Goal: Task Accomplishment & Management: Use online tool/utility

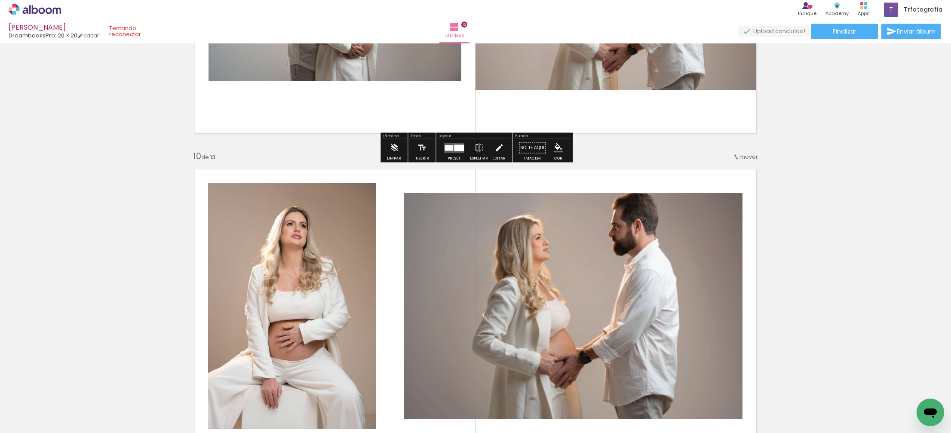
scroll to position [2708, 0]
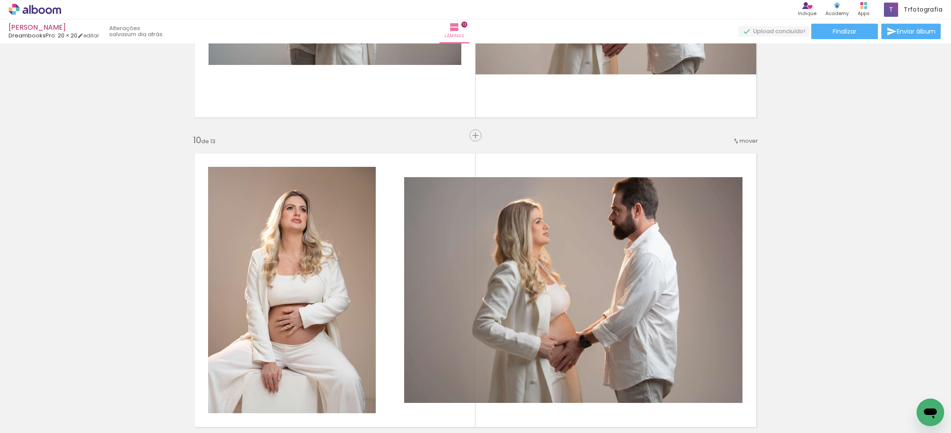
click at [47, 12] on icon at bounding box center [49, 10] width 6 height 6
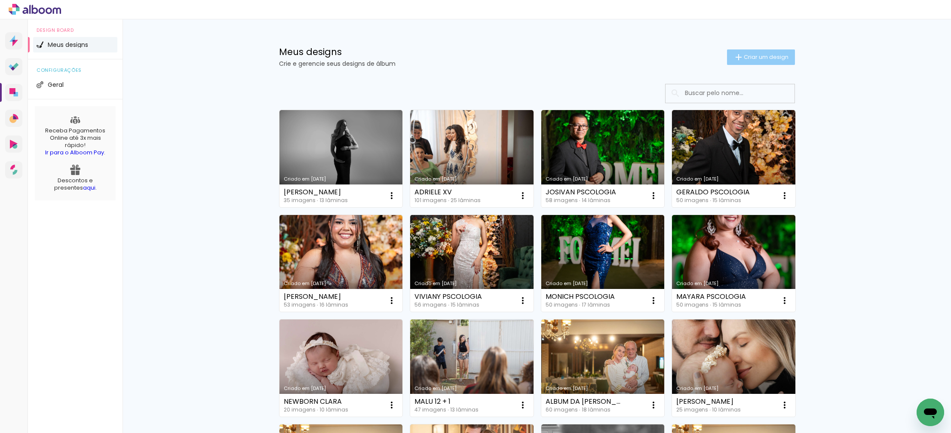
click at [757, 60] on span "Criar um design" at bounding box center [766, 57] width 45 height 6
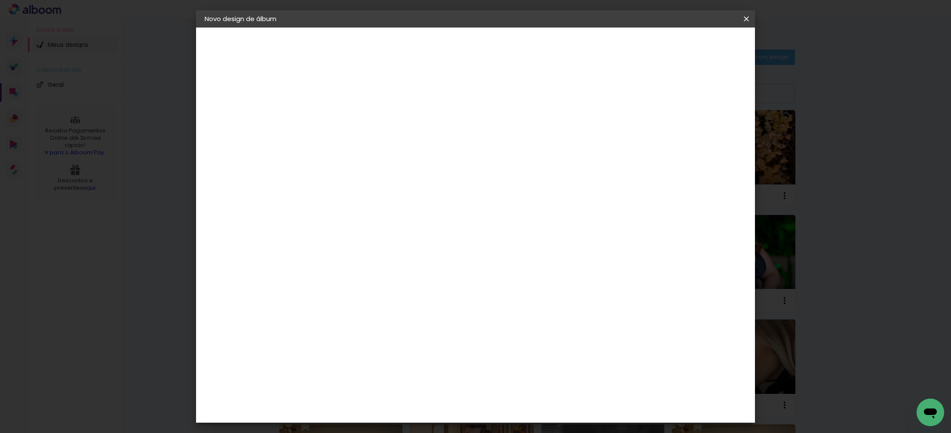
click at [345, 116] on input at bounding box center [345, 115] width 0 height 13
type input "Tamires Gestante"
type paper-input "Tamires Gestante"
click at [433, 44] on paper-button "Avançar" at bounding box center [412, 45] width 42 height 15
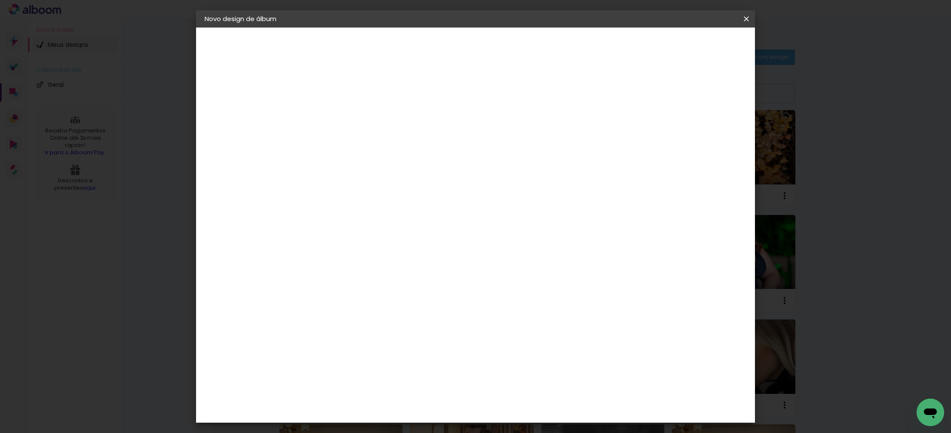
click at [378, 374] on div "DreambooksPro" at bounding box center [368, 377] width 56 height 7
click at [0, 0] on slot "Avançar" at bounding box center [0, 0] width 0 height 0
click at [379, 143] on input "text" at bounding box center [362, 149] width 34 height 13
click at [499, 145] on paper-item "Álbum" at bounding box center [531, 142] width 172 height 17
type input "Álbum"
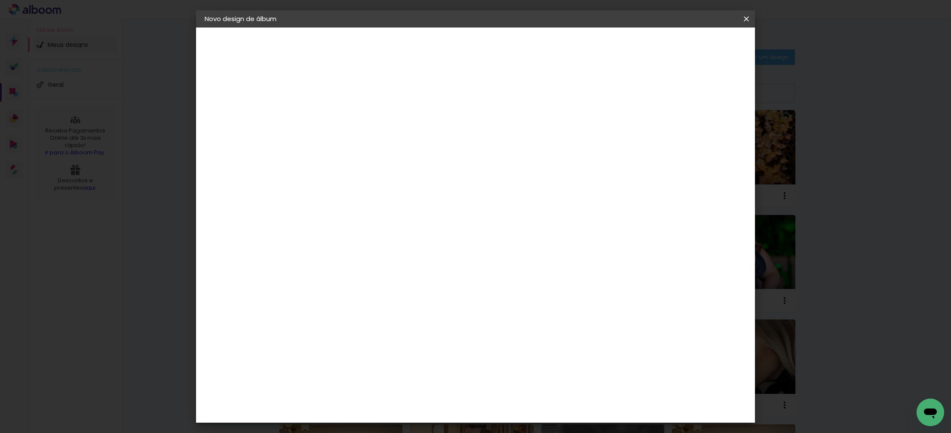
click at [403, 235] on span "31 × 23" at bounding box center [383, 241] width 40 height 18
click at [0, 0] on slot "Avançar" at bounding box center [0, 0] width 0 height 0
click at [699, 43] on span "Iniciar design" at bounding box center [679, 46] width 39 height 6
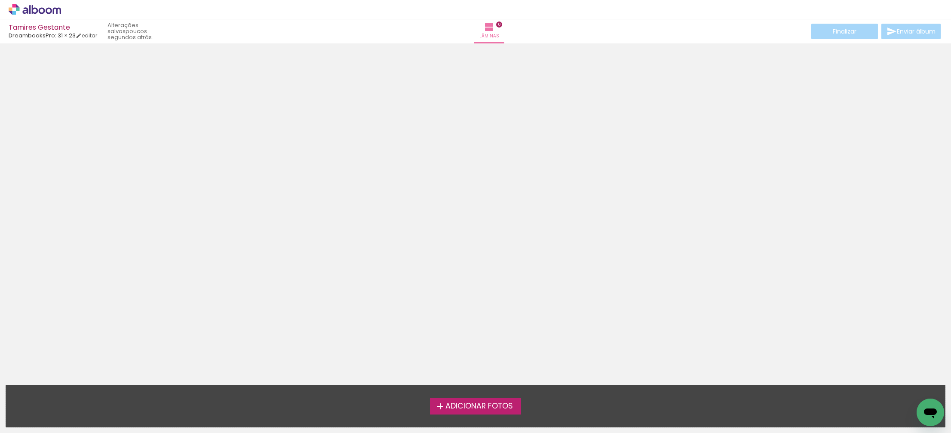
click at [481, 408] on span "Adicionar Fotos" at bounding box center [478, 406] width 67 height 8
click at [0, 0] on input "file" at bounding box center [0, 0] width 0 height 0
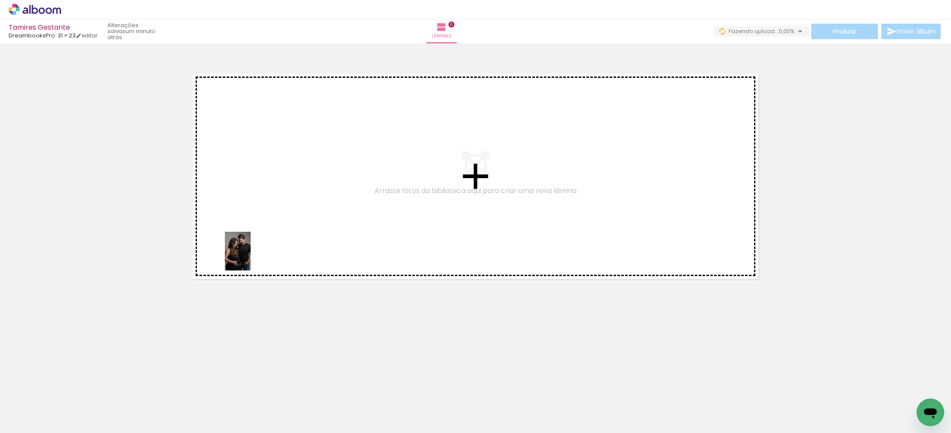
drag, startPoint x: 94, startPoint y: 404, endPoint x: 251, endPoint y: 257, distance: 214.7
click at [251, 257] on quentale-workspace at bounding box center [475, 216] width 951 height 433
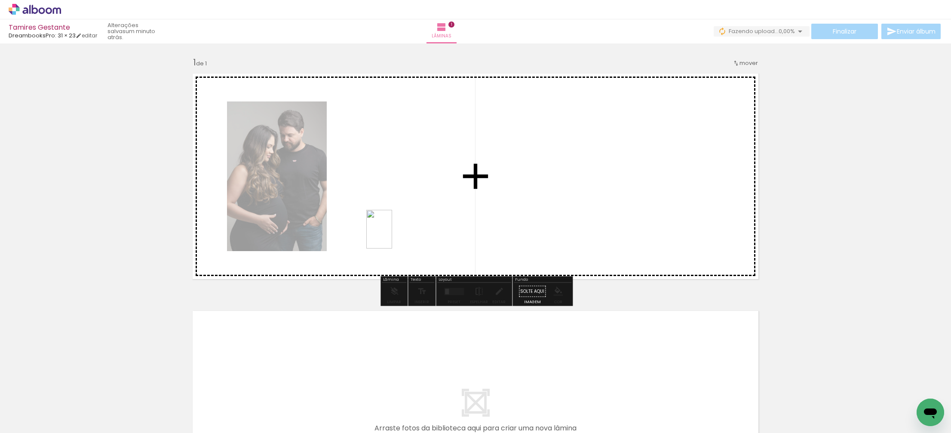
drag, startPoint x: 374, startPoint y: 416, endPoint x: 392, endPoint y: 236, distance: 181.4
click at [392, 236] on quentale-workspace at bounding box center [475, 216] width 951 height 433
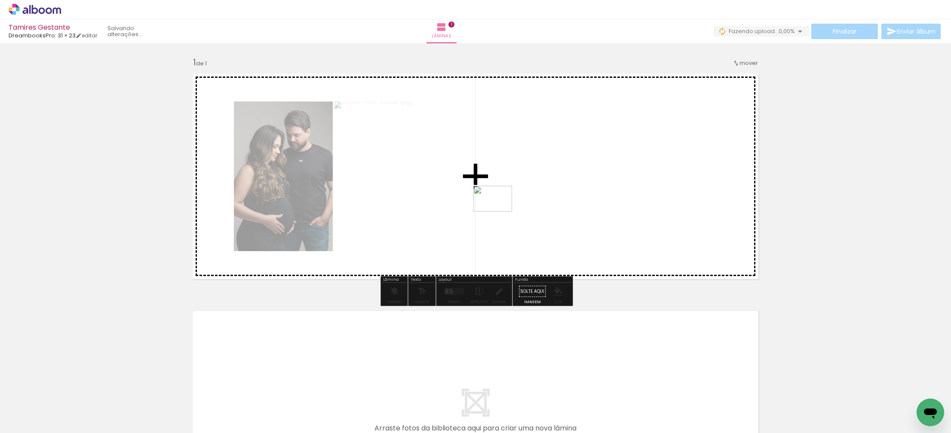
drag, startPoint x: 424, startPoint y: 423, endPoint x: 497, endPoint y: 214, distance: 220.7
click at [499, 211] on quentale-workspace at bounding box center [475, 216] width 951 height 433
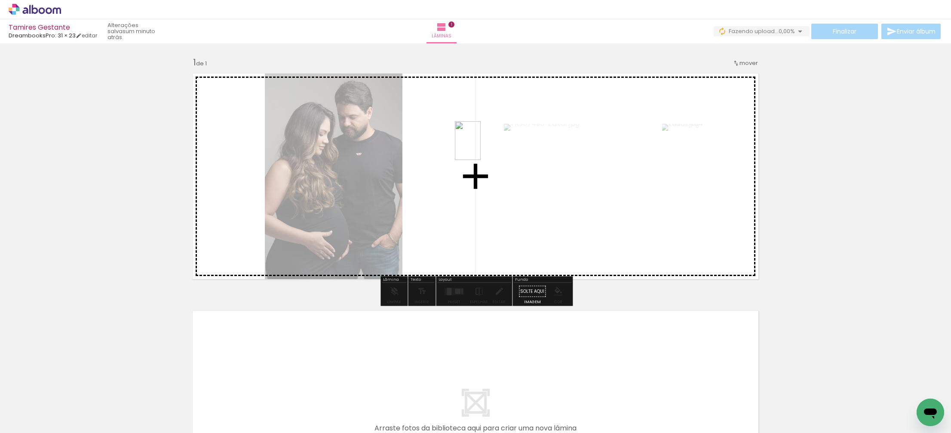
drag, startPoint x: 478, startPoint y: 351, endPoint x: 477, endPoint y: 162, distance: 189.1
click at [480, 149] on quentale-workspace at bounding box center [475, 216] width 951 height 433
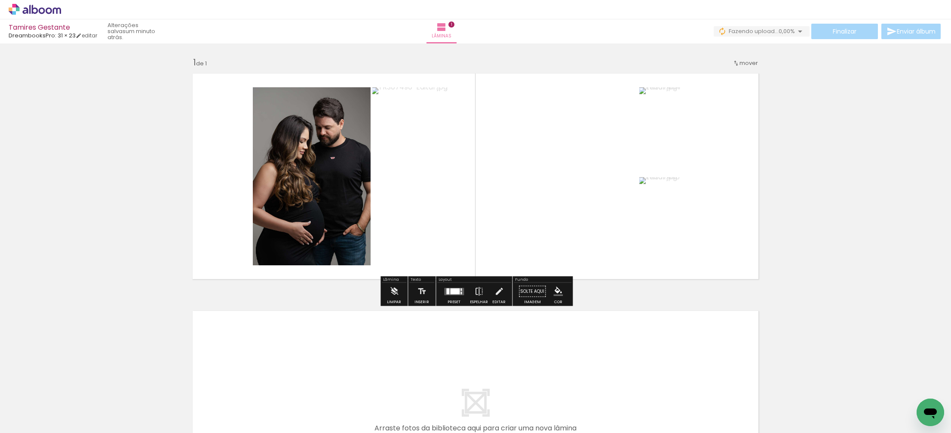
click at [450, 290] on div at bounding box center [454, 291] width 9 height 6
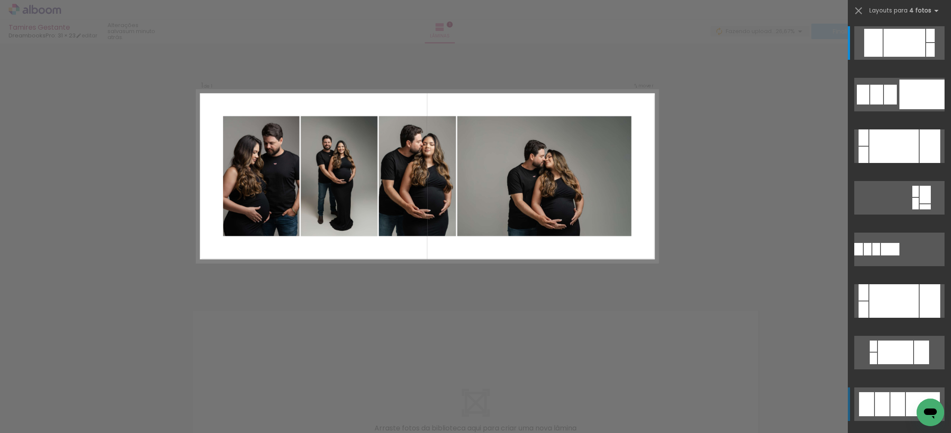
click at [882, 405] on div at bounding box center [882, 404] width 15 height 24
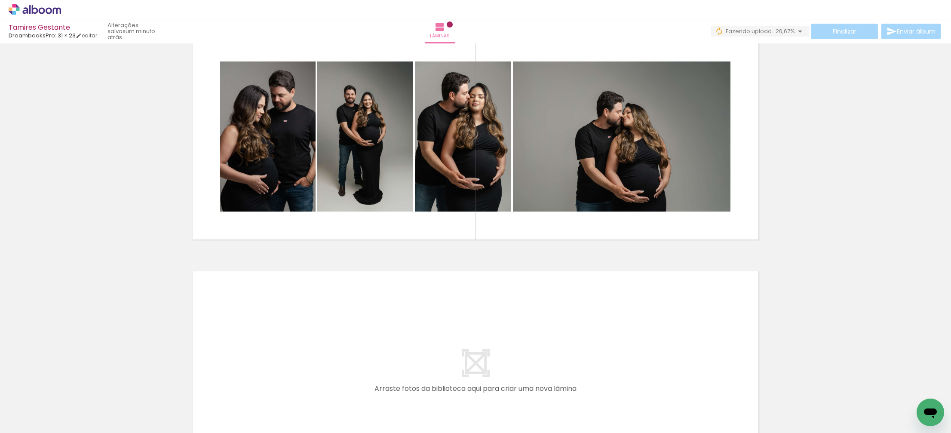
scroll to position [39, 0]
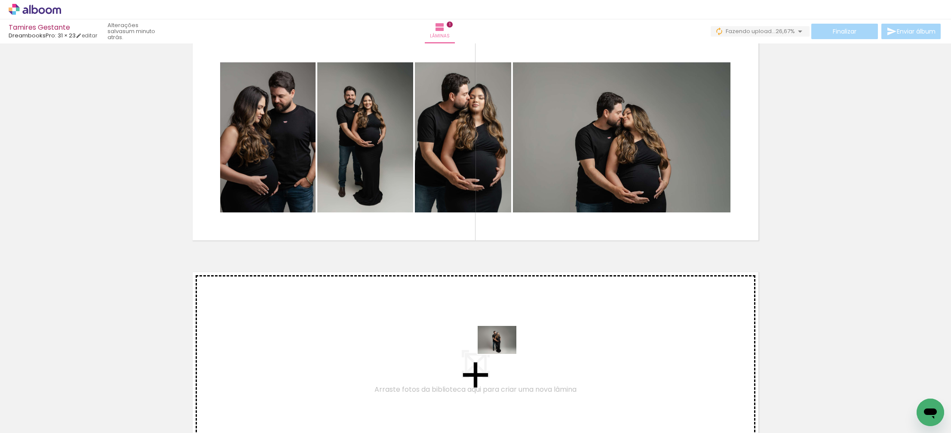
drag, startPoint x: 475, startPoint y: 405, endPoint x: 503, endPoint y: 352, distance: 60.2
click at [503, 352] on quentale-workspace at bounding box center [475, 216] width 951 height 433
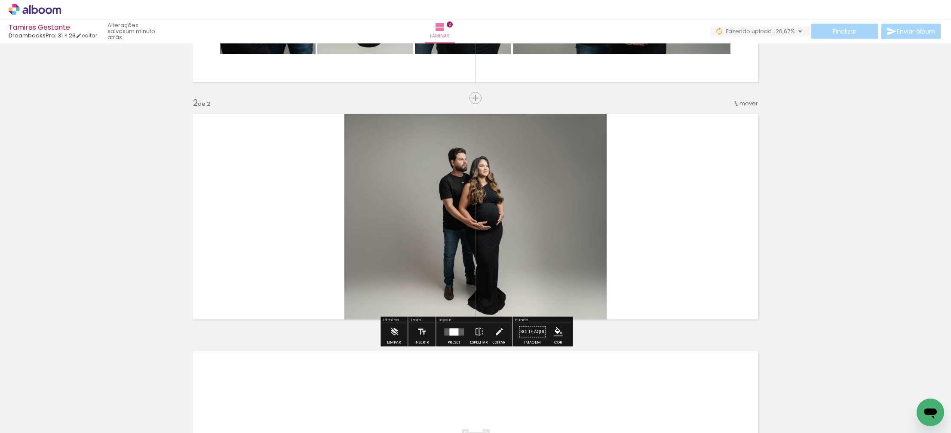
scroll to position [202, 0]
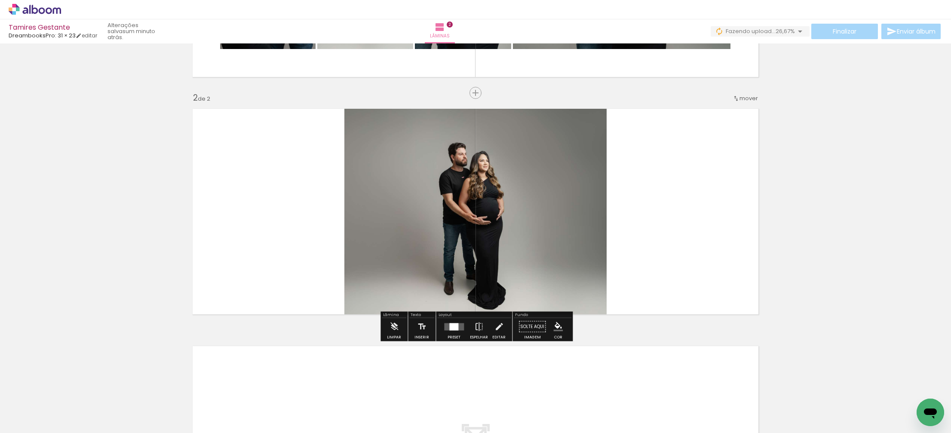
click at [452, 328] on div at bounding box center [453, 326] width 9 height 7
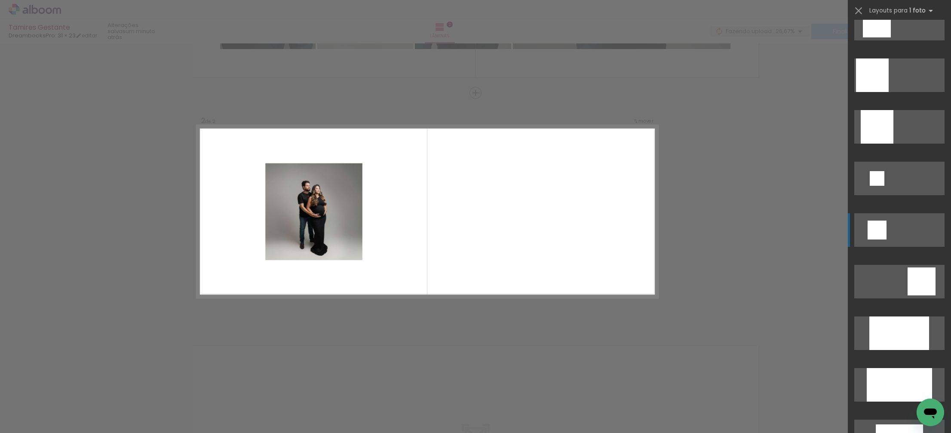
scroll to position [916, 0]
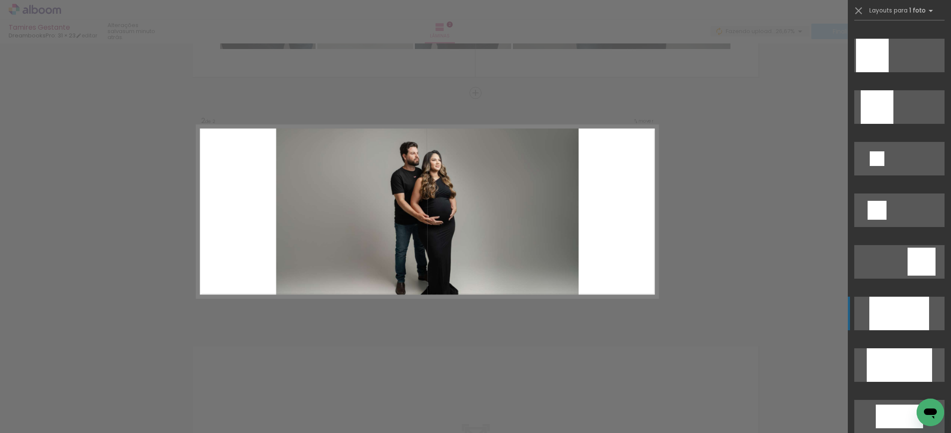
click at [894, 320] on div at bounding box center [899, 314] width 60 height 34
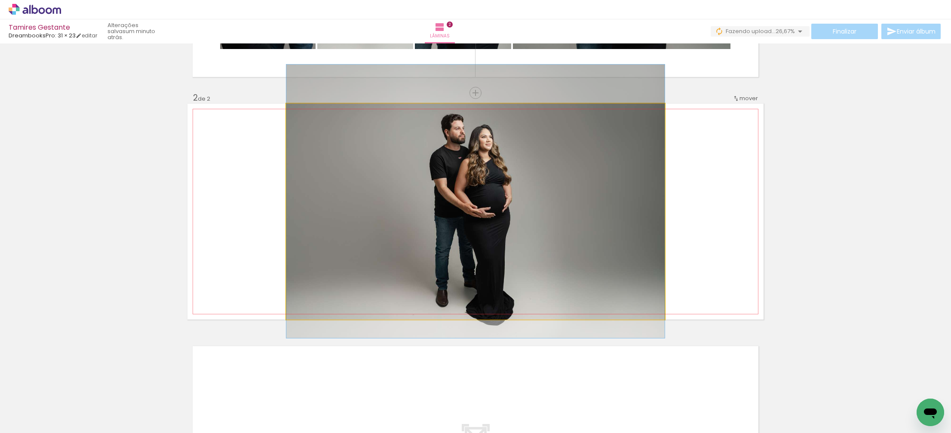
drag, startPoint x: 482, startPoint y: 239, endPoint x: 483, endPoint y: 229, distance: 10.4
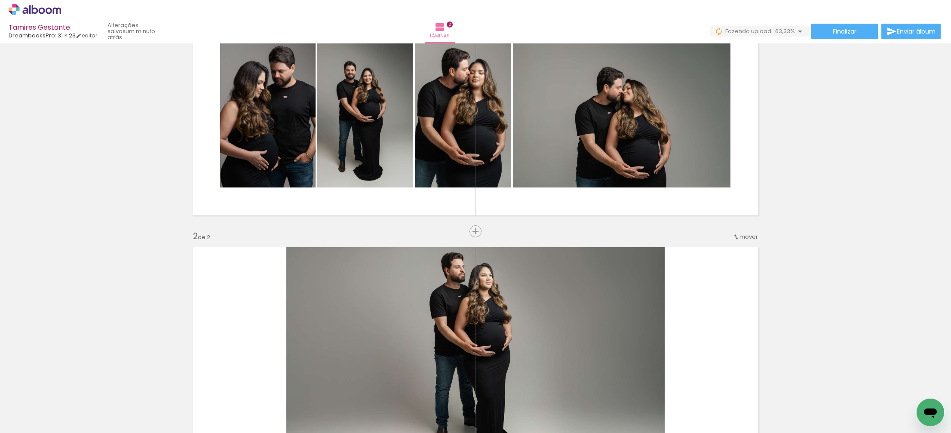
scroll to position [63, 0]
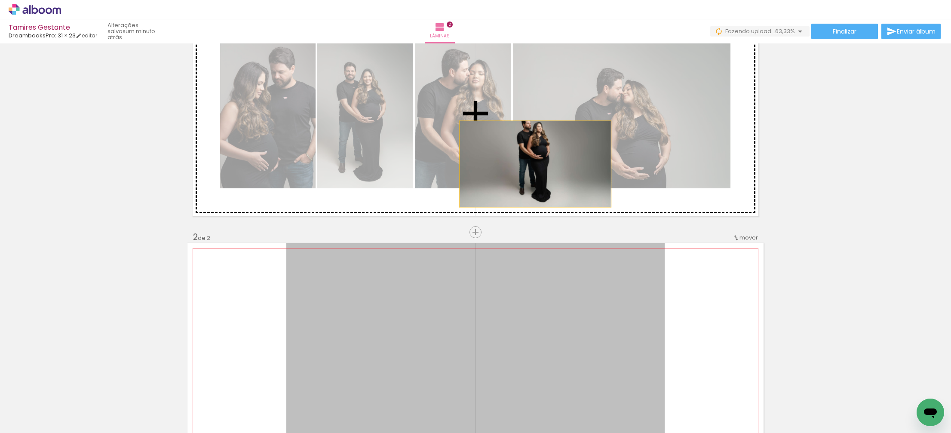
drag, startPoint x: 517, startPoint y: 303, endPoint x: 535, endPoint y: 151, distance: 153.2
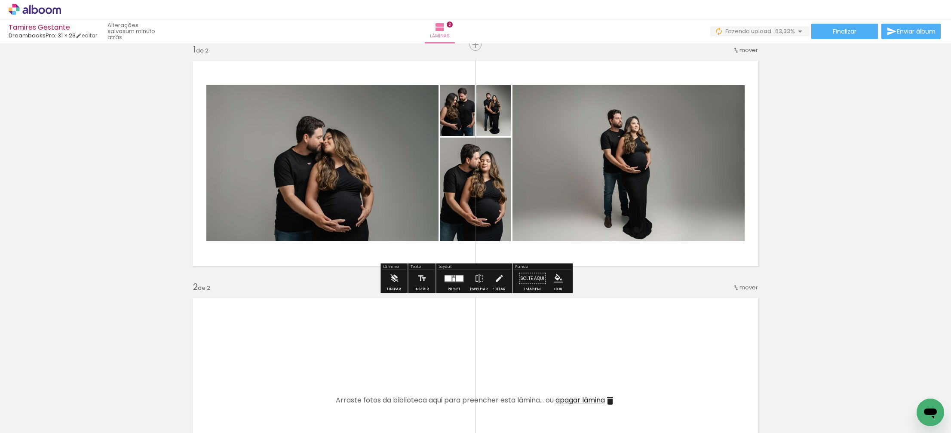
scroll to position [0, 0]
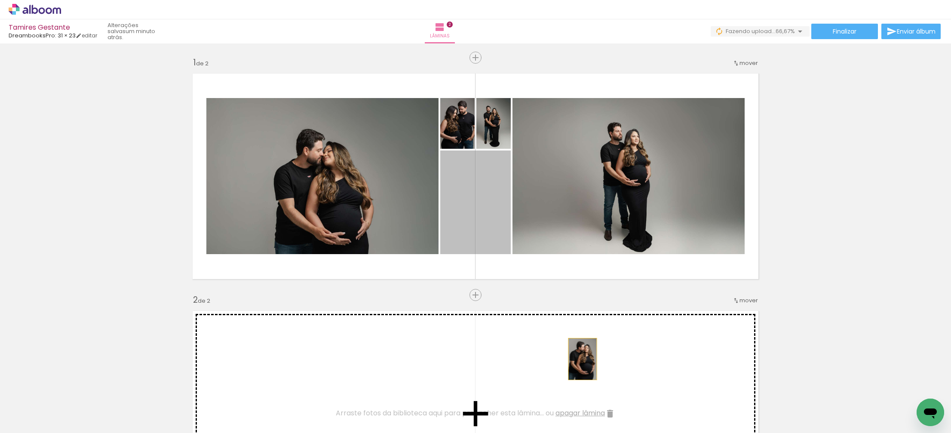
drag, startPoint x: 489, startPoint y: 183, endPoint x: 545, endPoint y: 268, distance: 102.1
click at [583, 358] on div "Inserir lâmina 1 de 2 Inserir lâmina 2 de 2" at bounding box center [475, 402] width 951 height 712
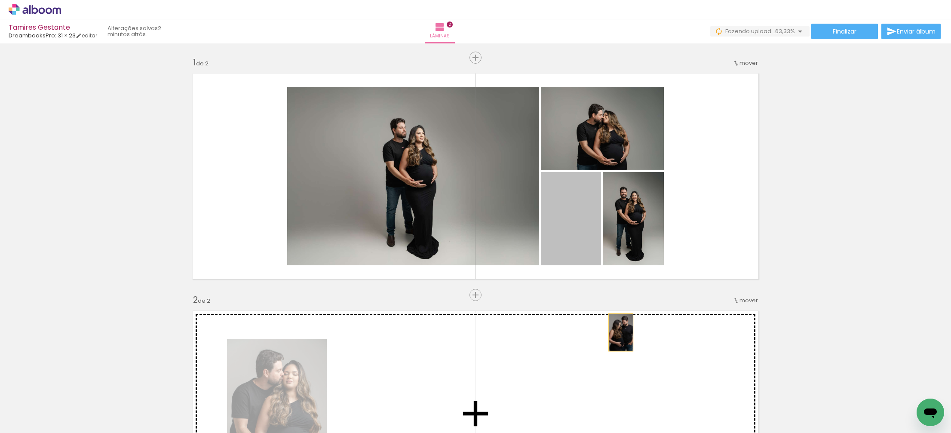
drag, startPoint x: 580, startPoint y: 228, endPoint x: 630, endPoint y: 291, distance: 80.8
click at [620, 332] on div "Inserir lâmina 1 de 2 Inserir lâmina 2 de 2" at bounding box center [475, 402] width 951 height 712
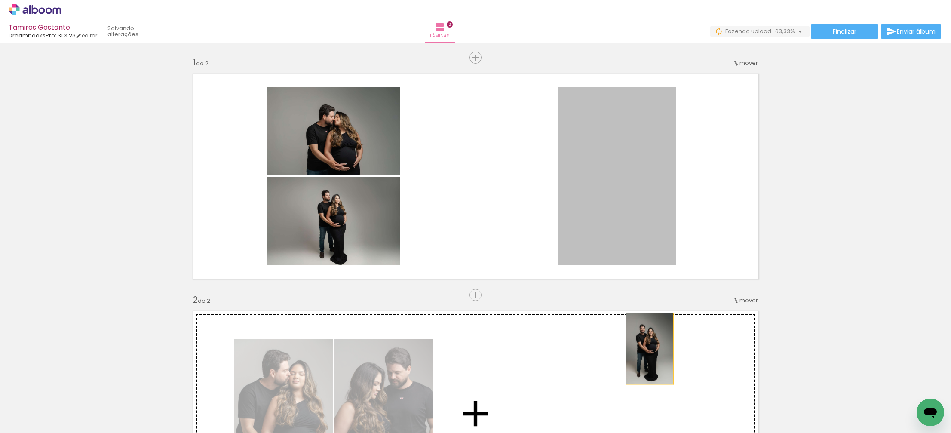
drag, startPoint x: 631, startPoint y: 291, endPoint x: 644, endPoint y: 351, distance: 61.1
click at [650, 350] on div "Inserir lâmina 1 de 2 Inserir lâmina 2 de 2" at bounding box center [475, 402] width 951 height 712
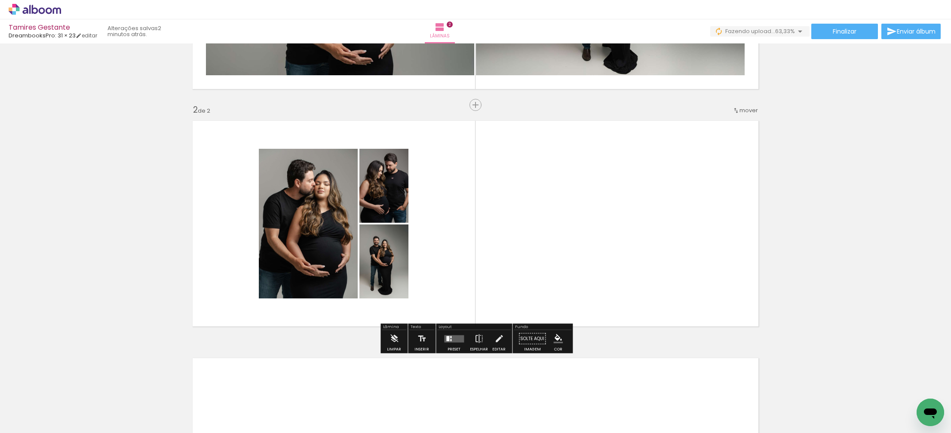
scroll to position [193, 0]
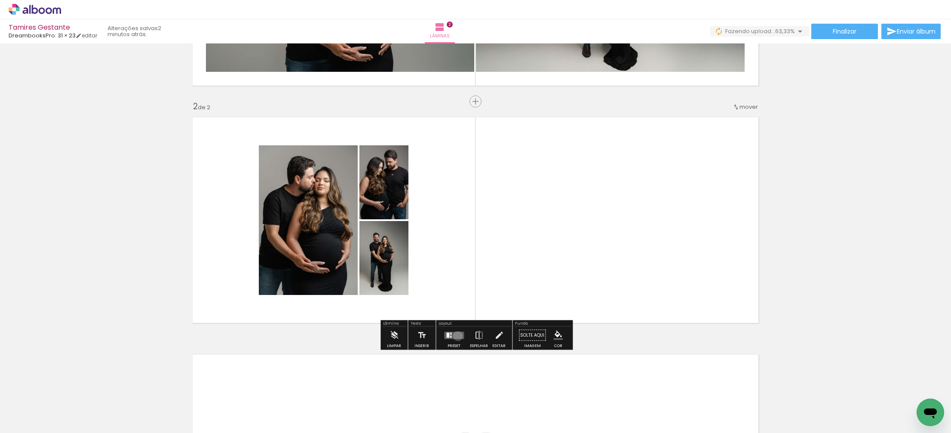
click at [456, 336] on quentale-layouter at bounding box center [454, 334] width 20 height 7
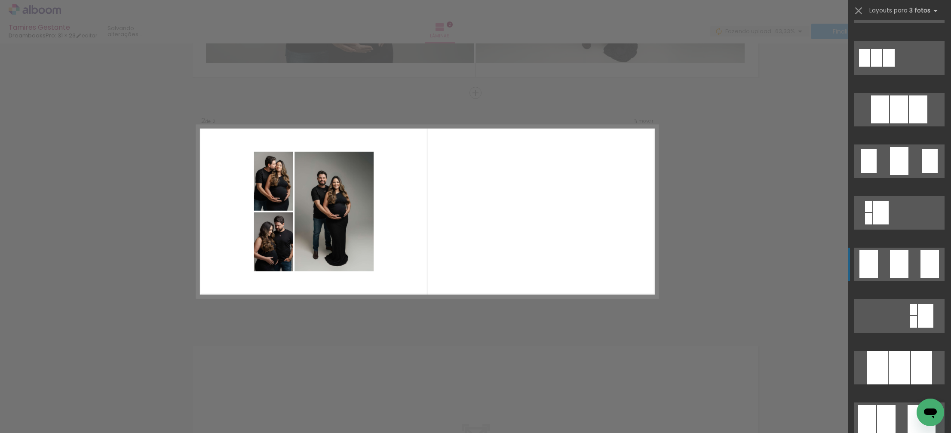
scroll to position [536, 0]
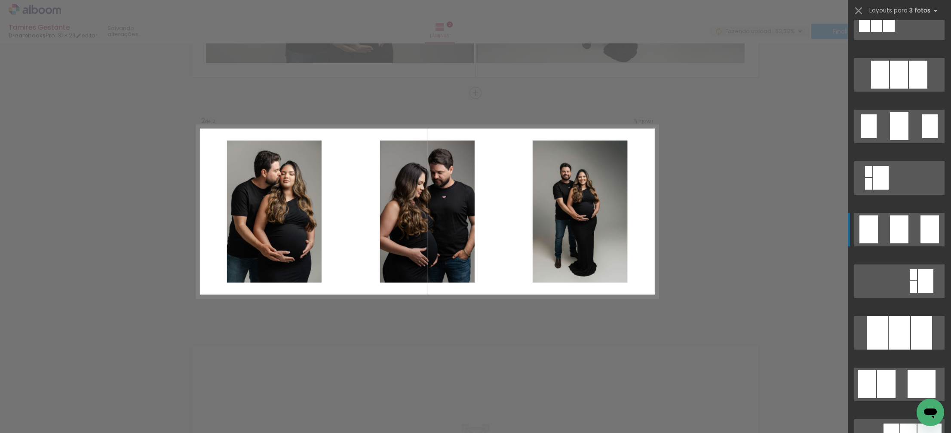
click at [898, 225] on div at bounding box center [899, 229] width 18 height 28
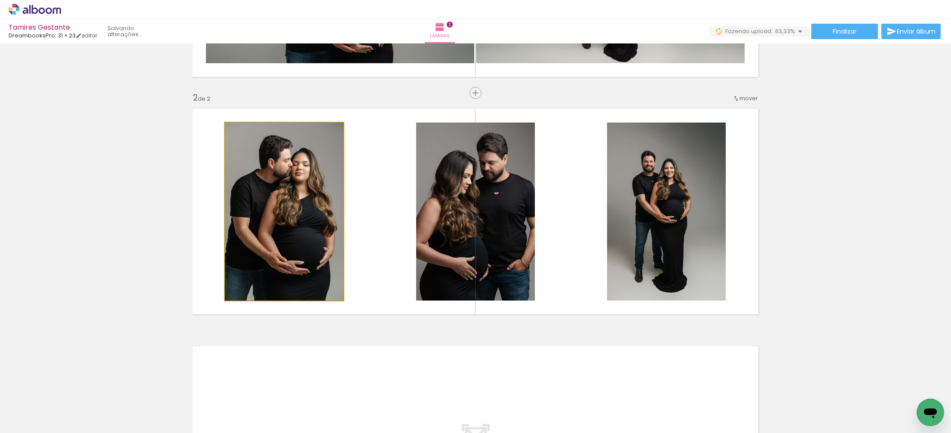
click at [301, 184] on quentale-photo at bounding box center [284, 212] width 119 height 178
click at [289, 181] on quentale-photo at bounding box center [284, 212] width 119 height 178
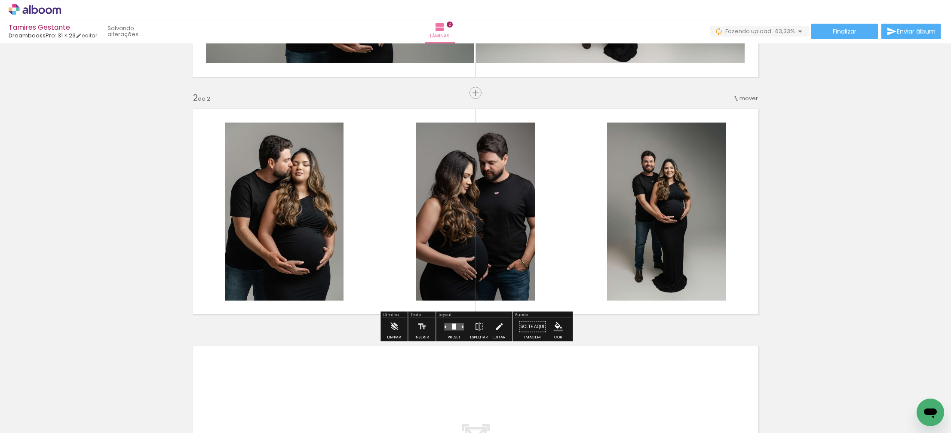
click at [289, 172] on quentale-photo at bounding box center [284, 212] width 119 height 178
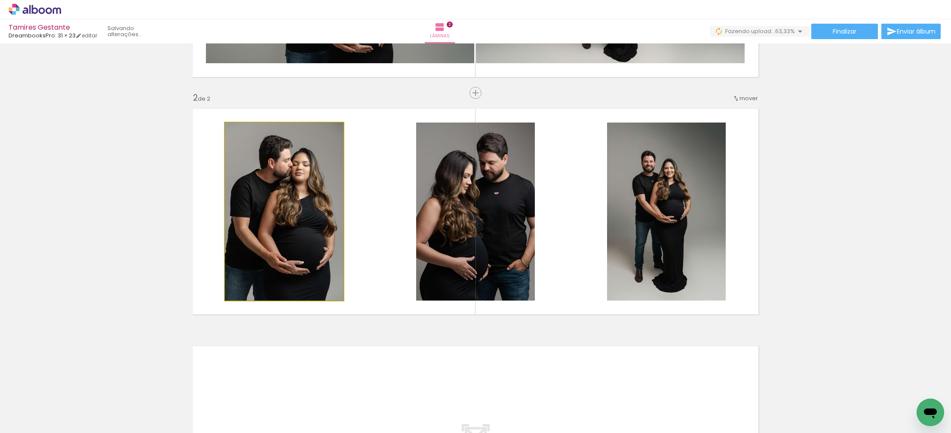
click at [289, 172] on quentale-photo at bounding box center [284, 212] width 119 height 178
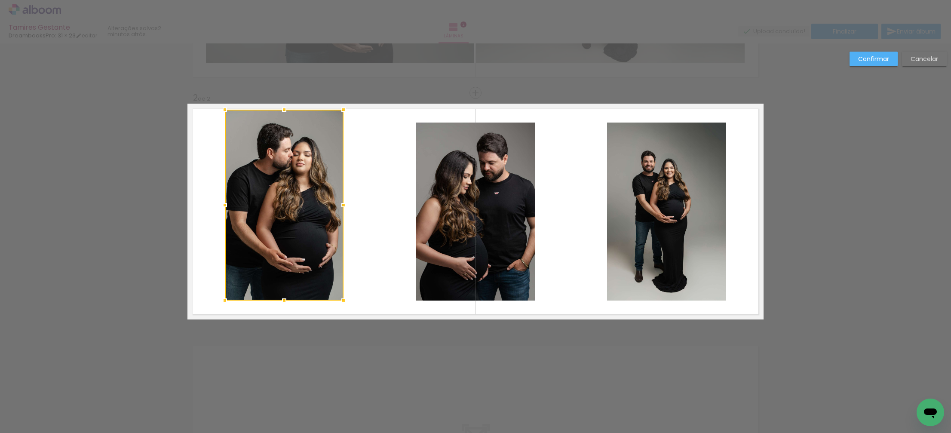
drag, startPoint x: 282, startPoint y: 121, endPoint x: 285, endPoint y: 108, distance: 13.3
click at [285, 108] on div at bounding box center [284, 109] width 17 height 17
drag, startPoint x: 284, startPoint y: 300, endPoint x: 286, endPoint y: 283, distance: 17.3
click at [284, 303] on quentale-layouter at bounding box center [475, 212] width 576 height 216
click at [286, 280] on album-spread "2 de 2" at bounding box center [475, 212] width 576 height 216
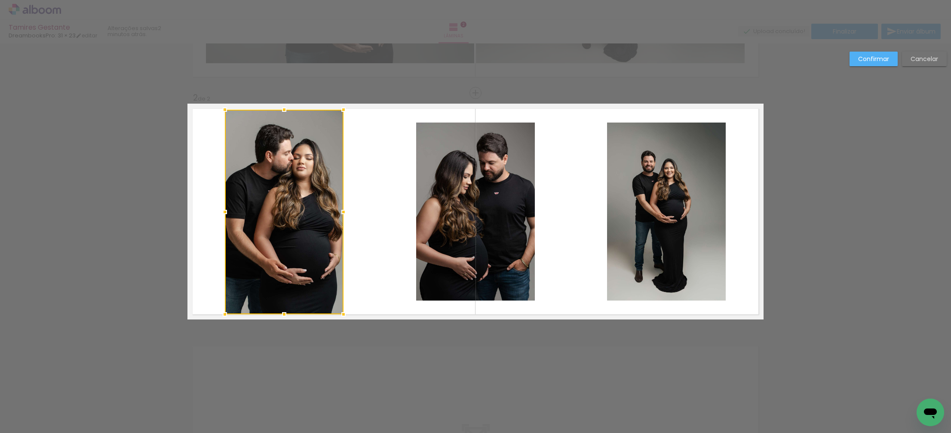
drag, startPoint x: 283, startPoint y: 299, endPoint x: 284, endPoint y: 313, distance: 13.8
click at [284, 313] on div at bounding box center [284, 314] width 17 height 17
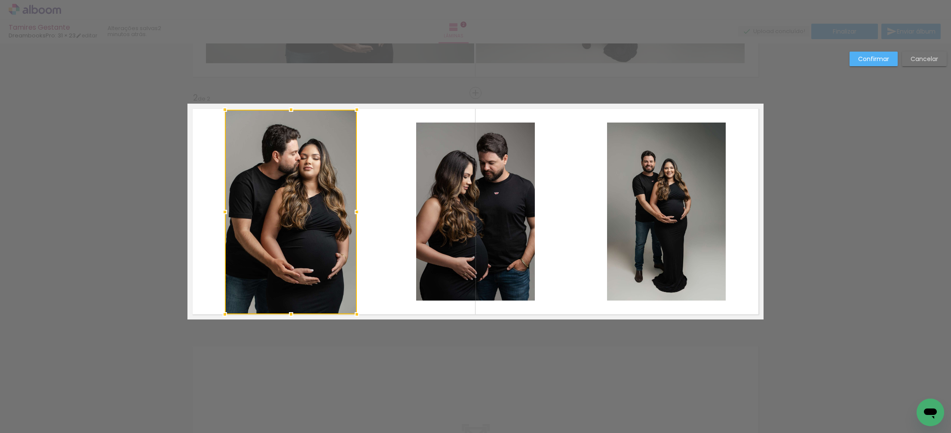
drag, startPoint x: 342, startPoint y: 213, endPoint x: 309, endPoint y: 213, distance: 33.5
click at [355, 214] on div at bounding box center [356, 211] width 17 height 17
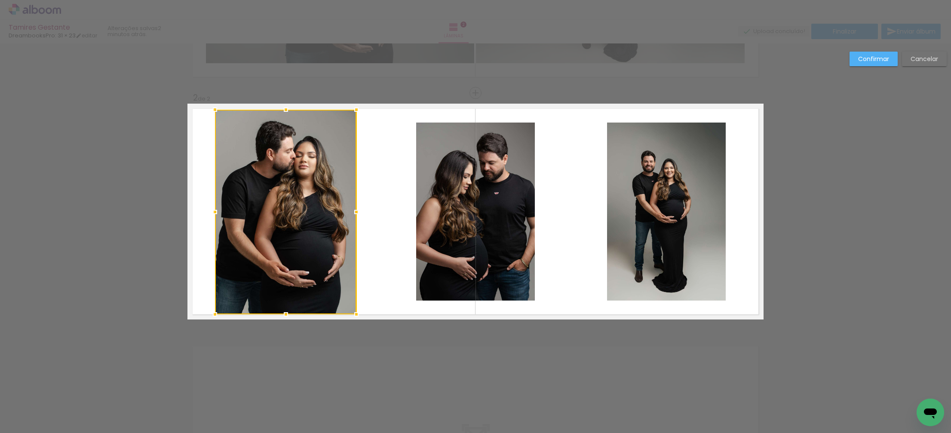
drag, startPoint x: 226, startPoint y: 211, endPoint x: 217, endPoint y: 209, distance: 9.5
click at [217, 209] on div at bounding box center [214, 211] width 17 height 17
click at [285, 109] on div at bounding box center [285, 108] width 17 height 17
click at [498, 190] on quentale-photo at bounding box center [475, 212] width 119 height 178
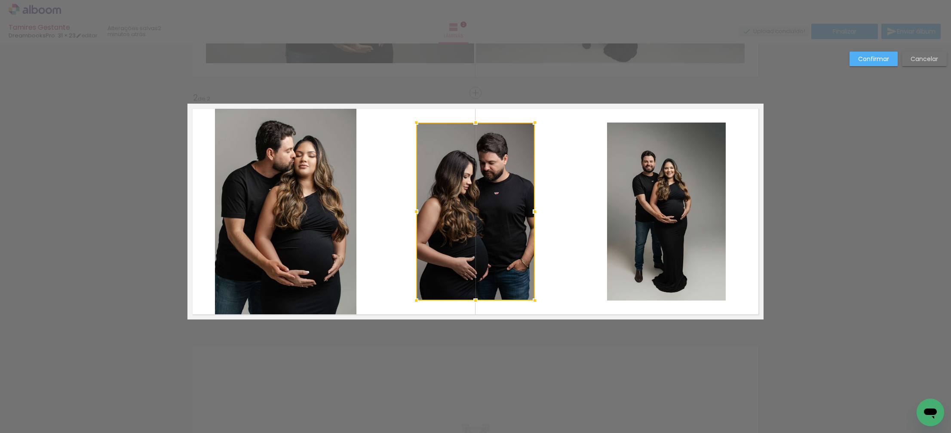
click at [478, 120] on div at bounding box center [475, 122] width 17 height 17
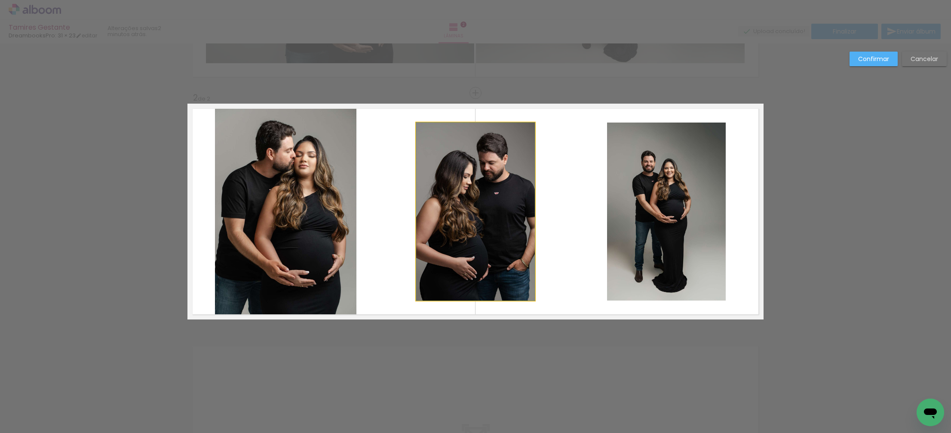
click at [478, 154] on quentale-photo at bounding box center [475, 212] width 119 height 178
click at [478, 154] on div at bounding box center [475, 212] width 119 height 178
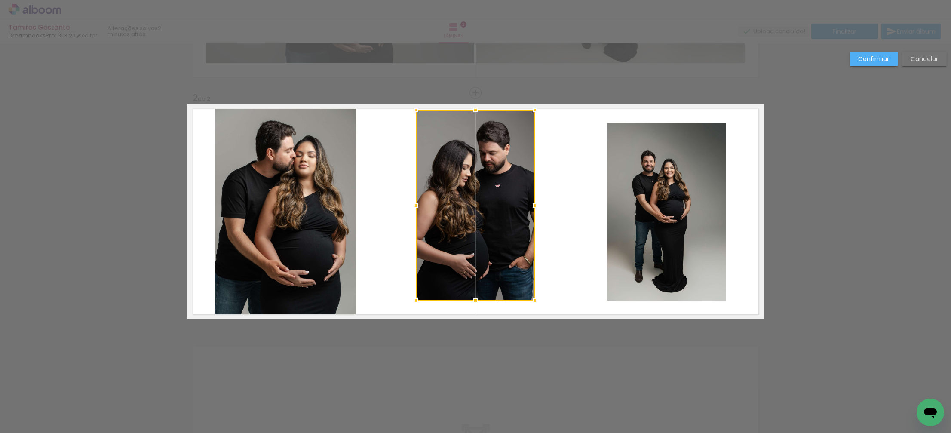
drag, startPoint x: 475, startPoint y: 119, endPoint x: 475, endPoint y: 109, distance: 9.5
click at [475, 109] on div at bounding box center [475, 109] width 17 height 17
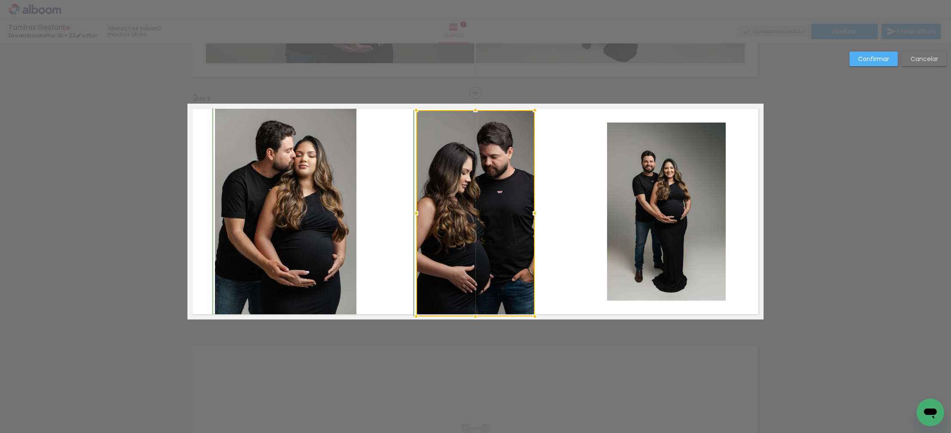
drag, startPoint x: 474, startPoint y: 301, endPoint x: 474, endPoint y: 310, distance: 8.6
click at [474, 310] on div at bounding box center [475, 316] width 17 height 17
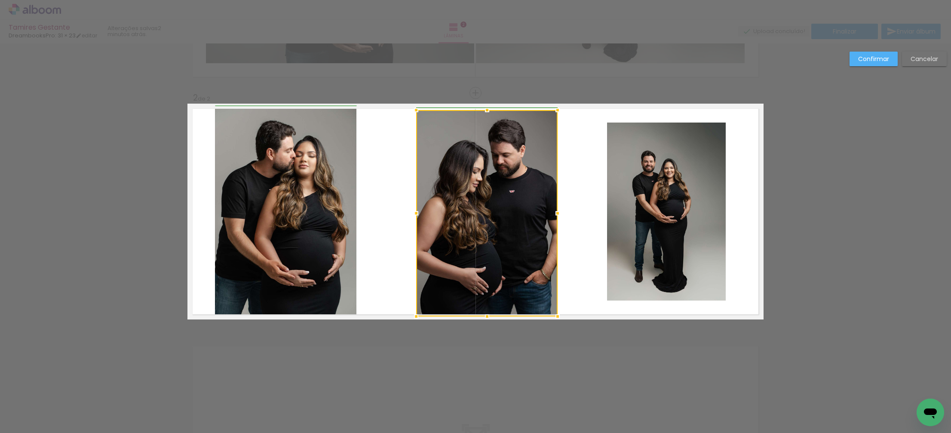
drag, startPoint x: 534, startPoint y: 212, endPoint x: 543, endPoint y: 213, distance: 8.7
click at [553, 211] on div at bounding box center [557, 213] width 17 height 17
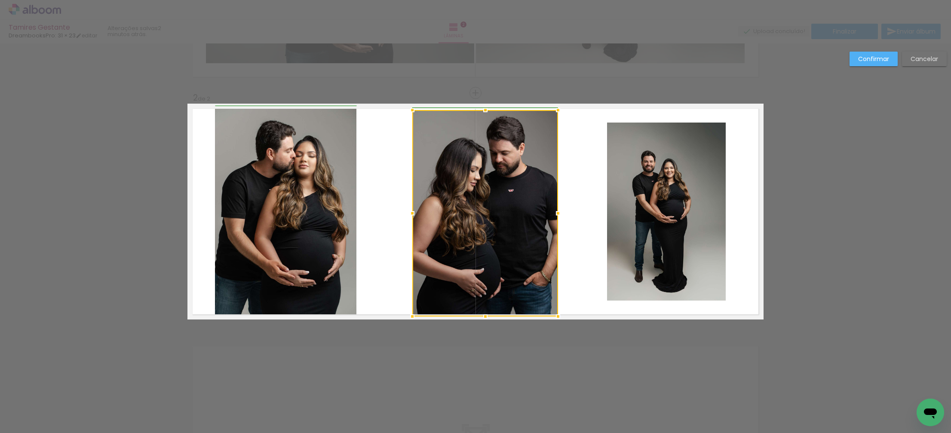
drag, startPoint x: 419, startPoint y: 214, endPoint x: 420, endPoint y: 208, distance: 6.2
click at [417, 214] on div at bounding box center [412, 213] width 17 height 17
click at [486, 106] on div at bounding box center [485, 109] width 17 height 17
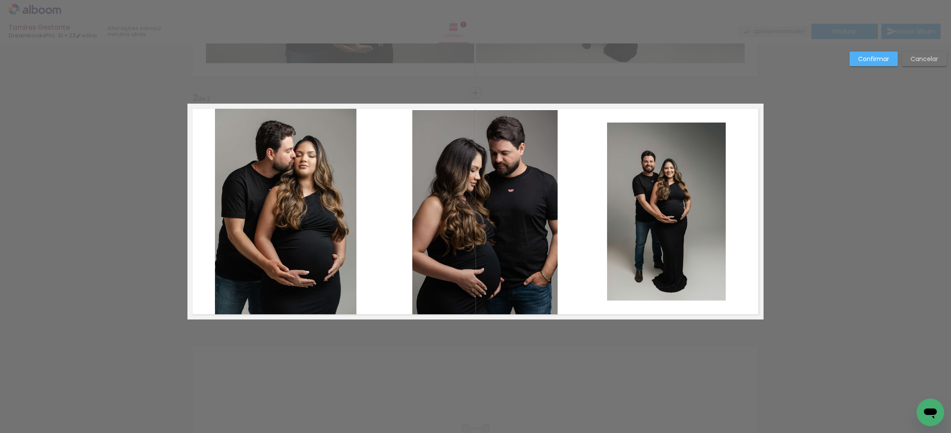
click at [487, 105] on quentale-layouter at bounding box center [475, 212] width 576 height 216
click at [636, 213] on quentale-photo at bounding box center [666, 212] width 119 height 178
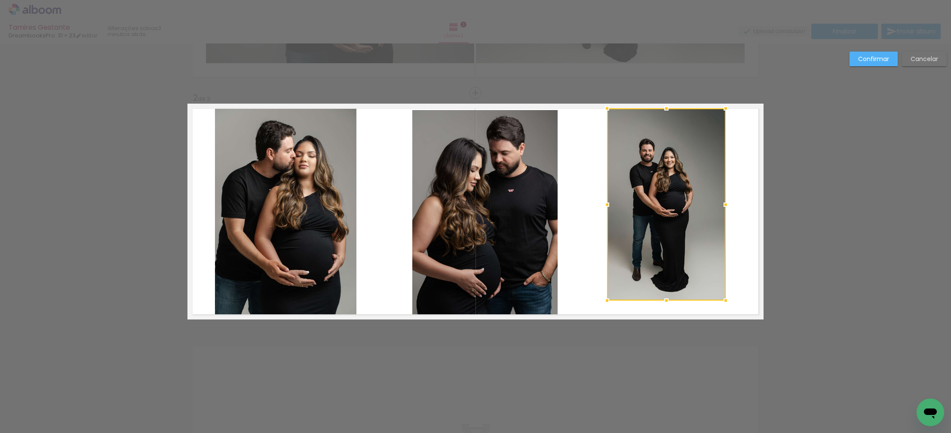
drag, startPoint x: 666, startPoint y: 123, endPoint x: 666, endPoint y: 111, distance: 12.0
click at [666, 110] on div at bounding box center [666, 108] width 17 height 17
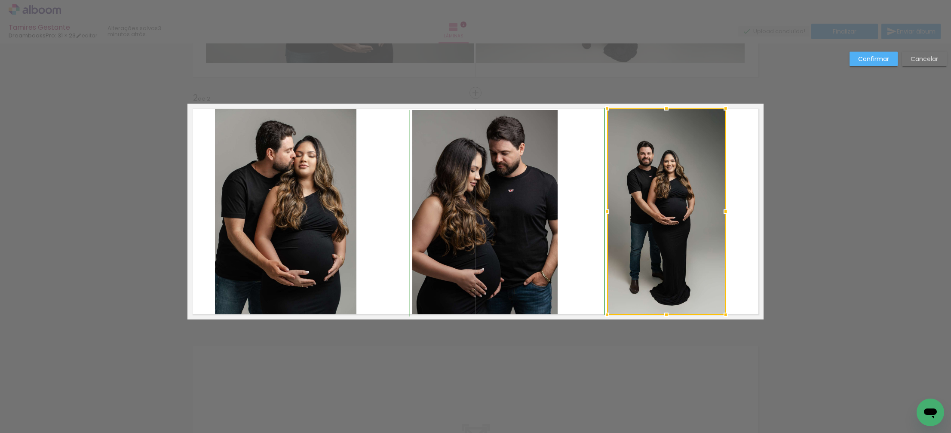
drag, startPoint x: 667, startPoint y: 304, endPoint x: 671, endPoint y: 304, distance: 4.3
click at [668, 310] on div at bounding box center [666, 314] width 17 height 17
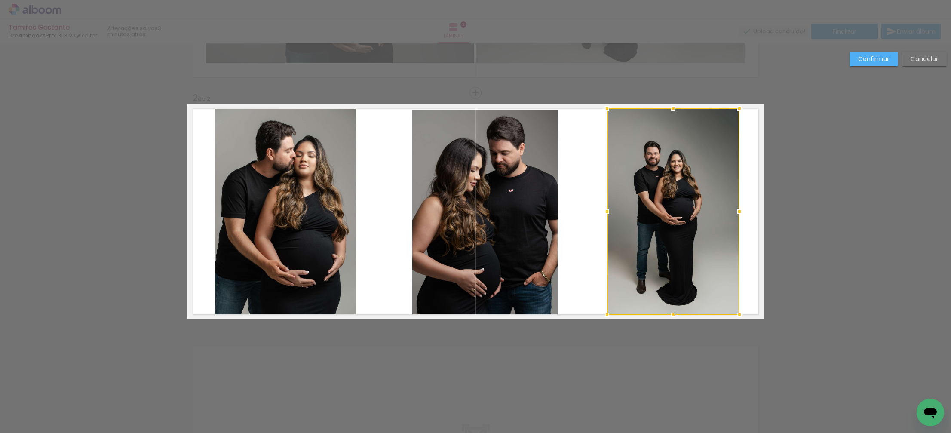
drag, startPoint x: 722, startPoint y: 210, endPoint x: 710, endPoint y: 209, distance: 12.1
click at [735, 210] on div at bounding box center [739, 211] width 17 height 17
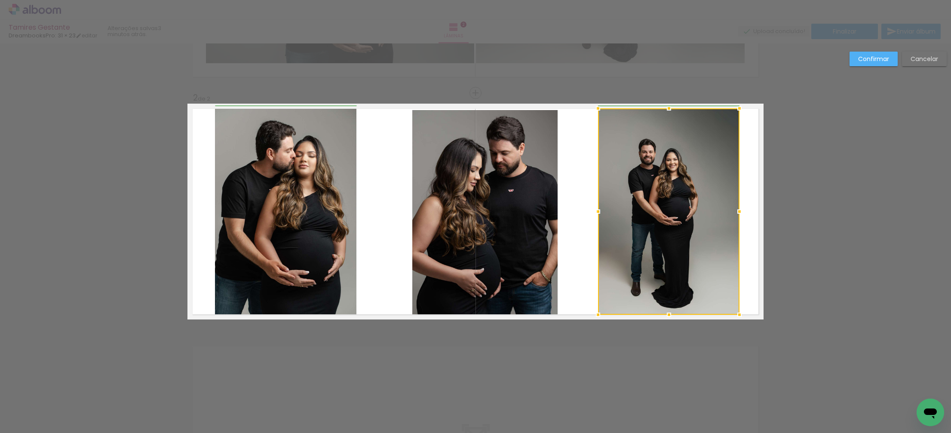
drag, startPoint x: 610, startPoint y: 210, endPoint x: 601, endPoint y: 211, distance: 9.0
click at [601, 211] on div at bounding box center [597, 211] width 17 height 17
click at [727, 350] on div "Confirmar Cancelar" at bounding box center [475, 207] width 951 height 732
drag, startPoint x: 755, startPoint y: 222, endPoint x: 821, endPoint y: 102, distance: 136.8
click at [755, 218] on quentale-layouter at bounding box center [475, 212] width 576 height 216
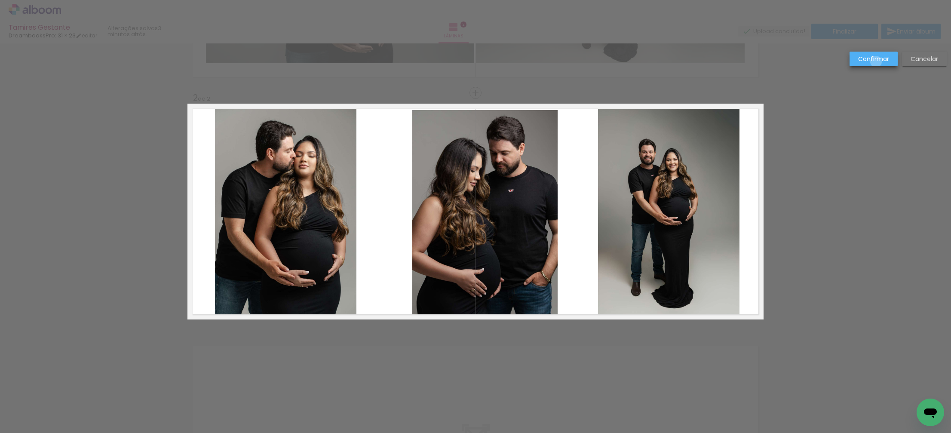
click at [0, 0] on slot "Confirmar" at bounding box center [0, 0] width 0 height 0
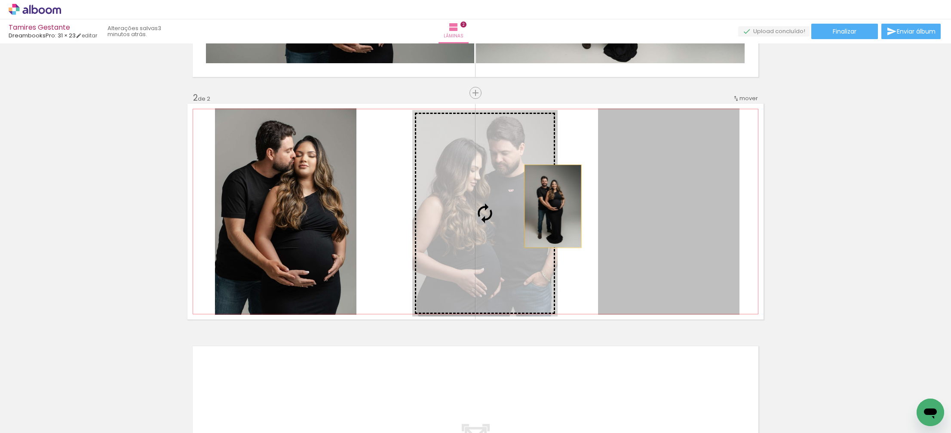
drag, startPoint x: 673, startPoint y: 210, endPoint x: 552, endPoint y: 206, distance: 121.3
click at [0, 0] on slot at bounding box center [0, 0] width 0 height 0
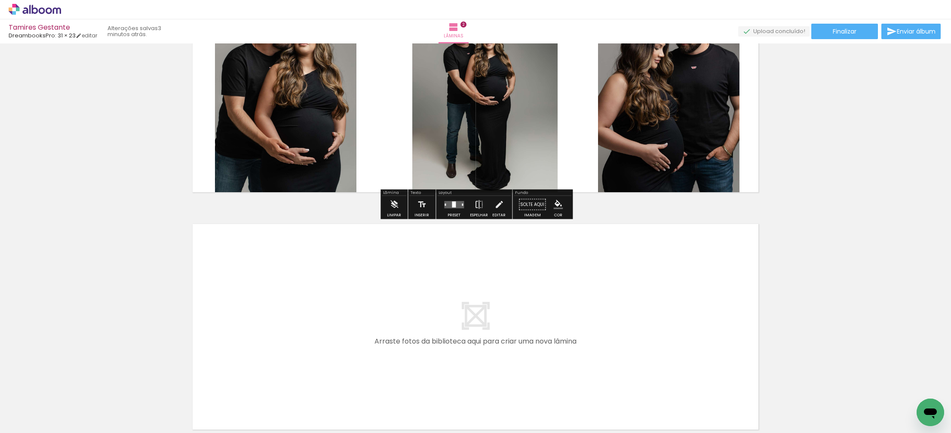
scroll to position [378, 0]
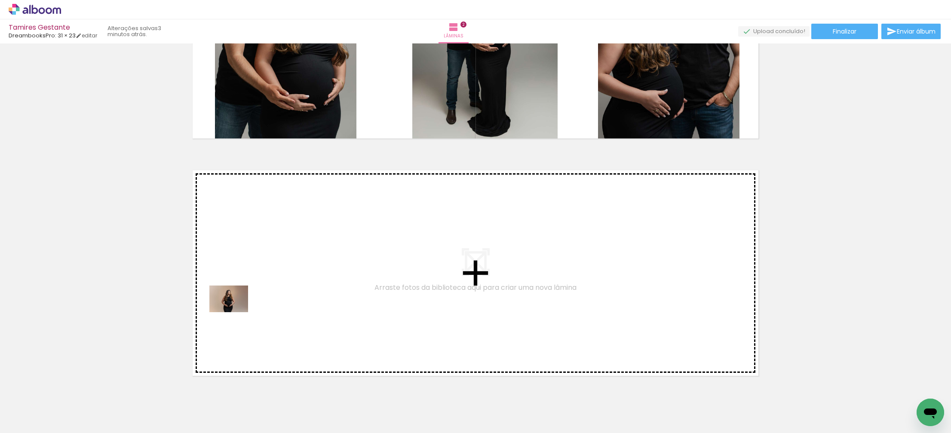
click at [251, 312] on quentale-workspace at bounding box center [475, 216] width 951 height 433
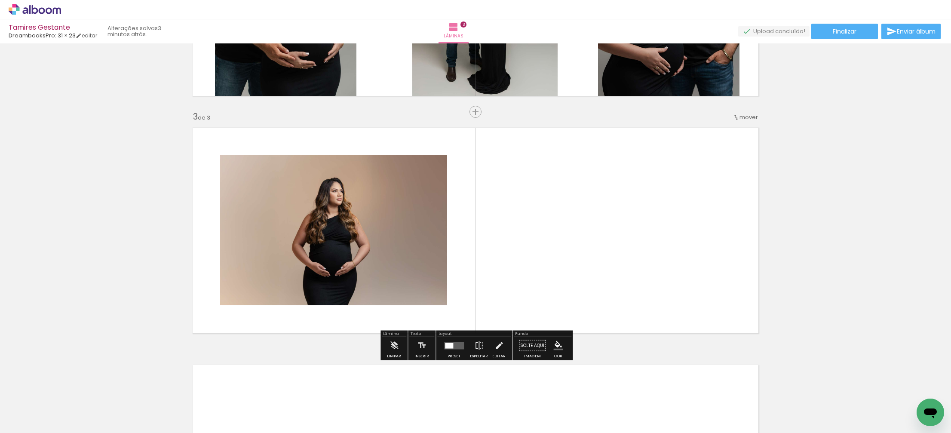
scroll to position [439, 0]
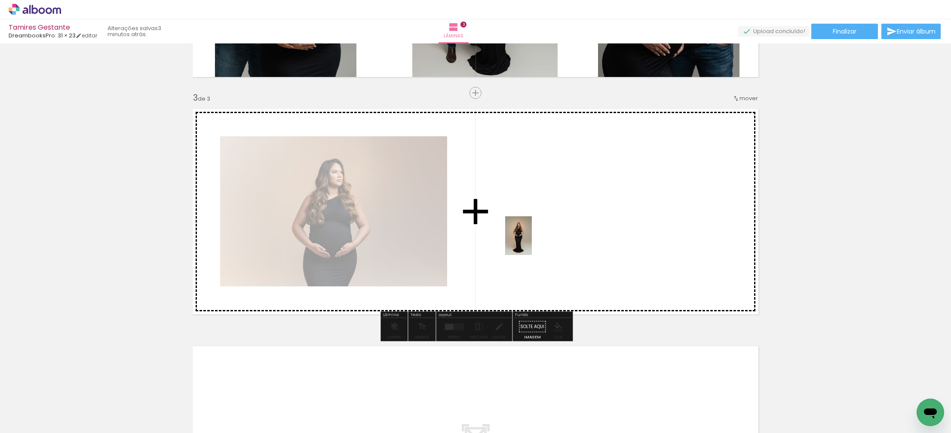
drag, startPoint x: 520, startPoint y: 406, endPoint x: 530, endPoint y: 253, distance: 153.7
click at [531, 240] on quentale-workspace at bounding box center [475, 216] width 951 height 433
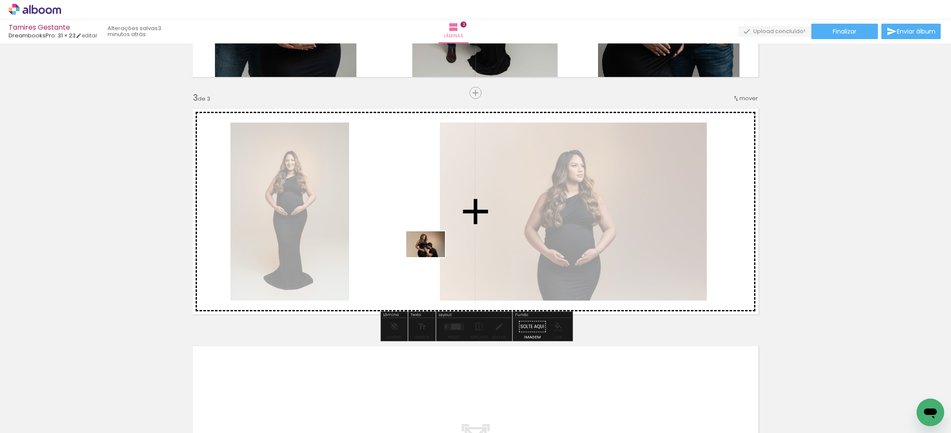
drag, startPoint x: 565, startPoint y: 413, endPoint x: 429, endPoint y: 256, distance: 207.5
click at [431, 256] on quentale-workspace at bounding box center [475, 216] width 951 height 433
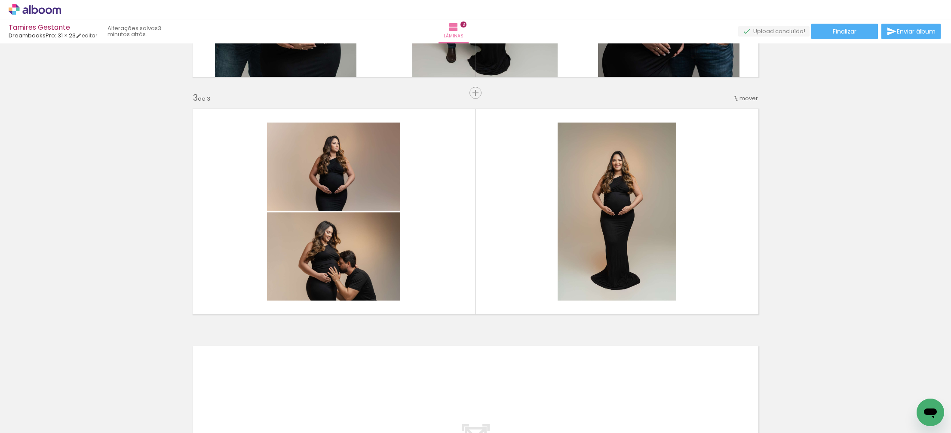
scroll to position [0, 0]
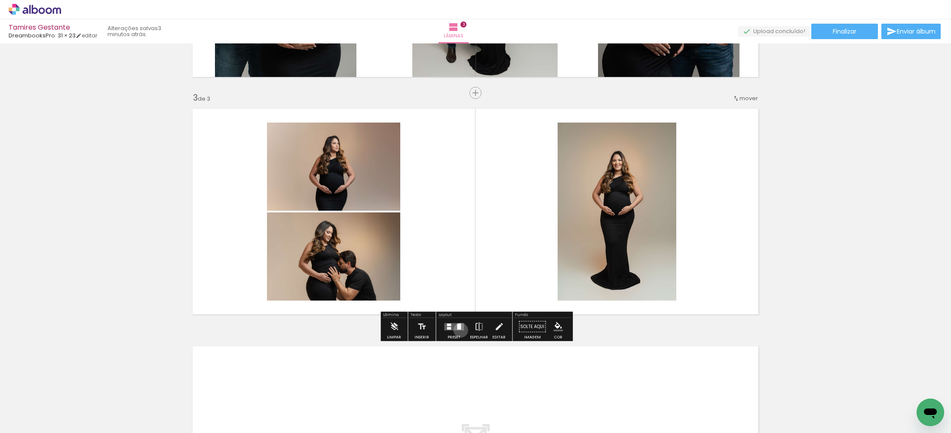
click at [459, 330] on quentale-layouter at bounding box center [454, 326] width 20 height 7
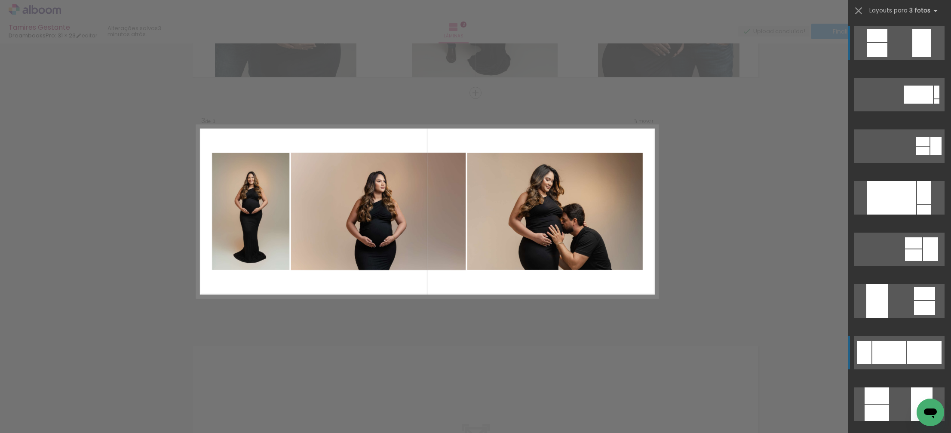
click at [902, 358] on div at bounding box center [889, 352] width 34 height 23
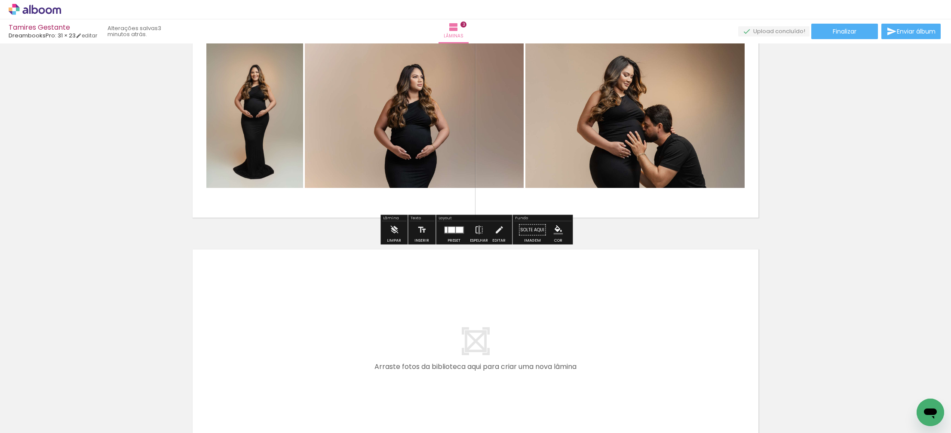
scroll to position [539, 0]
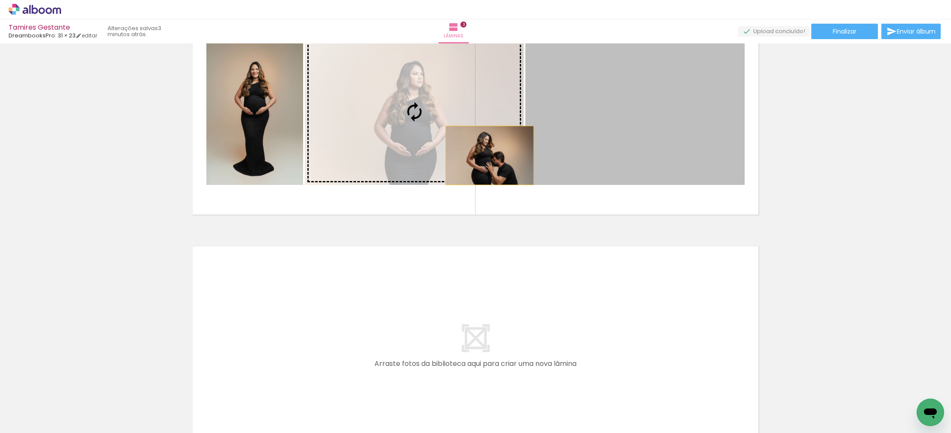
drag, startPoint x: 569, startPoint y: 158, endPoint x: 480, endPoint y: 155, distance: 88.6
click at [0, 0] on slot at bounding box center [0, 0] width 0 height 0
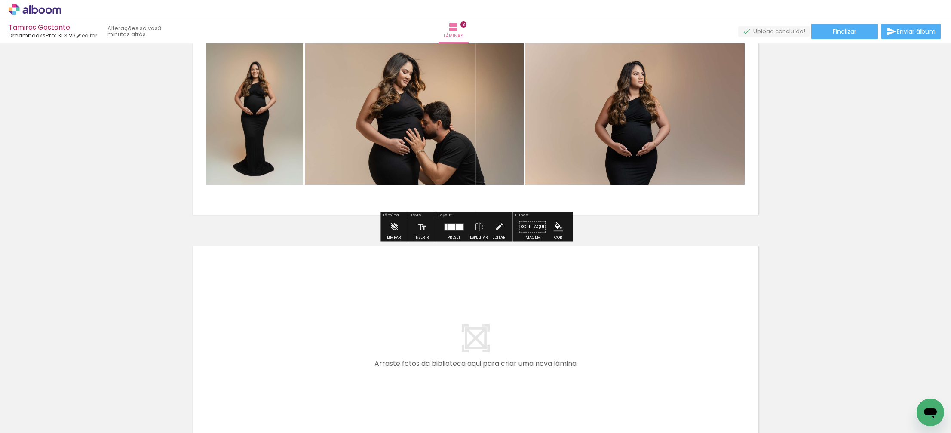
scroll to position [543, 0]
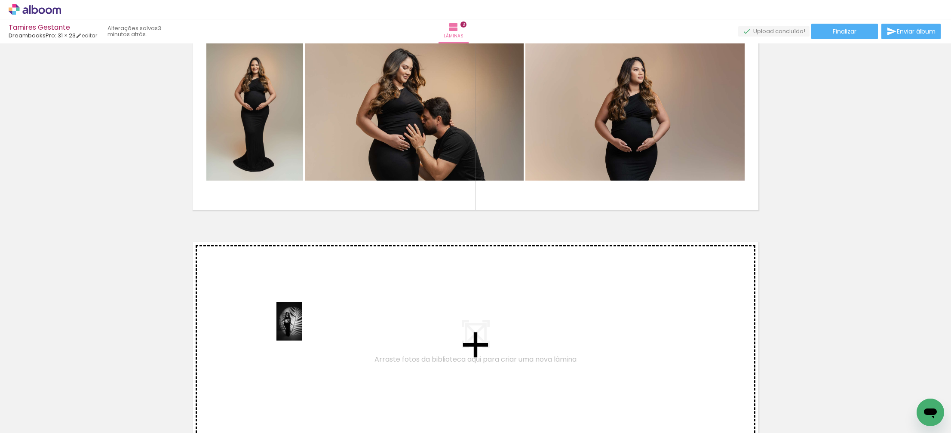
click at [302, 328] on quentale-workspace at bounding box center [475, 216] width 951 height 433
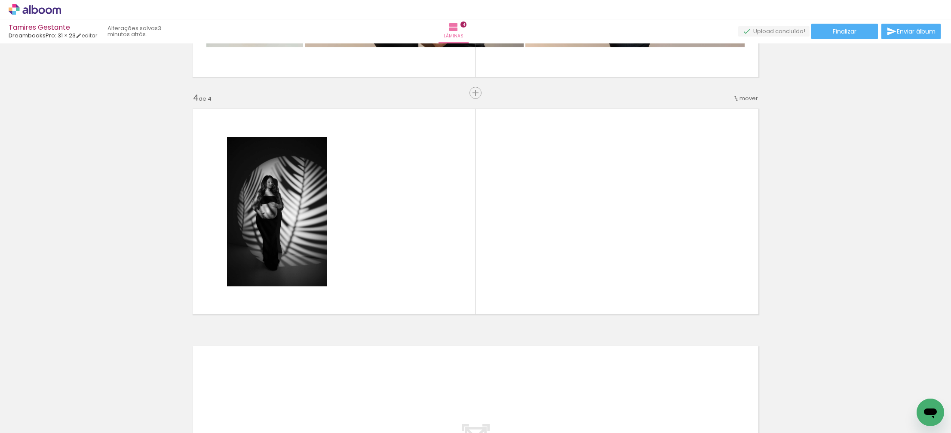
scroll to position [0, 0]
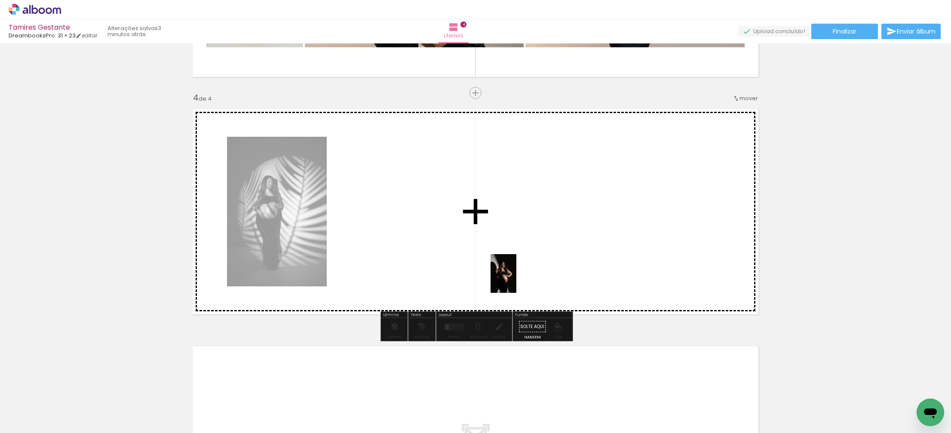
drag, startPoint x: 709, startPoint y: 413, endPoint x: 508, endPoint y: 279, distance: 241.4
click at [508, 277] on quentale-workspace at bounding box center [475, 216] width 951 height 433
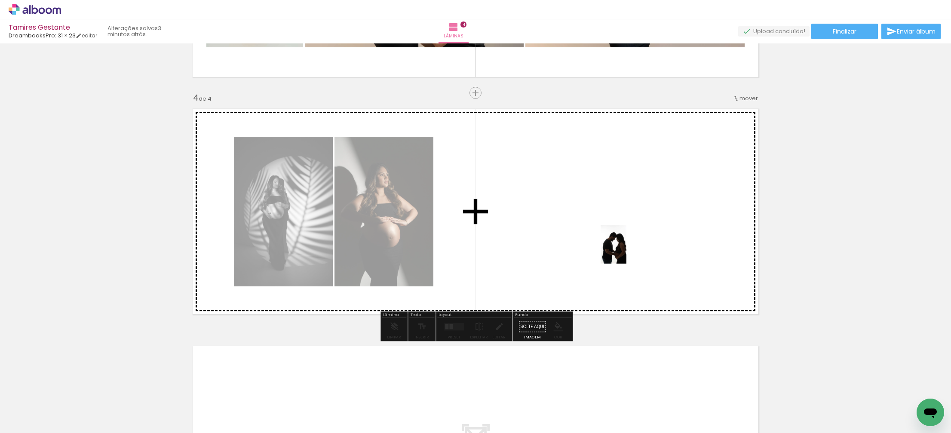
drag, startPoint x: 674, startPoint y: 407, endPoint x: 630, endPoint y: 261, distance: 151.6
click at [626, 250] on quentale-workspace at bounding box center [475, 216] width 951 height 433
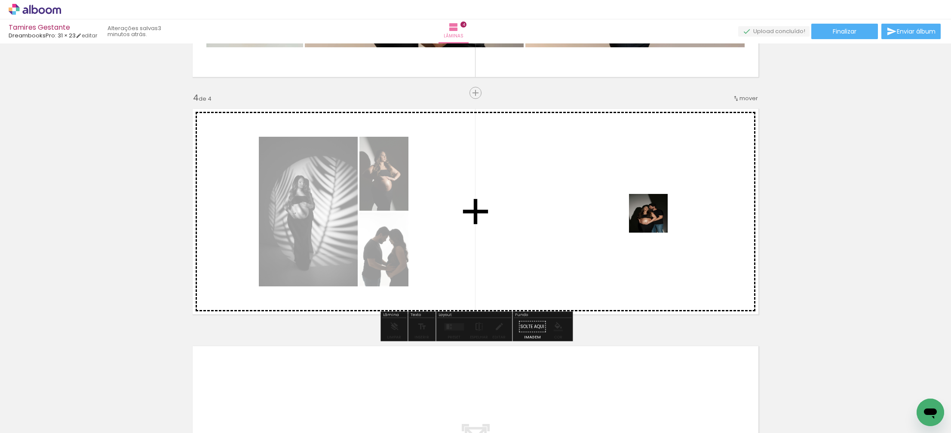
drag, startPoint x: 769, startPoint y: 407, endPoint x: 629, endPoint y: 195, distance: 253.9
click at [629, 195] on quentale-workspace at bounding box center [475, 216] width 951 height 433
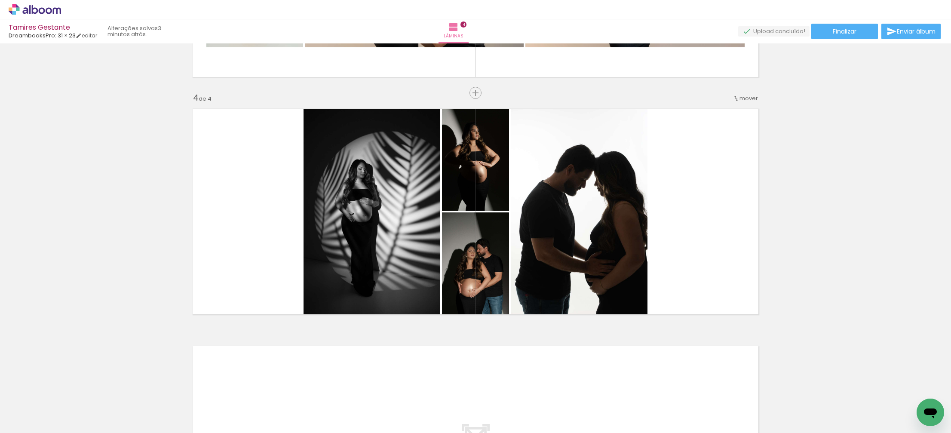
scroll to position [0, 567]
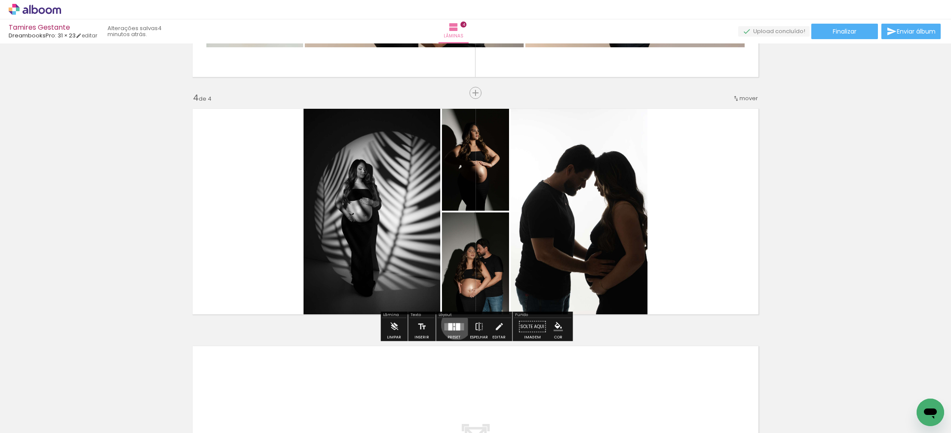
click at [456, 324] on div at bounding box center [458, 326] width 4 height 7
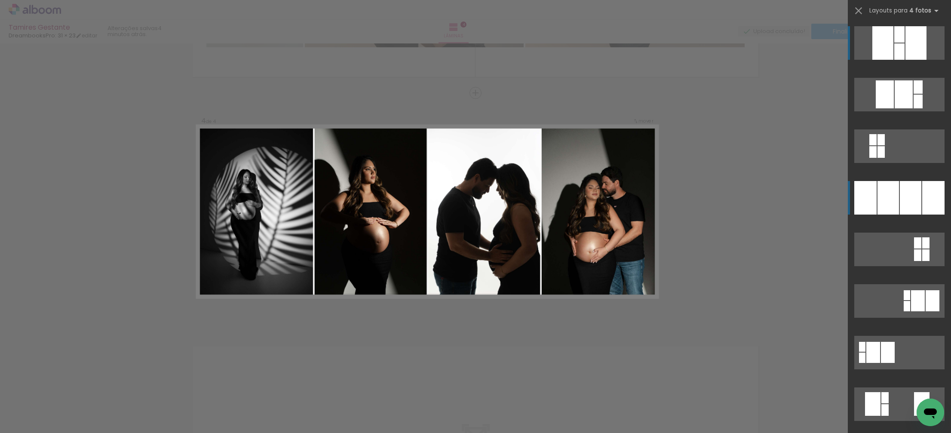
click at [893, 199] on div at bounding box center [887, 198] width 21 height 34
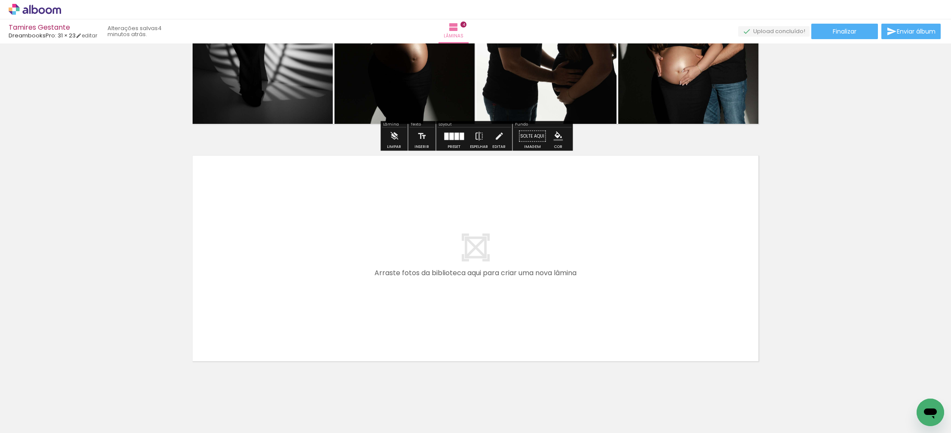
scroll to position [873, 0]
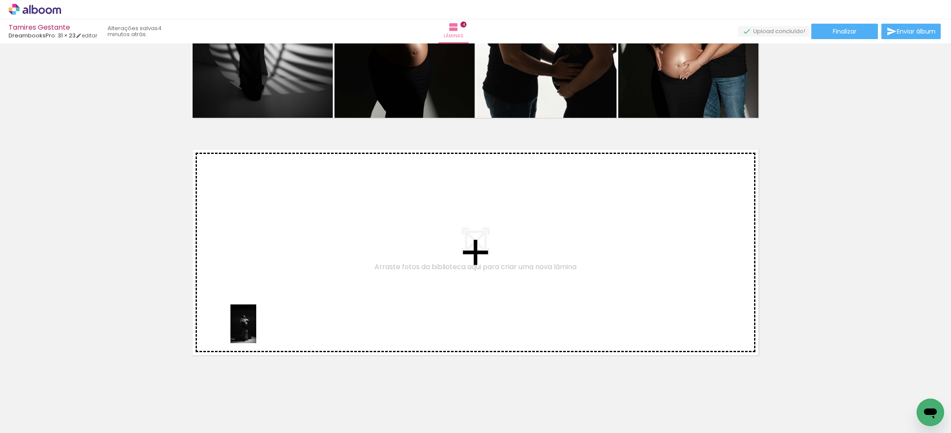
drag, startPoint x: 250, startPoint y: 410, endPoint x: 257, endPoint y: 330, distance: 80.2
click at [257, 330] on quentale-workspace at bounding box center [475, 216] width 951 height 433
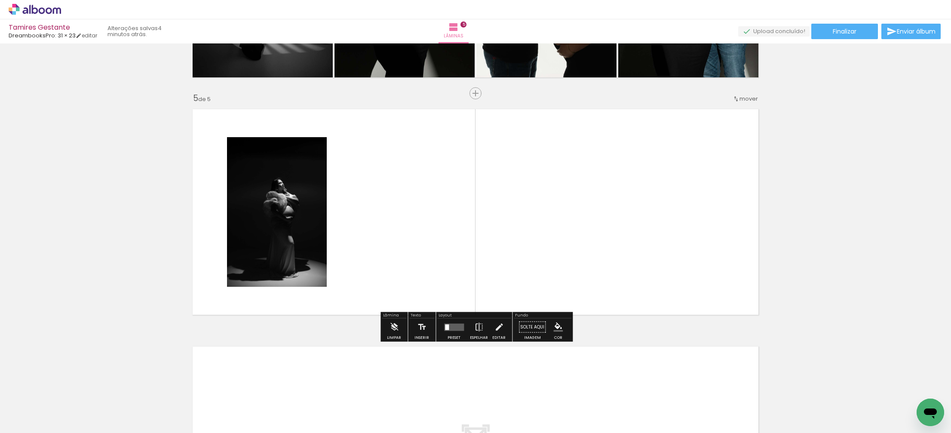
scroll to position [914, 0]
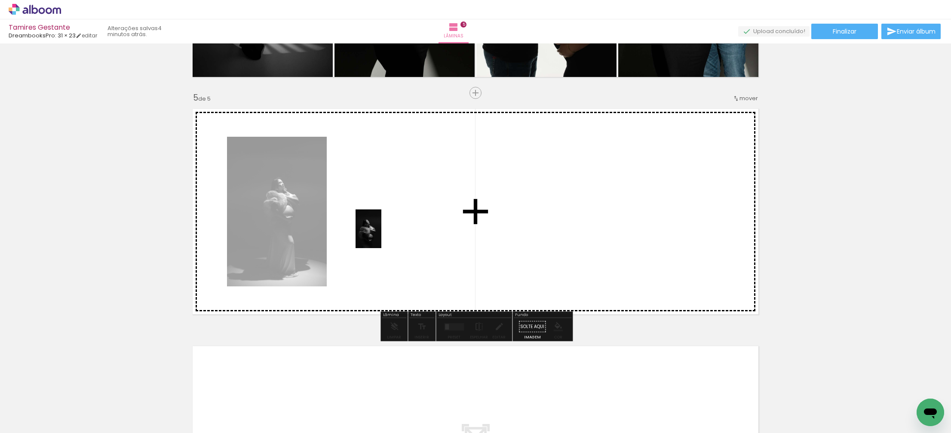
drag, startPoint x: 291, startPoint y: 404, endPoint x: 382, endPoint y: 235, distance: 191.9
click at [382, 235] on quentale-workspace at bounding box center [475, 216] width 951 height 433
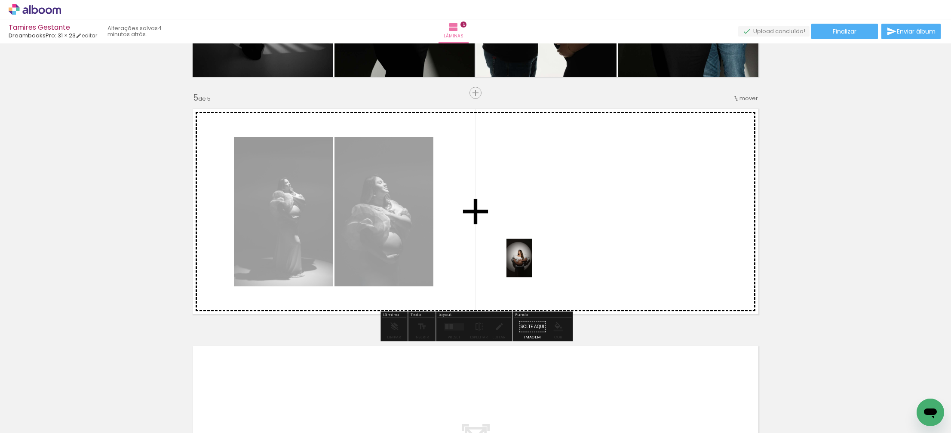
drag, startPoint x: 340, startPoint y: 414, endPoint x: 520, endPoint y: 287, distance: 219.3
click at [539, 259] on quentale-workspace at bounding box center [475, 216] width 951 height 433
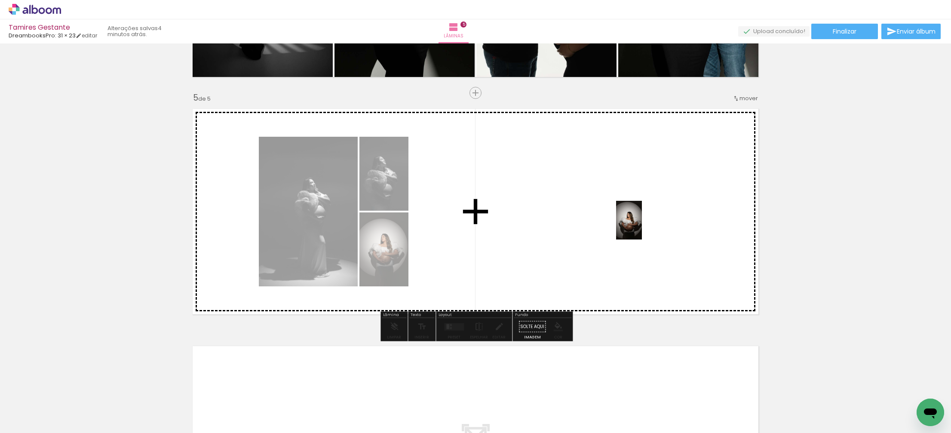
drag, startPoint x: 394, startPoint y: 407, endPoint x: 642, endPoint y: 227, distance: 306.8
click at [642, 227] on quentale-workspace at bounding box center [475, 216] width 951 height 433
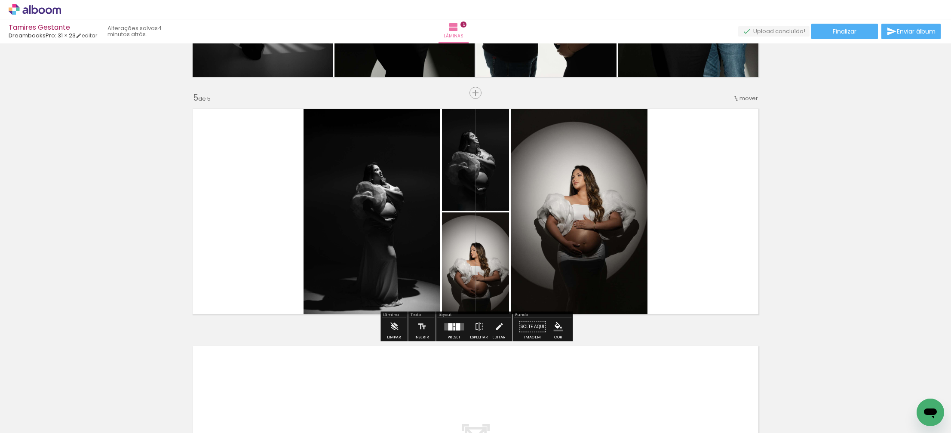
click at [456, 329] on div at bounding box center [458, 326] width 4 height 7
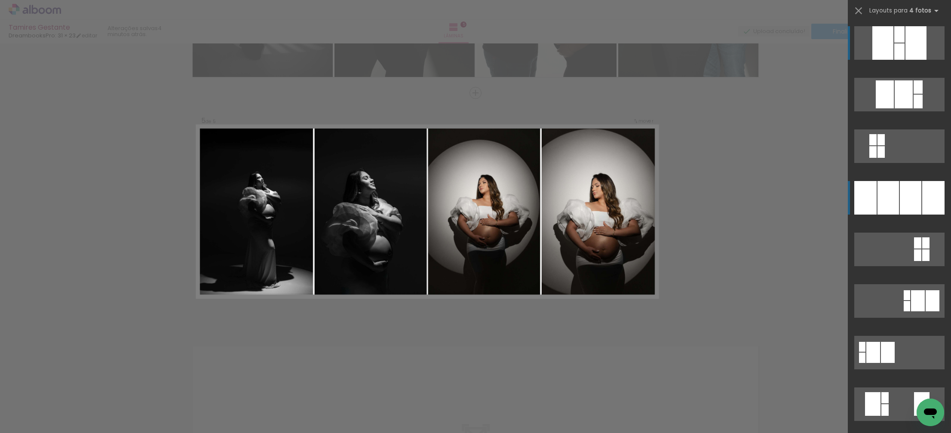
click at [900, 204] on div at bounding box center [910, 198] width 21 height 34
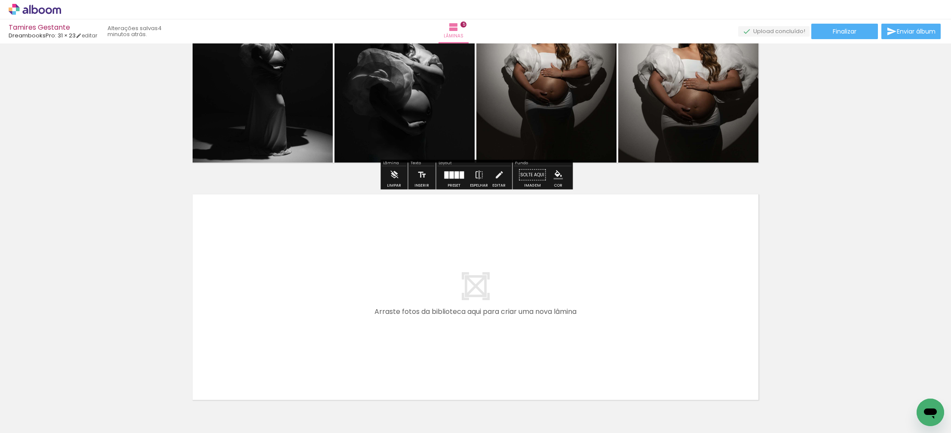
scroll to position [1070, 0]
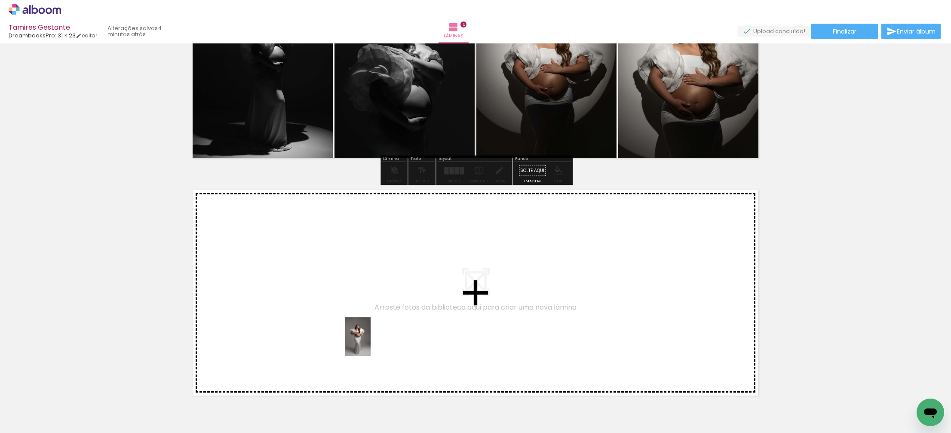
drag, startPoint x: 439, startPoint y: 417, endPoint x: 371, endPoint y: 343, distance: 101.0
click at [371, 343] on quentale-workspace at bounding box center [475, 216] width 951 height 433
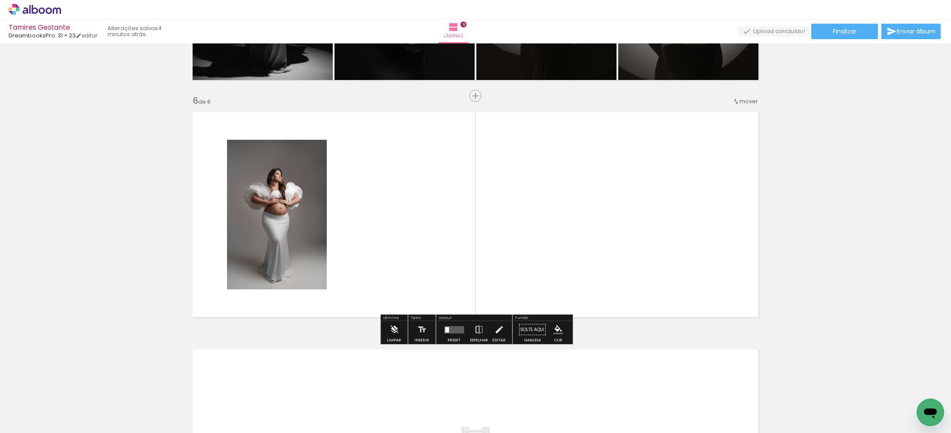
scroll to position [1151, 0]
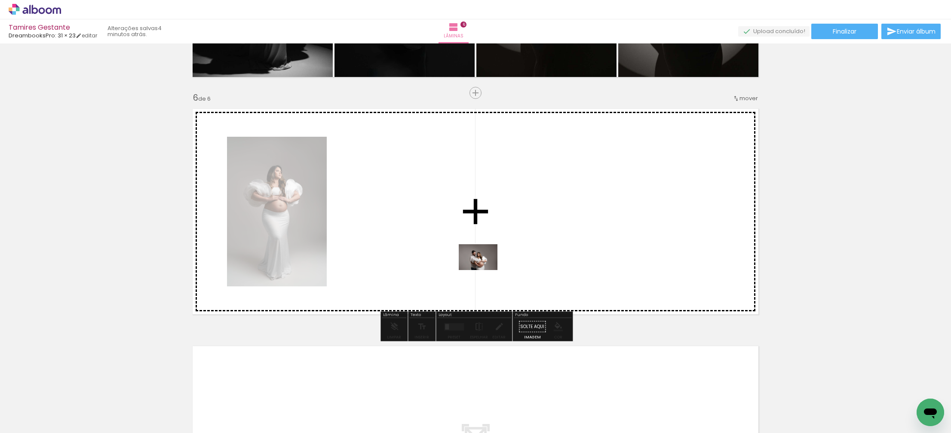
drag, startPoint x: 479, startPoint y: 372, endPoint x: 484, endPoint y: 270, distance: 102.4
click at [484, 270] on quentale-workspace at bounding box center [475, 216] width 951 height 433
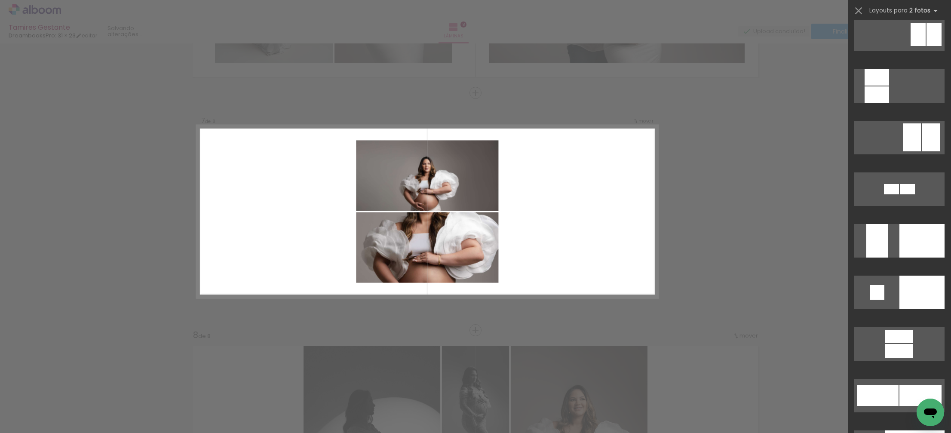
scroll to position [3189, 0]
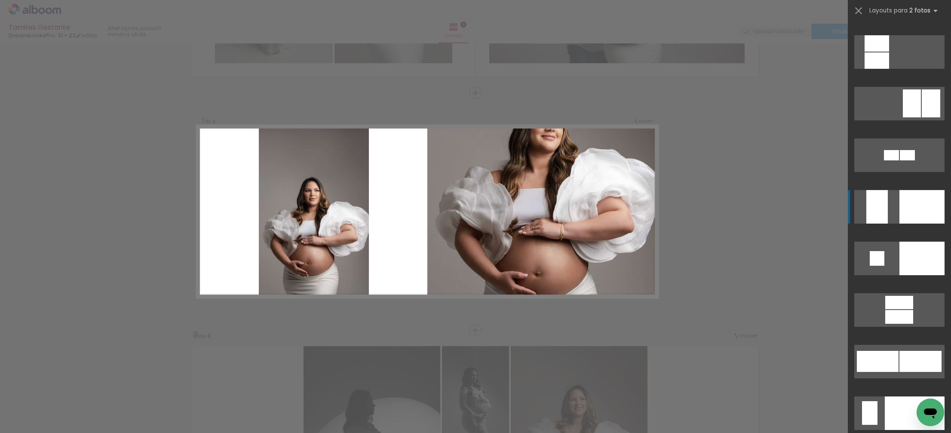
click at [867, 203] on div at bounding box center [876, 207] width 21 height 34
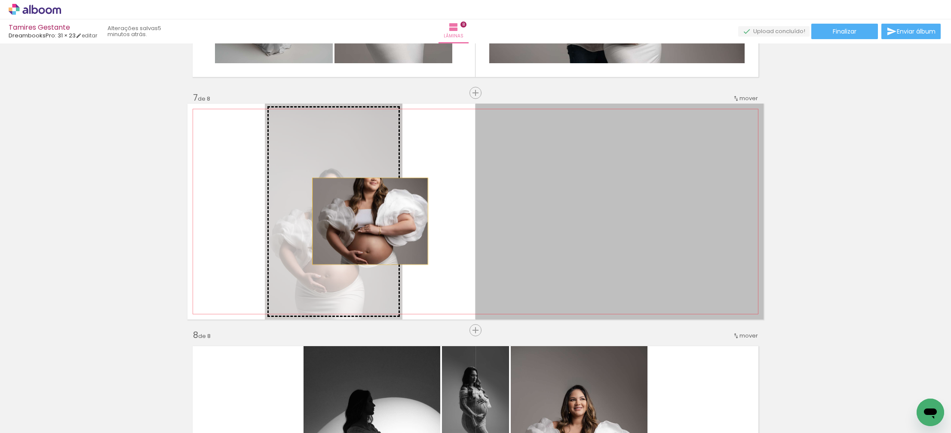
drag, startPoint x: 558, startPoint y: 220, endPoint x: 370, endPoint y: 221, distance: 187.4
click at [0, 0] on slot at bounding box center [0, 0] width 0 height 0
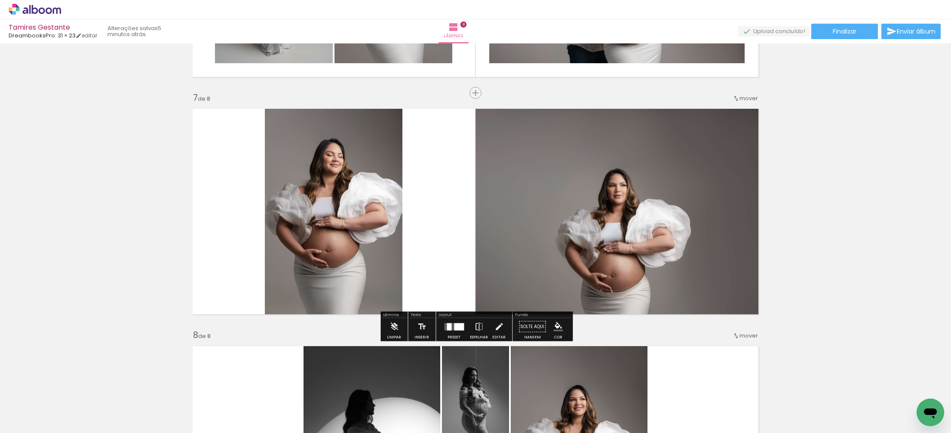
click at [438, 205] on quentale-layouter at bounding box center [475, 212] width 576 height 216
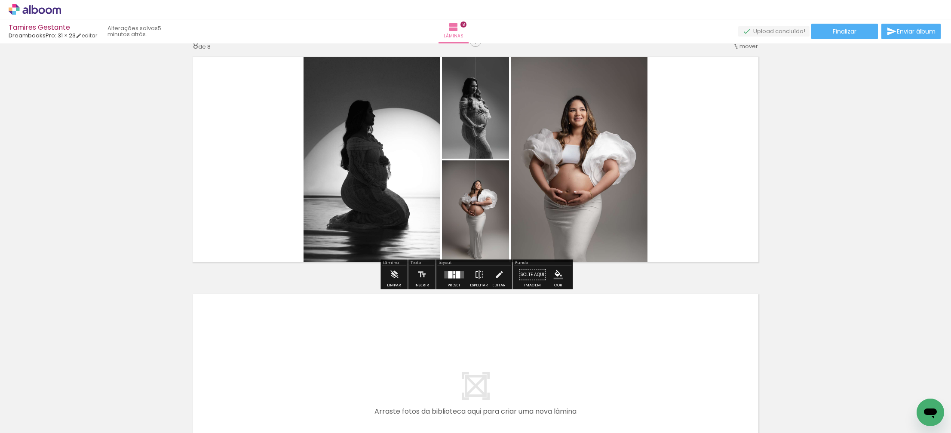
scroll to position [1681, 0]
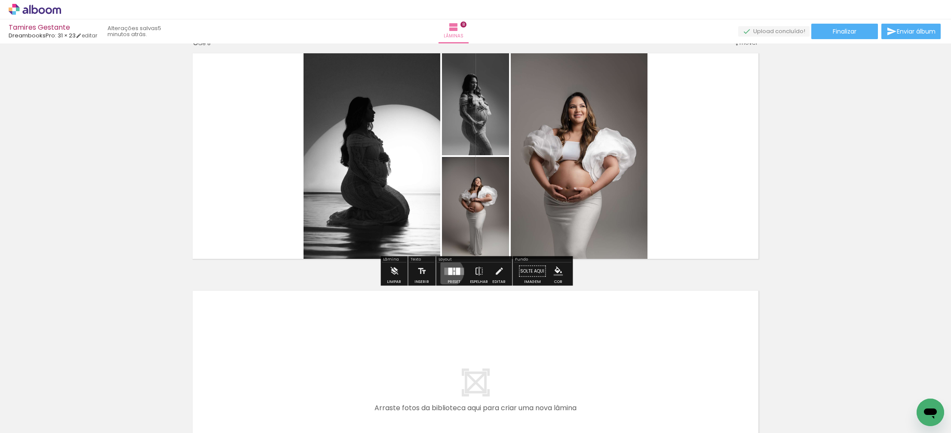
click at [448, 272] on div at bounding box center [450, 270] width 4 height 7
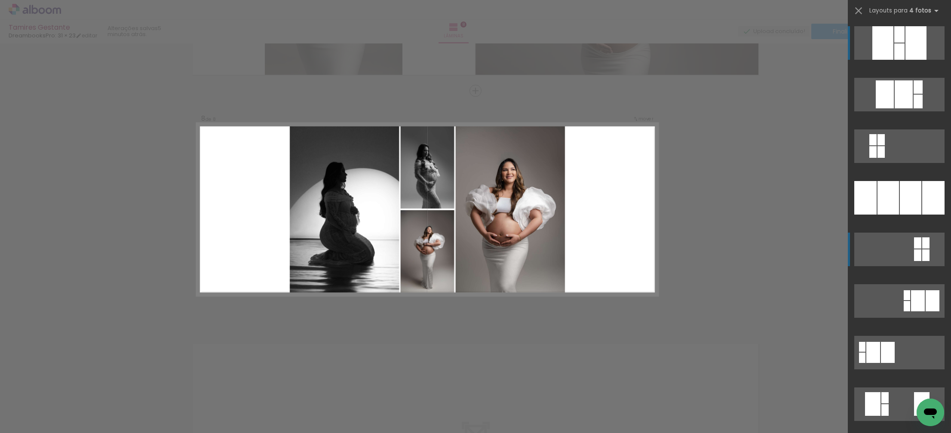
scroll to position [1626, 0]
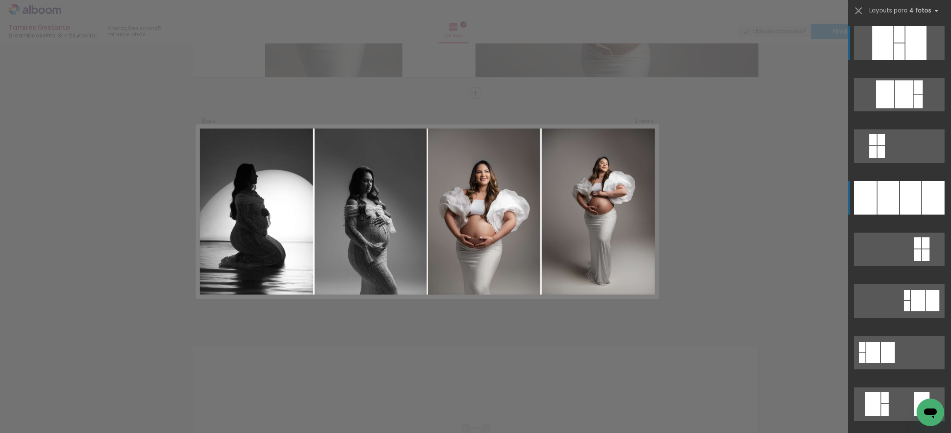
click at [880, 200] on div at bounding box center [887, 198] width 21 height 34
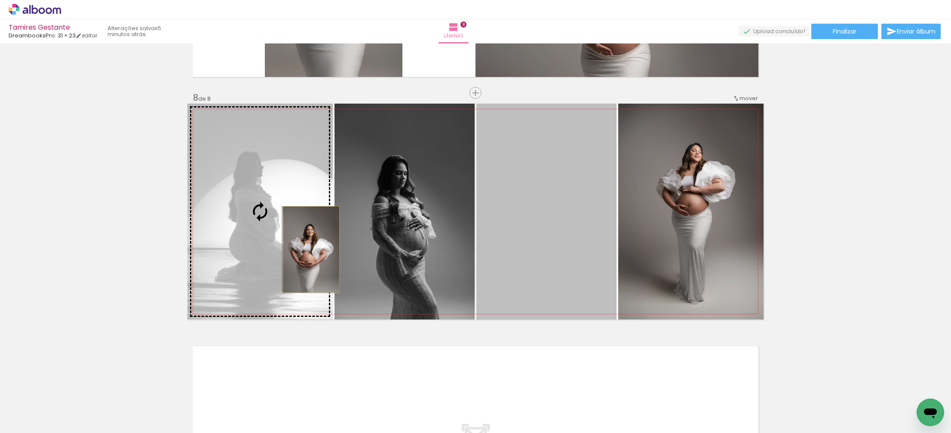
drag, startPoint x: 521, startPoint y: 264, endPoint x: 299, endPoint y: 249, distance: 223.2
click at [0, 0] on slot at bounding box center [0, 0] width 0 height 0
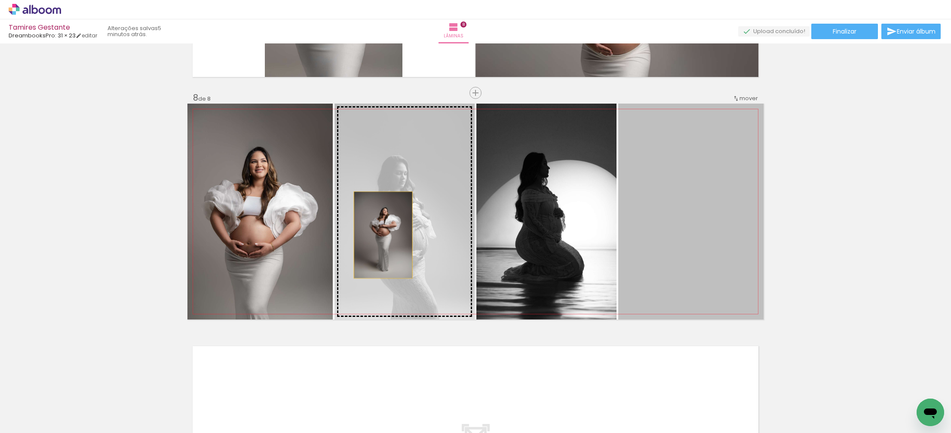
drag, startPoint x: 678, startPoint y: 244, endPoint x: 376, endPoint y: 235, distance: 302.3
click at [0, 0] on slot at bounding box center [0, 0] width 0 height 0
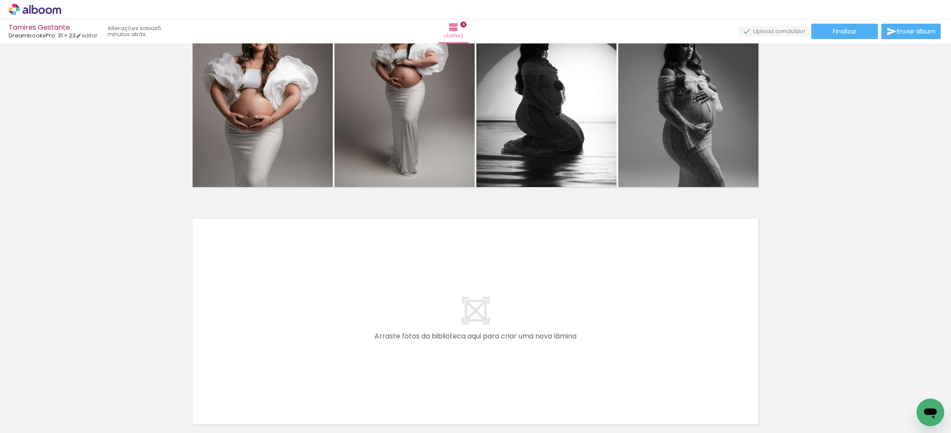
scroll to position [1833, 0]
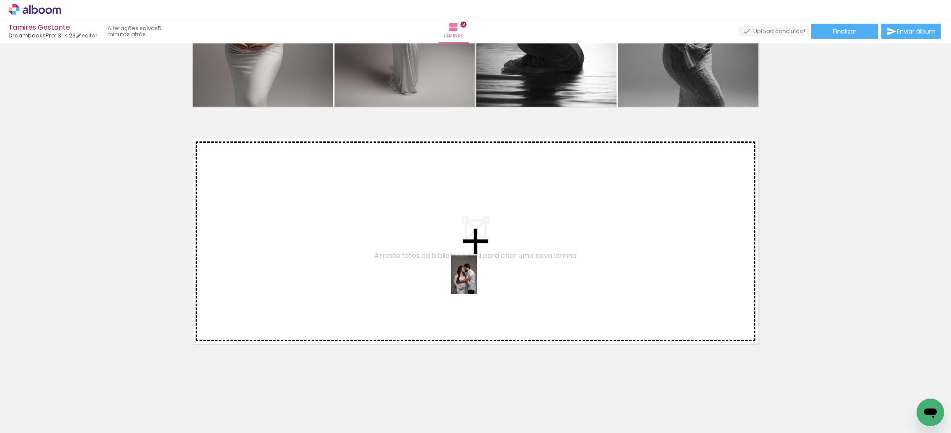
click at [476, 282] on quentale-workspace at bounding box center [475, 216] width 951 height 433
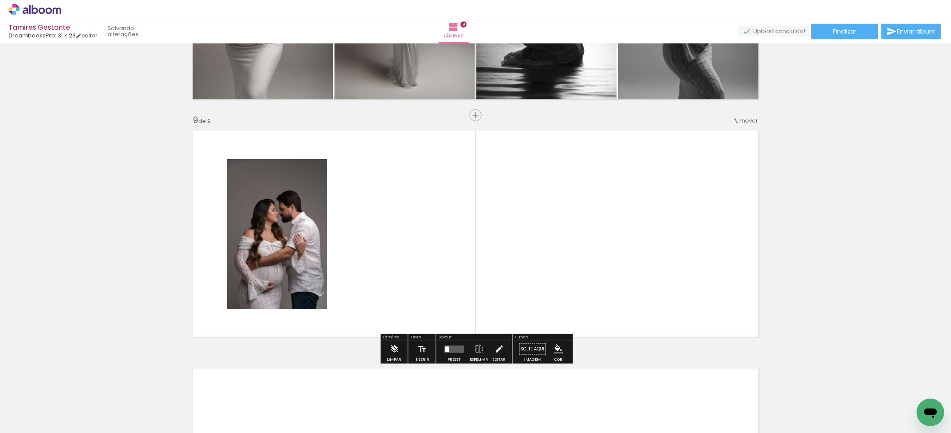
scroll to position [1854, 0]
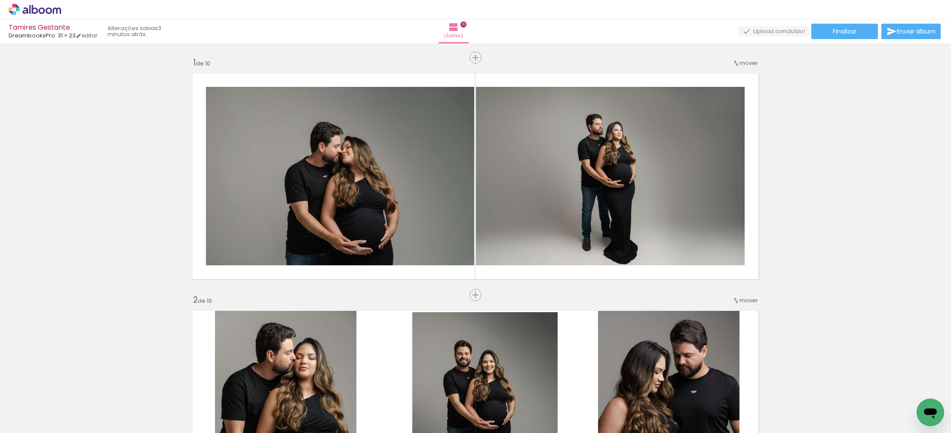
scroll to position [0, 567]
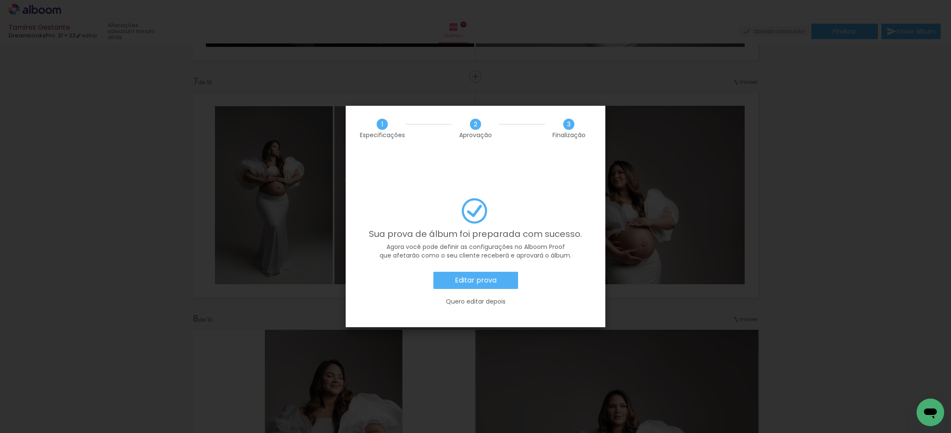
click at [0, 0] on slot "Editar prova" at bounding box center [0, 0] width 0 height 0
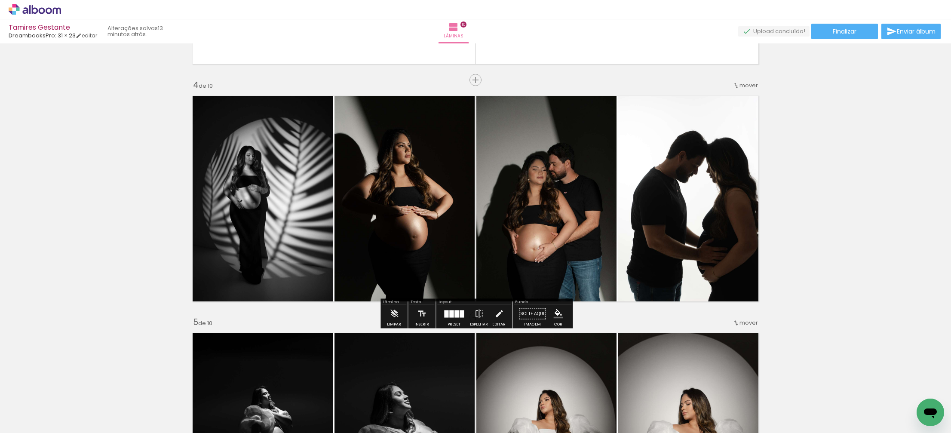
scroll to position [638, 0]
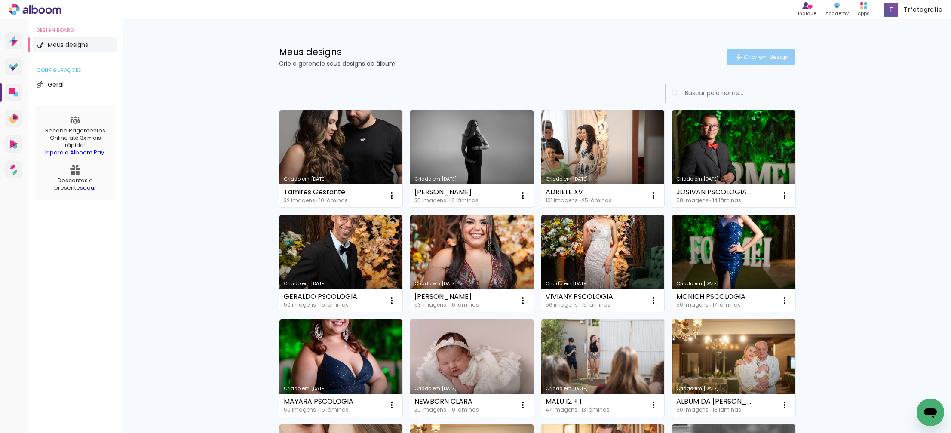
click at [751, 56] on span "Criar um design" at bounding box center [766, 57] width 45 height 6
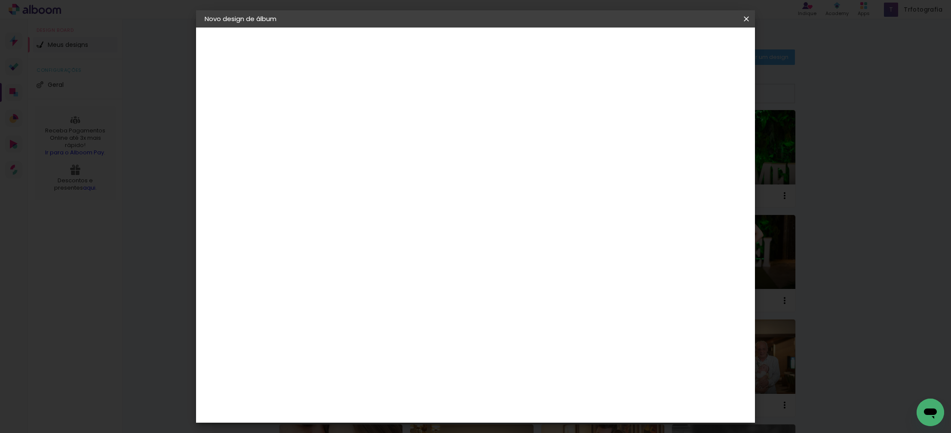
click at [345, 117] on input at bounding box center [345, 115] width 0 height 13
type input "a"
click at [345, 116] on input "Aline Reffati gestante" at bounding box center [345, 115] width 0 height 13
click at [345, 115] on input "Juliana Reffati gestante" at bounding box center [345, 115] width 0 height 13
type input "[PERSON_NAME] gestante"
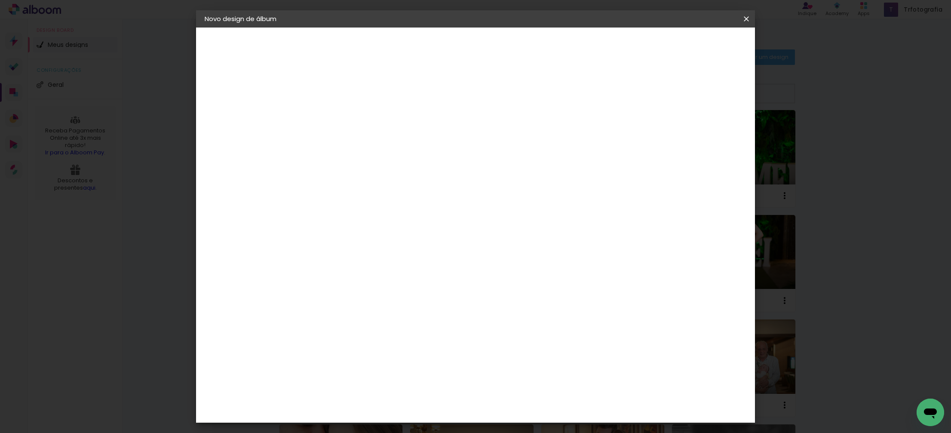
type paper-input "[PERSON_NAME] gestante"
click at [0, 0] on slot "Avançar" at bounding box center [0, 0] width 0 height 0
click at [390, 379] on div "DreambooksPro" at bounding box center [368, 382] width 56 height 7
click at [0, 0] on slot "Avançar" at bounding box center [0, 0] width 0 height 0
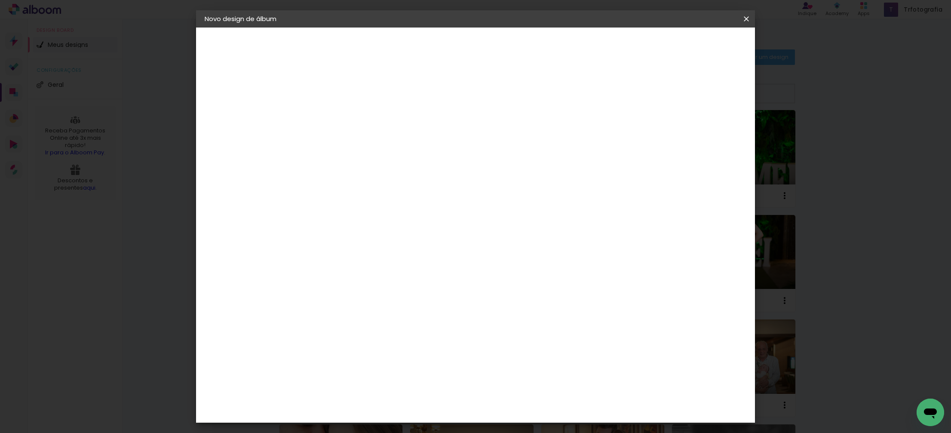
click at [379, 144] on input "text" at bounding box center [362, 149] width 34 height 13
click at [0, 0] on slot "Álbum" at bounding box center [0, 0] width 0 height 0
type input "Álbum"
click at [403, 373] on span "20 × 20" at bounding box center [383, 382] width 40 height 18
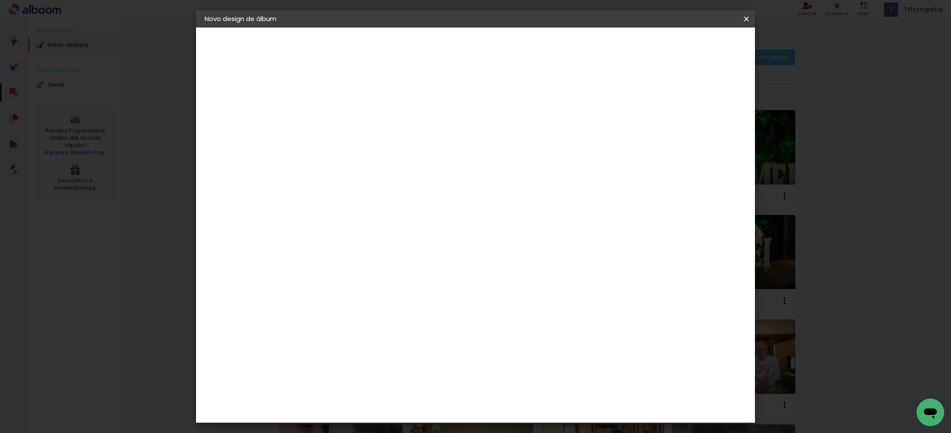
click at [0, 0] on slot "Avançar" at bounding box center [0, 0] width 0 height 0
click at [699, 47] on span "Iniciar design" at bounding box center [679, 46] width 39 height 6
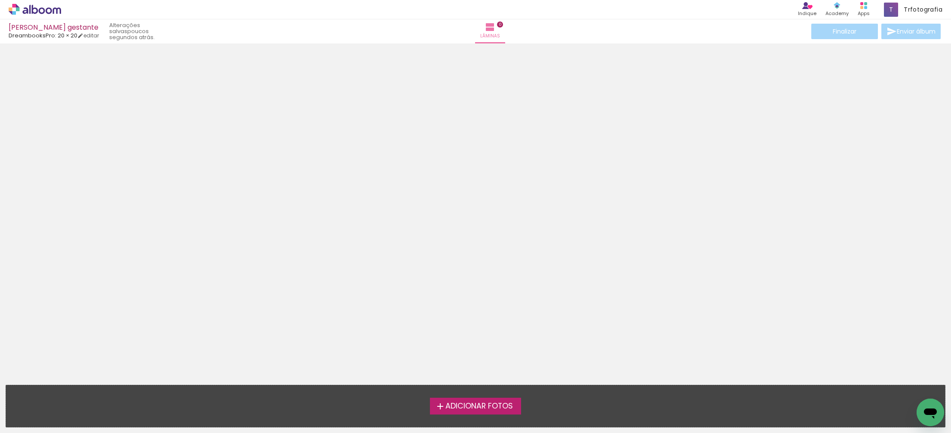
click at [459, 410] on span "Adicionar Fotos" at bounding box center [478, 406] width 67 height 8
click at [0, 0] on input "file" at bounding box center [0, 0] width 0 height 0
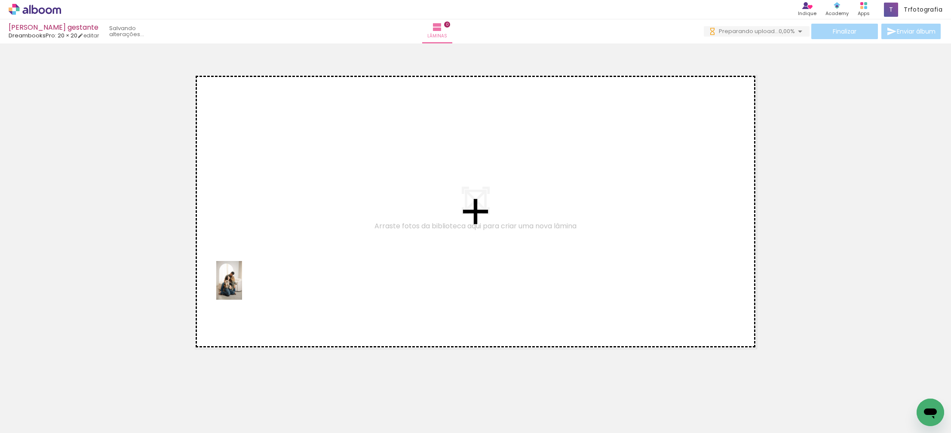
drag, startPoint x: 86, startPoint y: 406, endPoint x: 250, endPoint y: 294, distance: 198.6
click at [253, 276] on quentale-workspace at bounding box center [475, 216] width 951 height 433
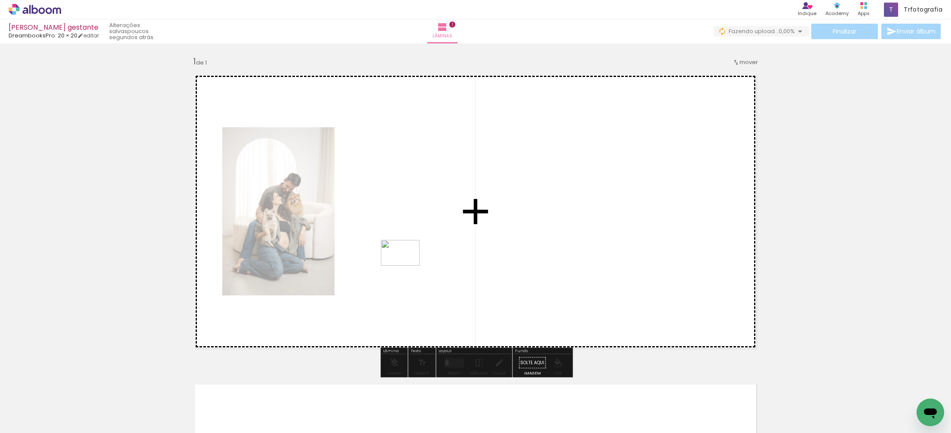
drag, startPoint x: 380, startPoint y: 408, endPoint x: 407, endPoint y: 264, distance: 146.9
click at [407, 264] on quentale-workspace at bounding box center [475, 216] width 951 height 433
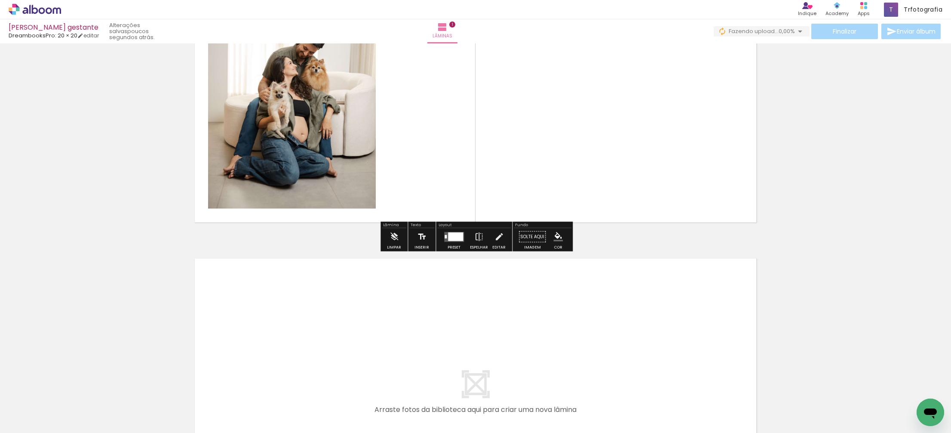
scroll to position [130, 0]
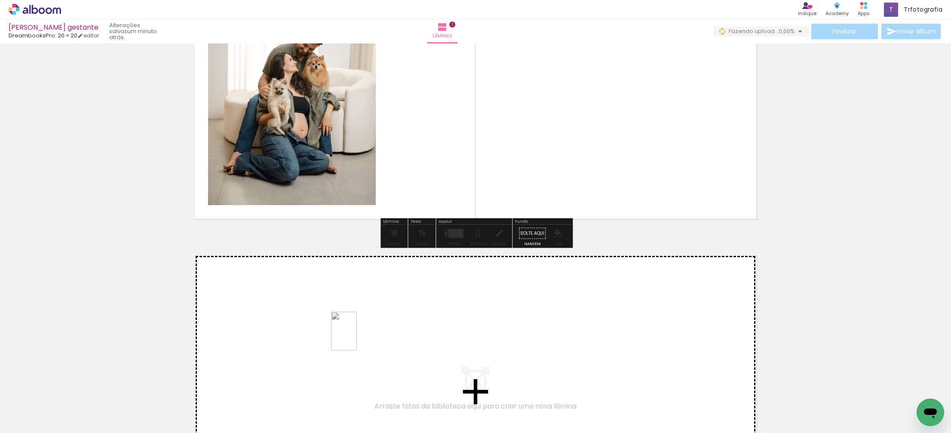
drag, startPoint x: 431, startPoint y: 409, endPoint x: 356, endPoint y: 337, distance: 104.6
click at [356, 337] on quentale-workspace at bounding box center [475, 216] width 951 height 433
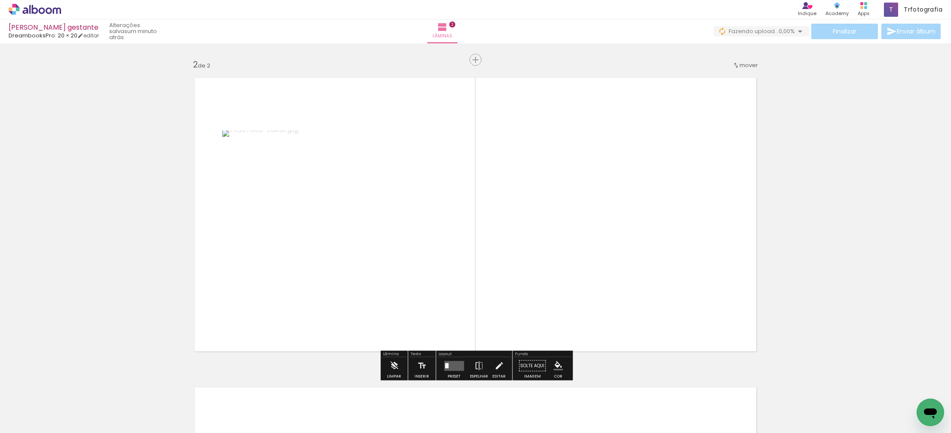
scroll to position [310, 0]
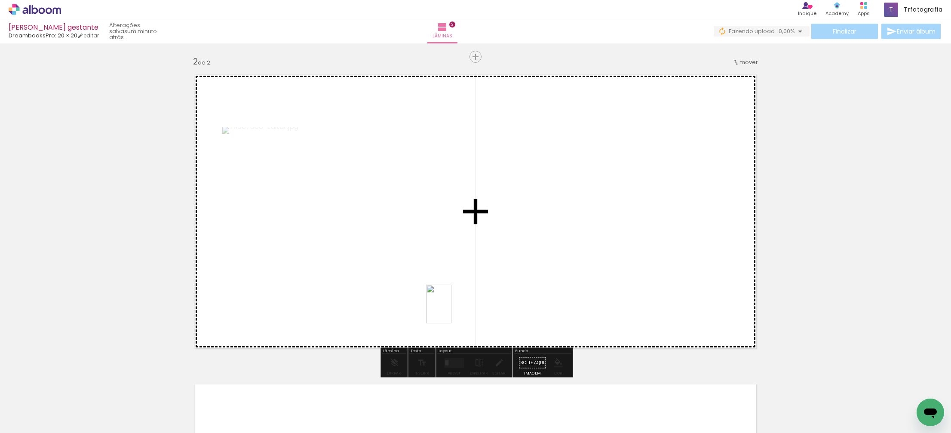
drag, startPoint x: 476, startPoint y: 397, endPoint x: 461, endPoint y: 311, distance: 87.7
click at [456, 304] on quentale-workspace at bounding box center [475, 216] width 951 height 433
drag, startPoint x: 530, startPoint y: 415, endPoint x: 545, endPoint y: 309, distance: 107.2
click at [546, 300] on quentale-workspace at bounding box center [475, 216] width 951 height 433
drag, startPoint x: 591, startPoint y: 373, endPoint x: 607, endPoint y: 273, distance: 100.6
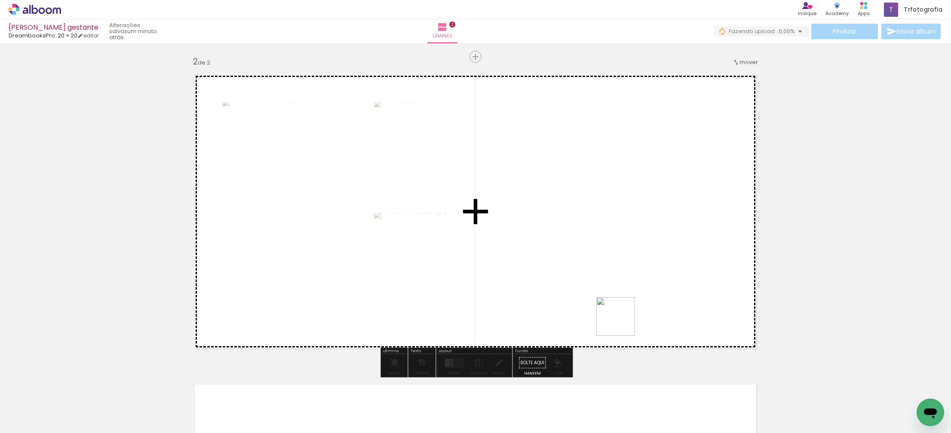
click at [622, 265] on quentale-workspace at bounding box center [475, 216] width 951 height 433
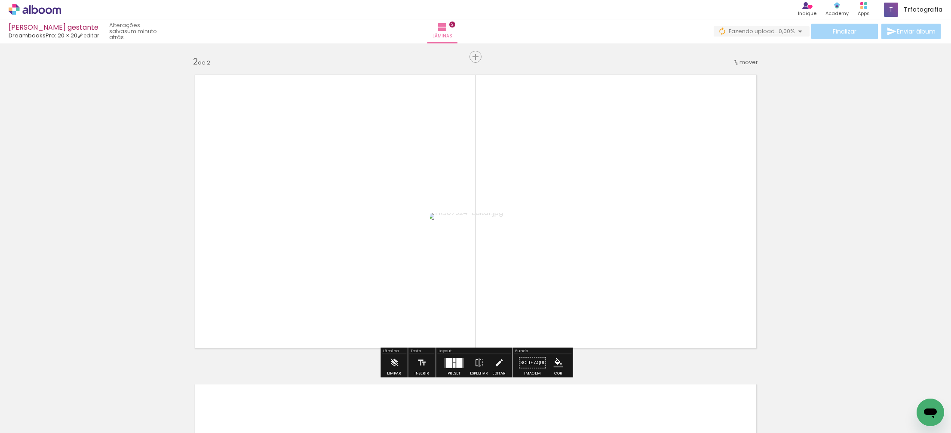
click at [460, 360] on div at bounding box center [459, 363] width 6 height 10
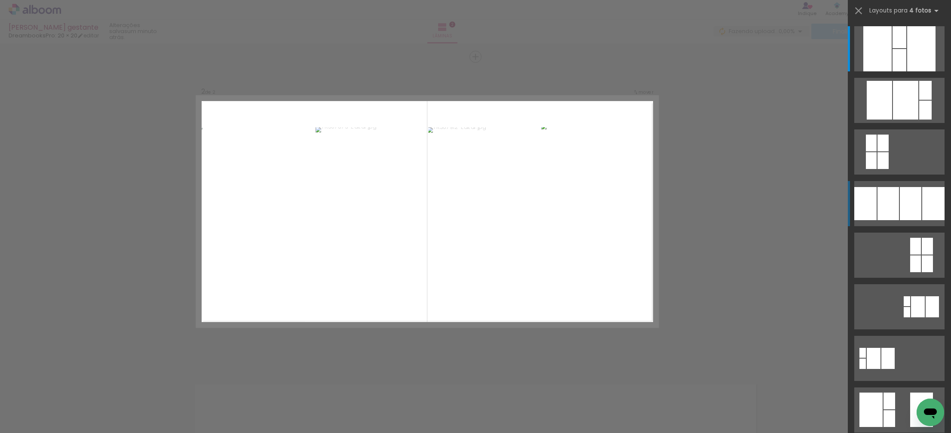
click at [916, 192] on div at bounding box center [910, 203] width 21 height 33
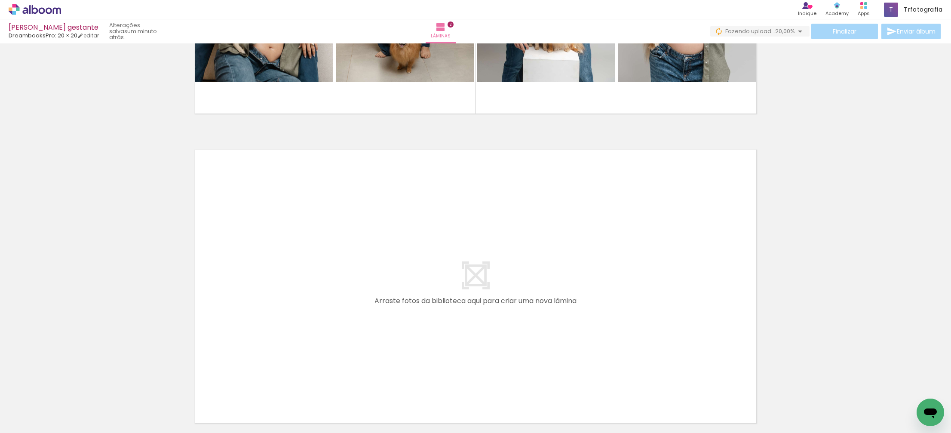
scroll to position [556, 0]
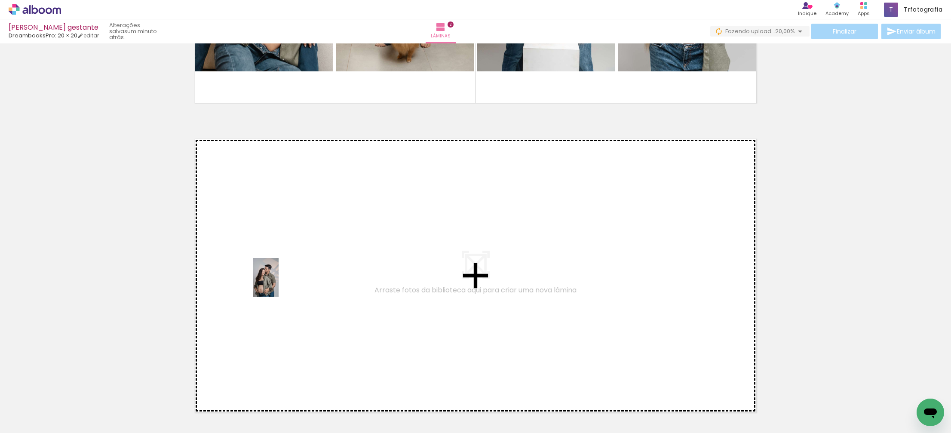
drag, startPoint x: 169, startPoint y: 378, endPoint x: 279, endPoint y: 284, distance: 144.2
click at [279, 284] on quentale-workspace at bounding box center [475, 216] width 951 height 433
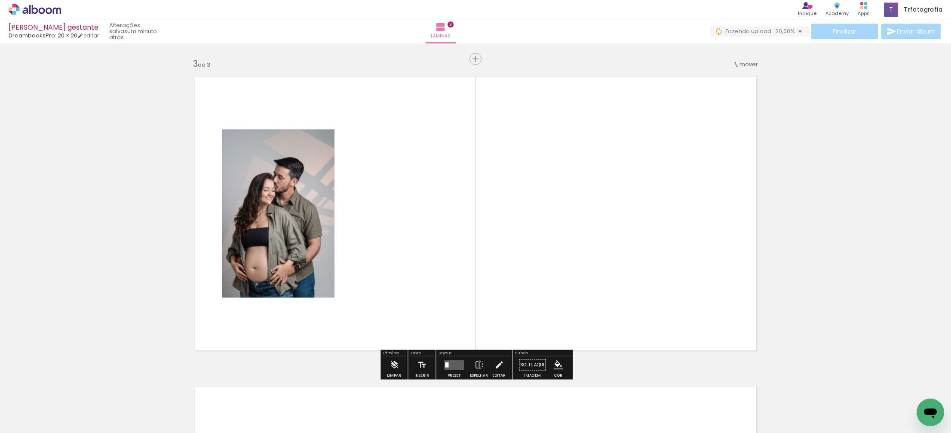
scroll to position [620, 0]
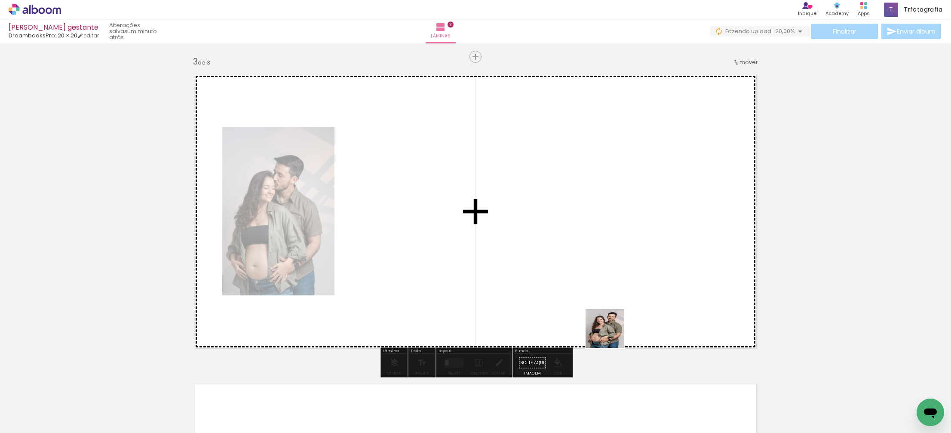
drag, startPoint x: 623, startPoint y: 402, endPoint x: 568, endPoint y: 286, distance: 128.4
click at [557, 276] on quentale-workspace at bounding box center [475, 216] width 951 height 433
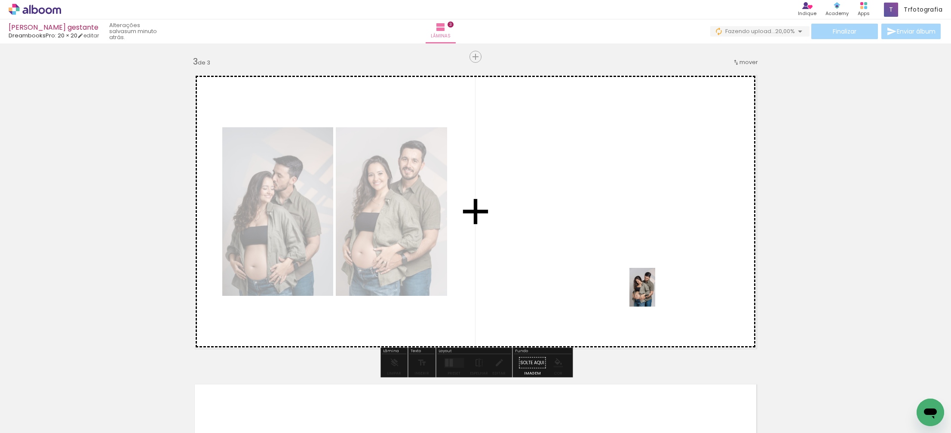
drag, startPoint x: 670, startPoint y: 393, endPoint x: 654, endPoint y: 294, distance: 100.6
click at [655, 294] on quentale-workspace at bounding box center [475, 216] width 951 height 433
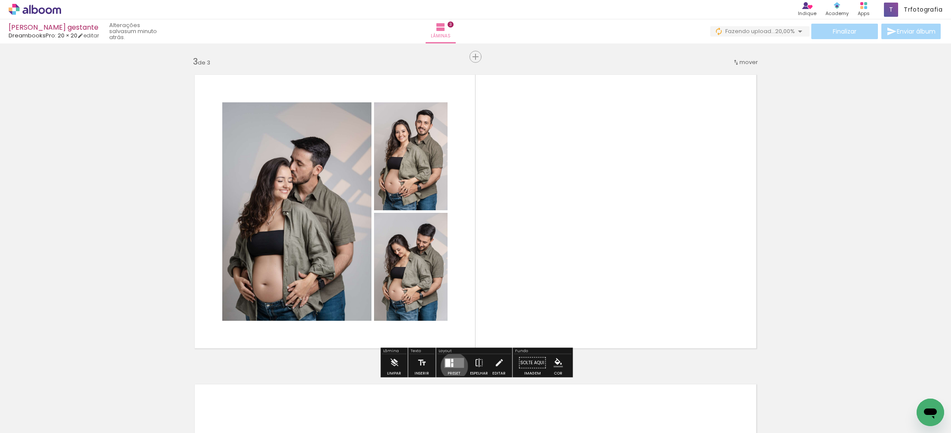
click at [452, 366] on quentale-layouter at bounding box center [454, 363] width 20 height 10
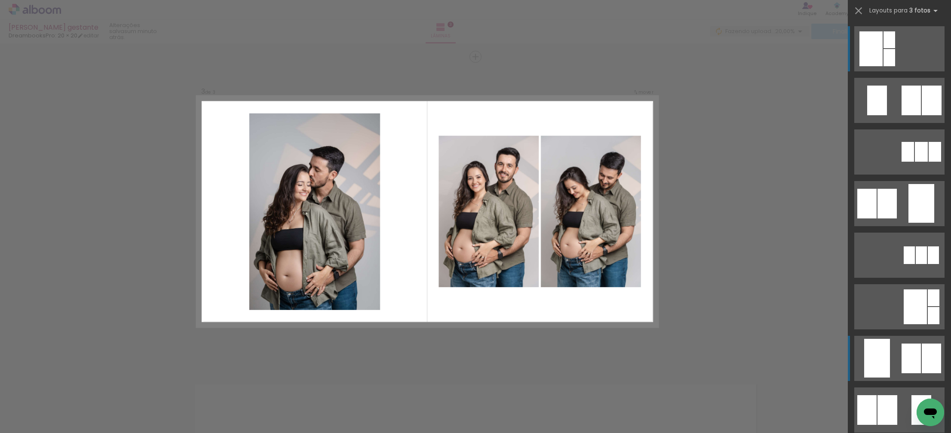
click at [889, 359] on div at bounding box center [877, 358] width 26 height 39
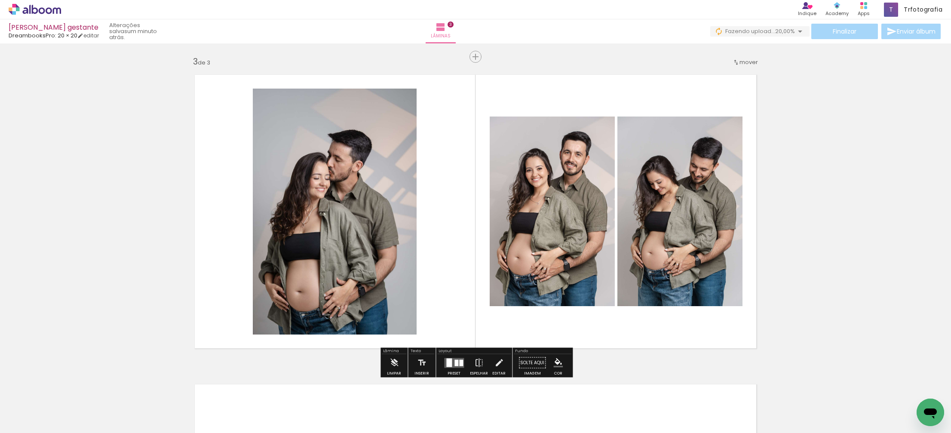
click at [460, 364] on div at bounding box center [461, 362] width 4 height 6
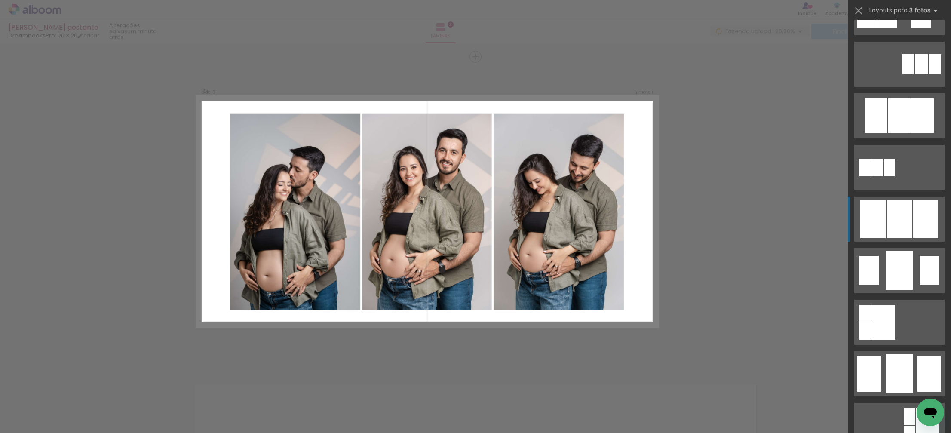
scroll to position [396, 0]
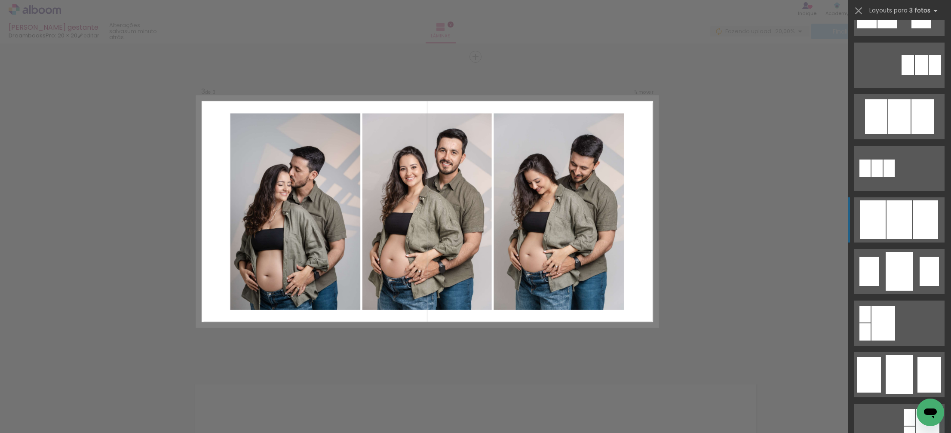
click at [888, 222] on div at bounding box center [898, 219] width 25 height 39
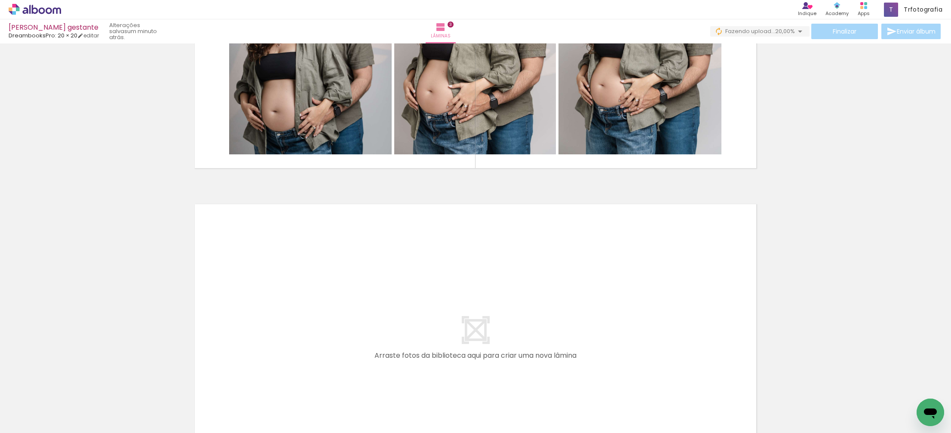
scroll to position [0, 0]
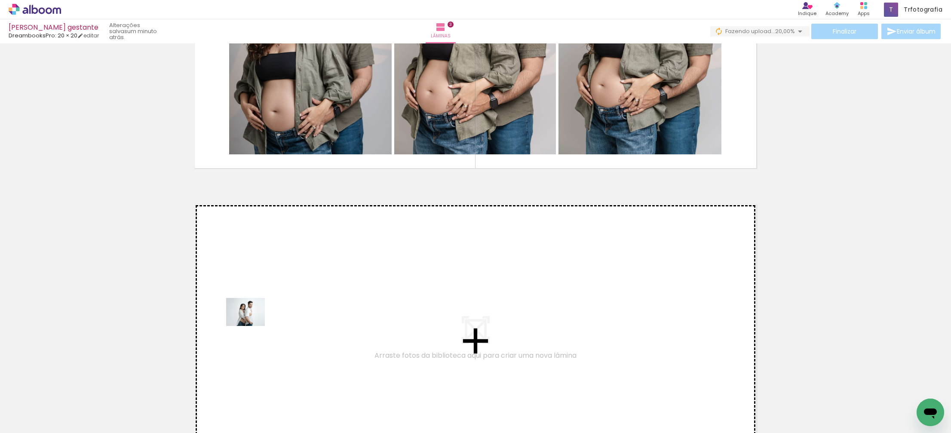
click at [257, 324] on quentale-workspace at bounding box center [475, 216] width 951 height 433
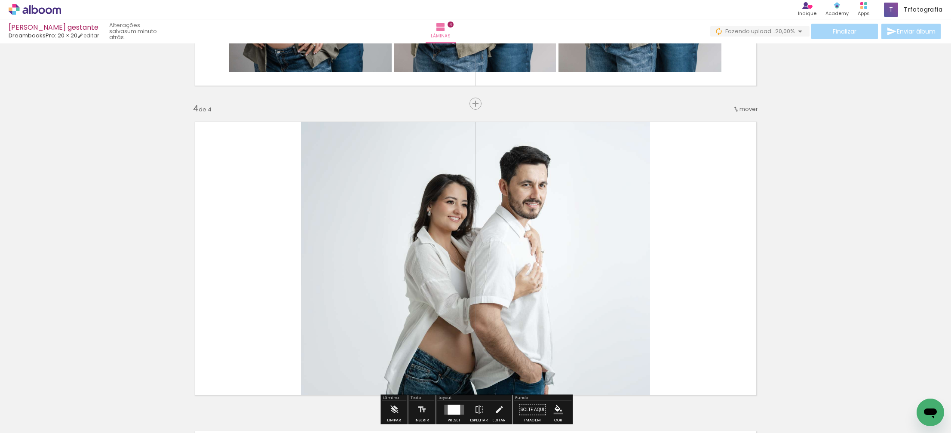
scroll to position [929, 0]
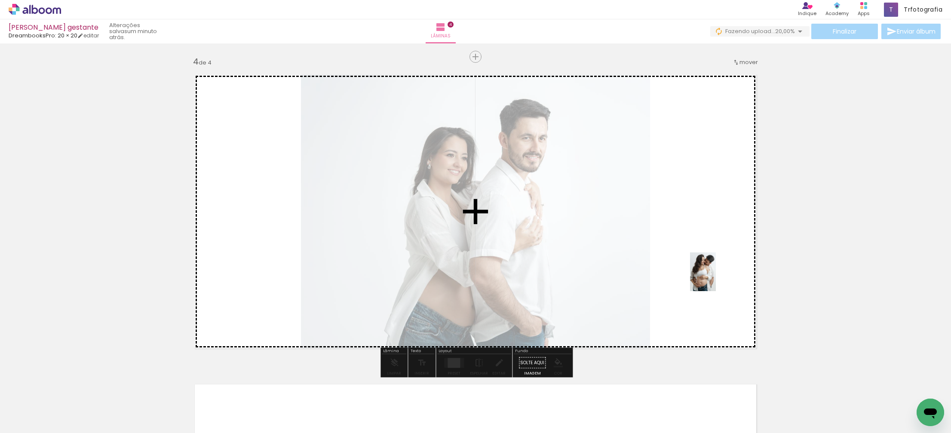
drag, startPoint x: 891, startPoint y: 390, endPoint x: 715, endPoint y: 280, distance: 207.3
click at [715, 278] on quentale-workspace at bounding box center [475, 216] width 951 height 433
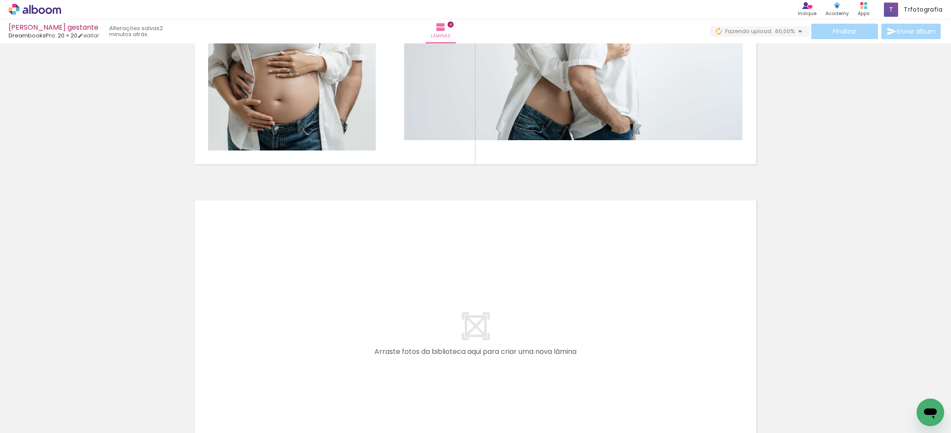
scroll to position [0, 0]
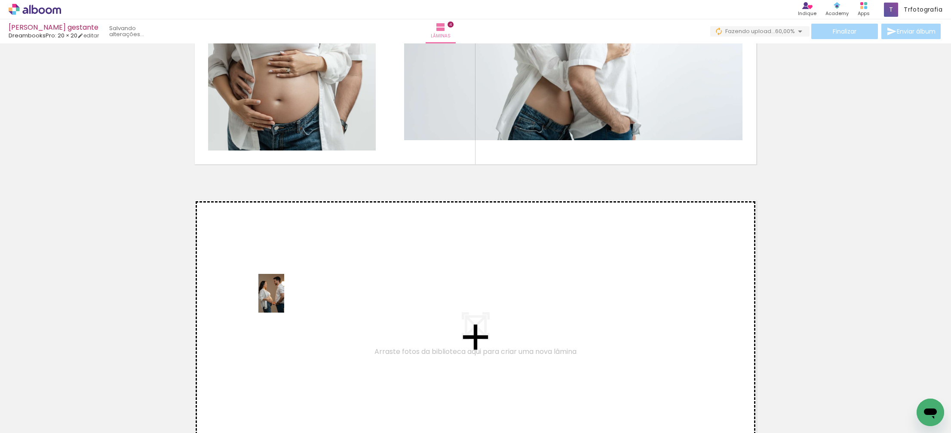
click at [292, 297] on quentale-workspace at bounding box center [475, 216] width 951 height 433
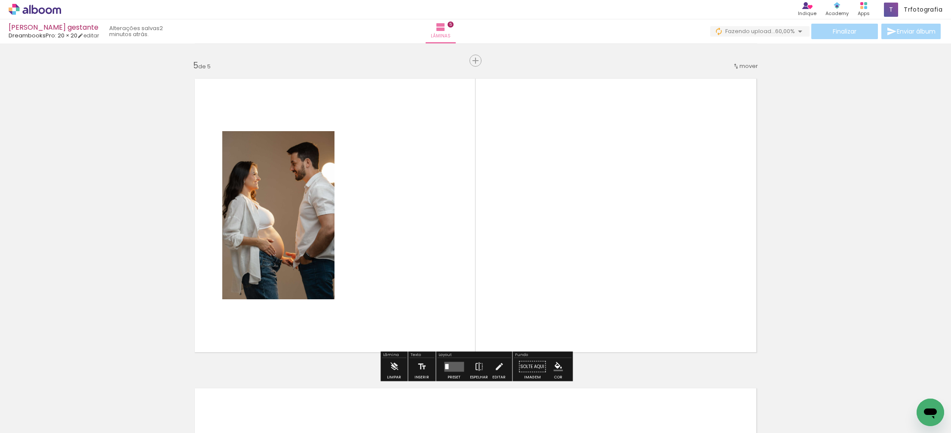
scroll to position [1239, 0]
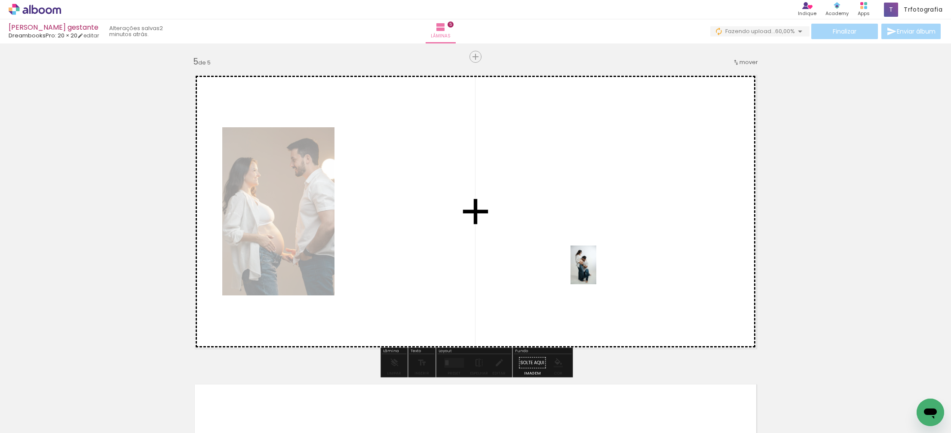
drag, startPoint x: 858, startPoint y: 405, endPoint x: 595, endPoint y: 271, distance: 295.5
click at [595, 271] on quentale-workspace at bounding box center [475, 216] width 951 height 433
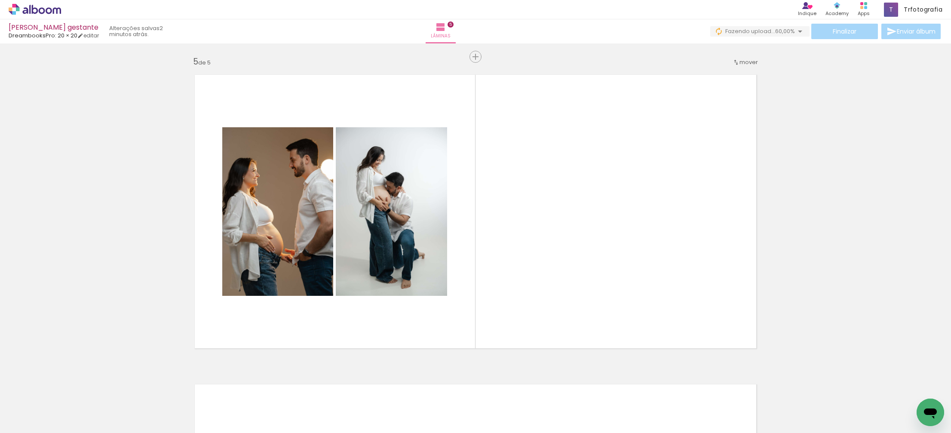
scroll to position [0, 268]
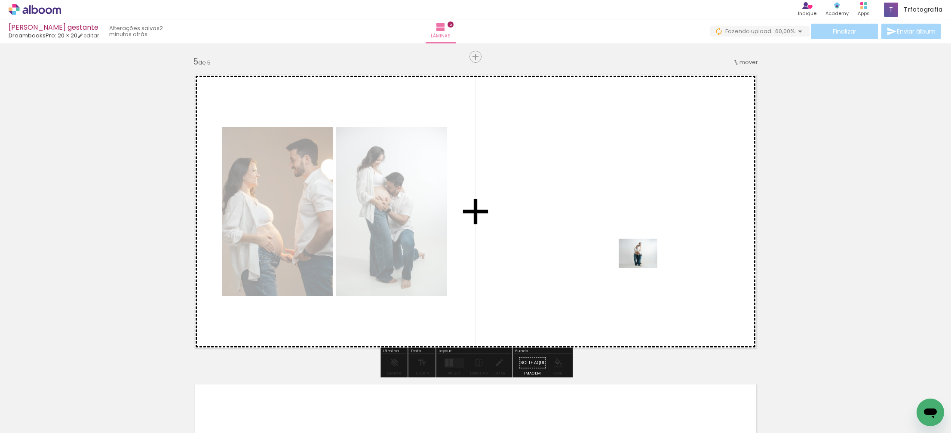
drag, startPoint x: 670, startPoint y: 309, endPoint x: 644, endPoint y: 264, distance: 51.8
click at [644, 264] on quentale-workspace at bounding box center [475, 216] width 951 height 433
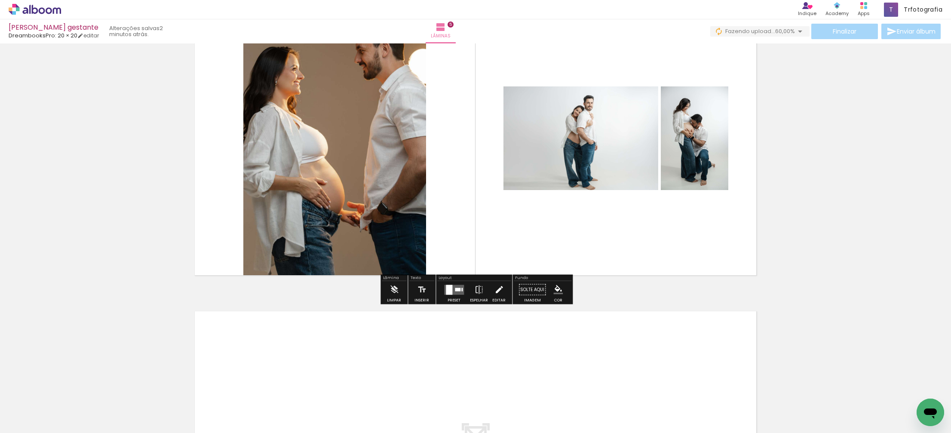
scroll to position [1318, 0]
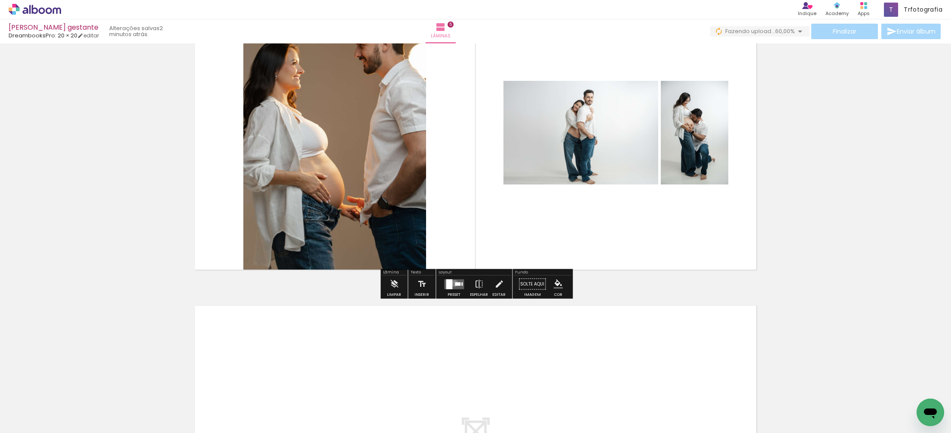
click at [455, 283] on div at bounding box center [458, 283] width 6 height 3
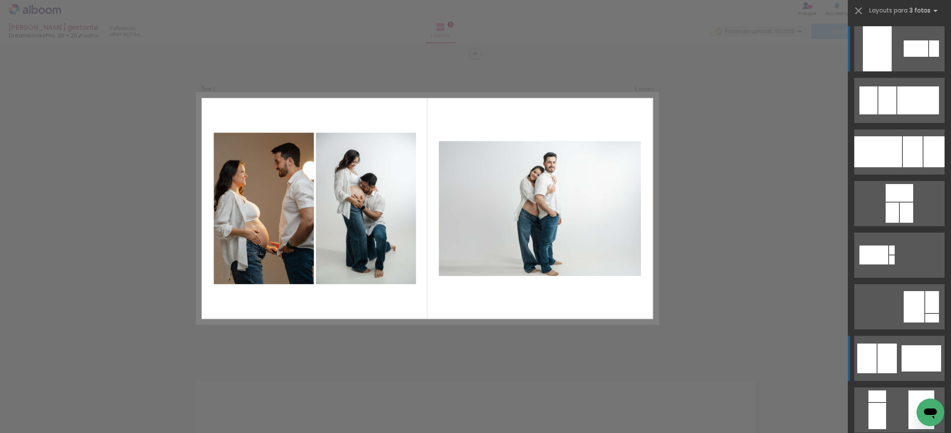
scroll to position [1239, 0]
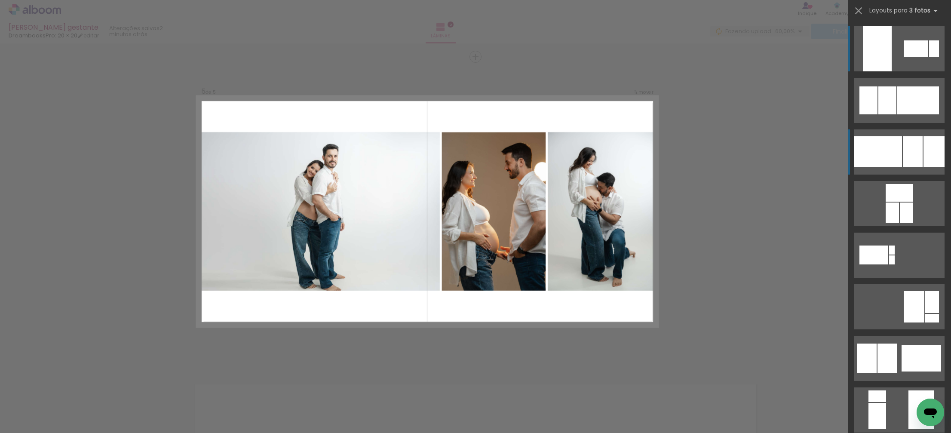
click at [861, 153] on div at bounding box center [878, 151] width 48 height 31
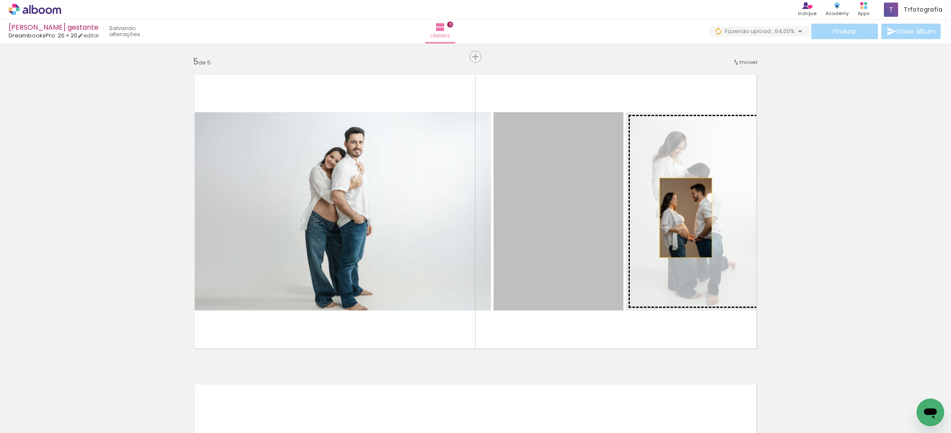
drag, startPoint x: 582, startPoint y: 218, endPoint x: 687, endPoint y: 217, distance: 105.3
click at [0, 0] on slot at bounding box center [0, 0] width 0 height 0
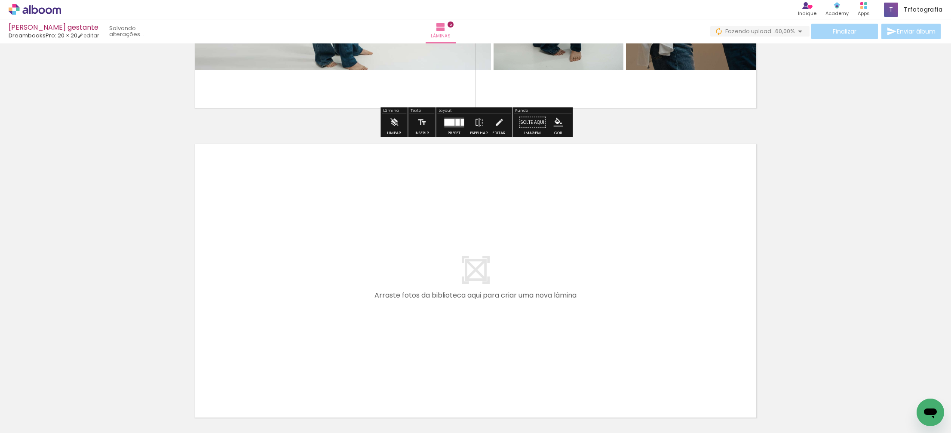
scroll to position [1484, 0]
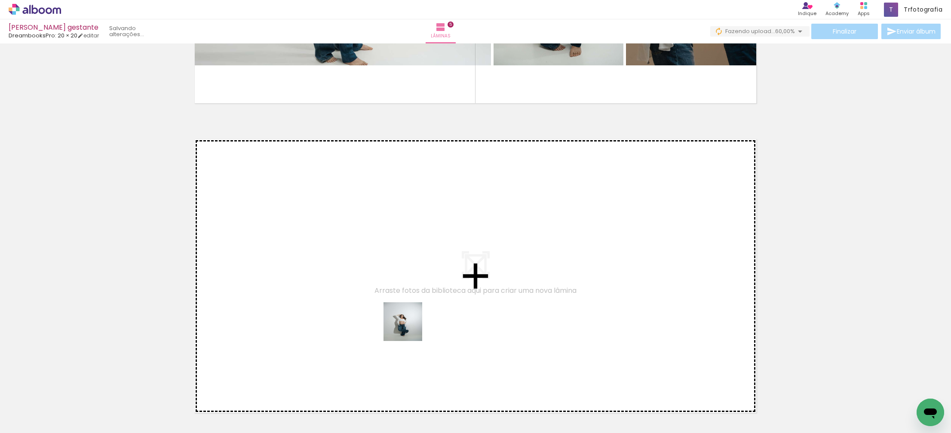
click at [394, 316] on quentale-workspace at bounding box center [475, 216] width 951 height 433
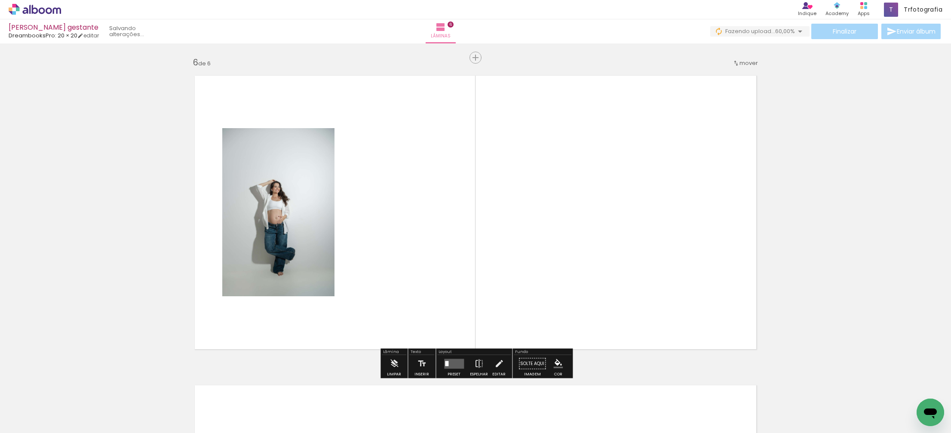
scroll to position [1548, 0]
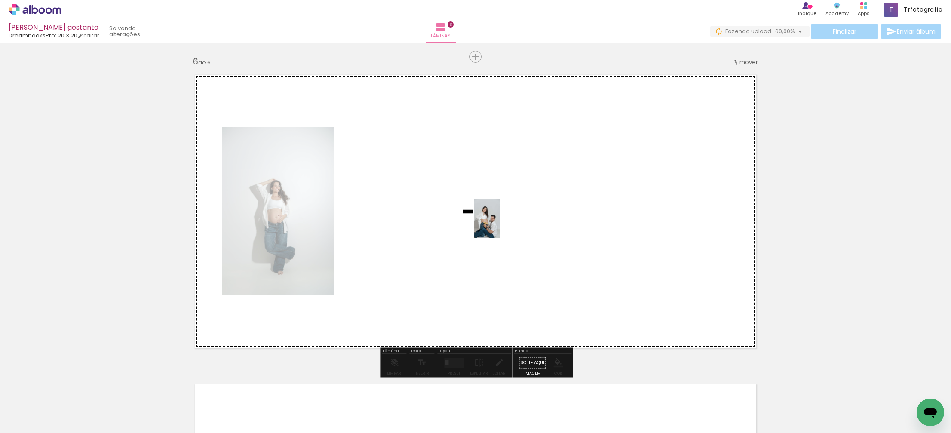
drag, startPoint x: 747, startPoint y: 411, endPoint x: 588, endPoint y: 273, distance: 210.3
click at [493, 226] on quentale-workspace at bounding box center [475, 216] width 951 height 433
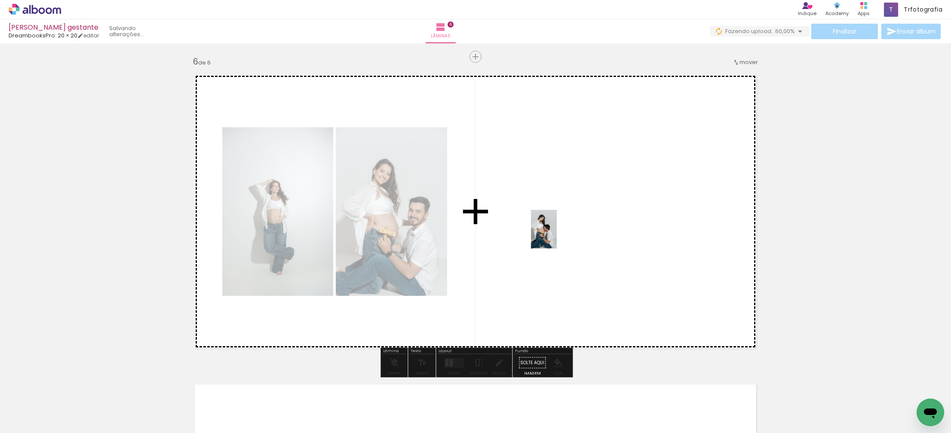
drag, startPoint x: 779, startPoint y: 405, endPoint x: 557, endPoint y: 236, distance: 279.4
click at [557, 236] on quentale-workspace at bounding box center [475, 216] width 951 height 433
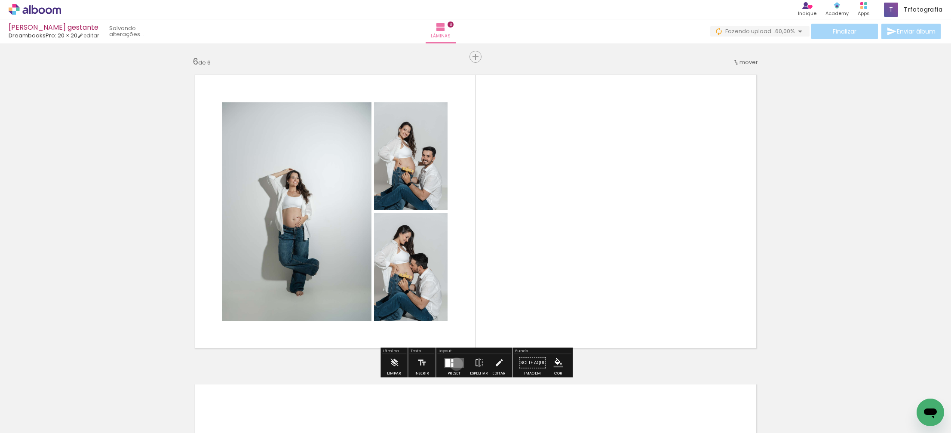
click at [454, 363] on quentale-layouter at bounding box center [454, 363] width 20 height 10
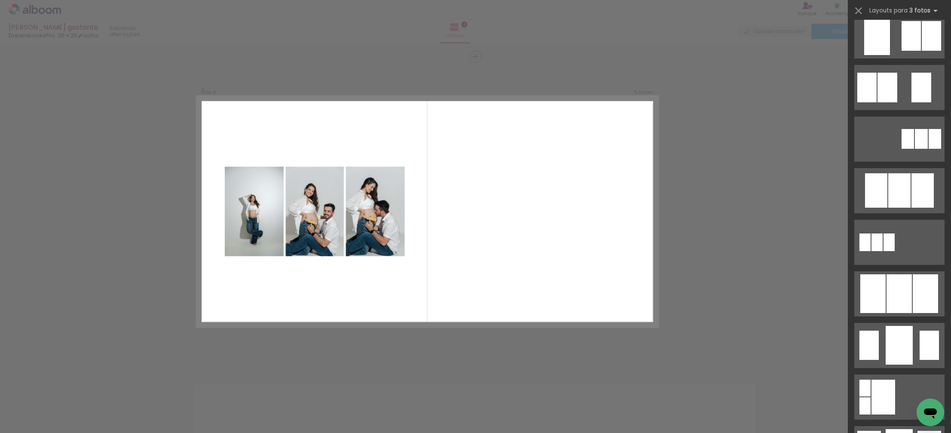
scroll to position [325, 0]
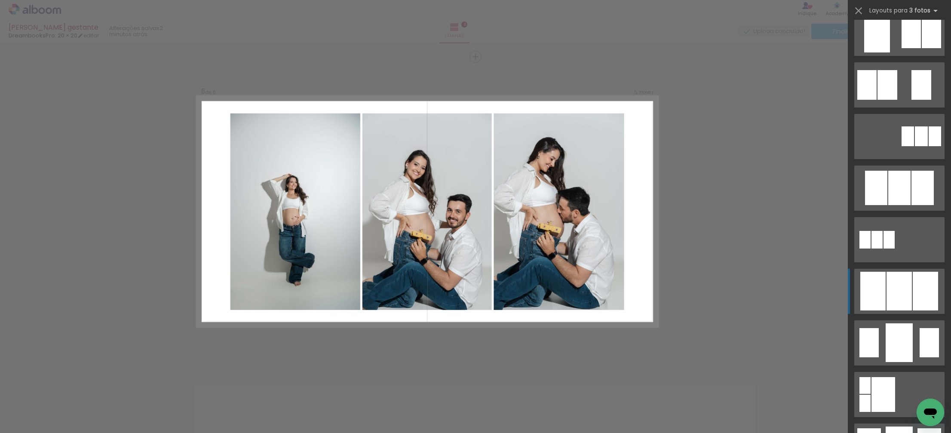
click at [885, 285] on div at bounding box center [872, 291] width 25 height 39
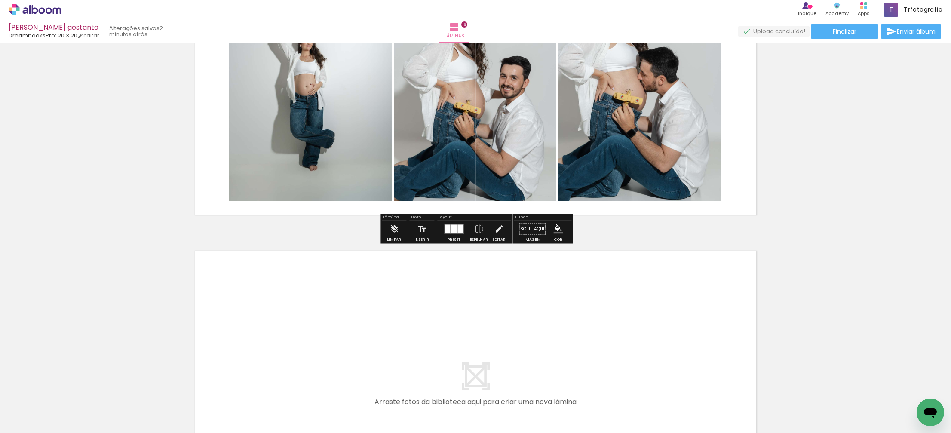
scroll to position [1691, 0]
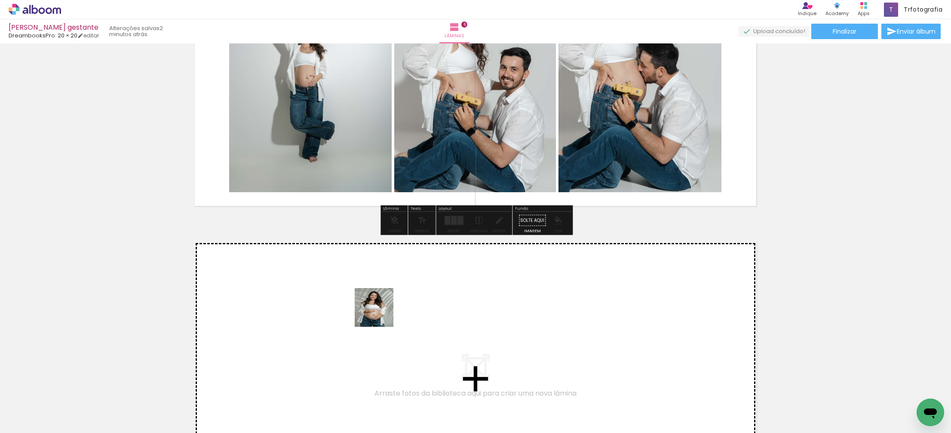
click at [358, 308] on quentale-workspace at bounding box center [475, 216] width 951 height 433
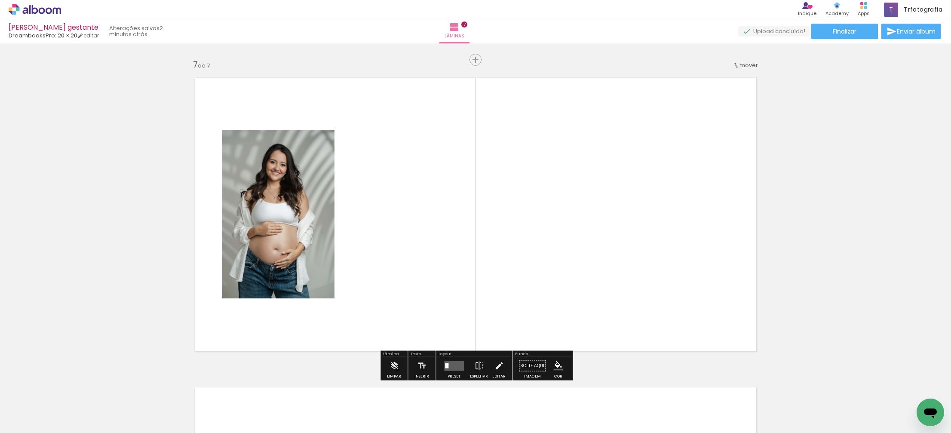
scroll to position [1858, 0]
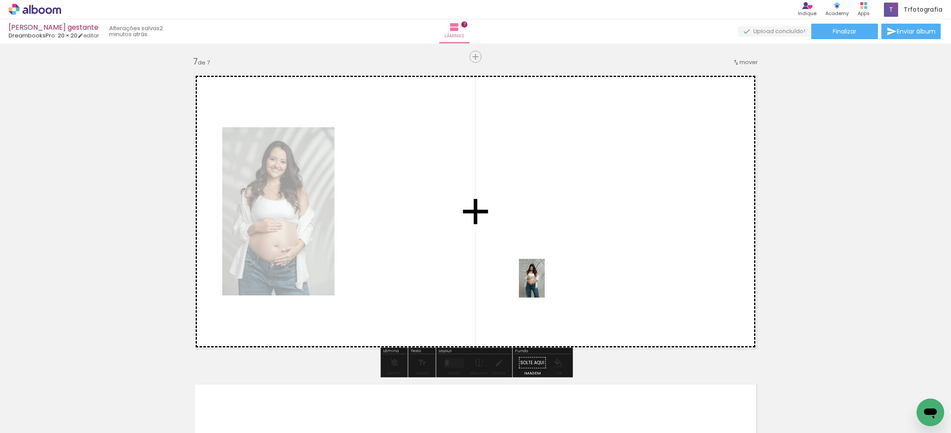
drag, startPoint x: 545, startPoint y: 406, endPoint x: 540, endPoint y: 255, distance: 150.9
click at [547, 245] on quentale-workspace at bounding box center [475, 216] width 951 height 433
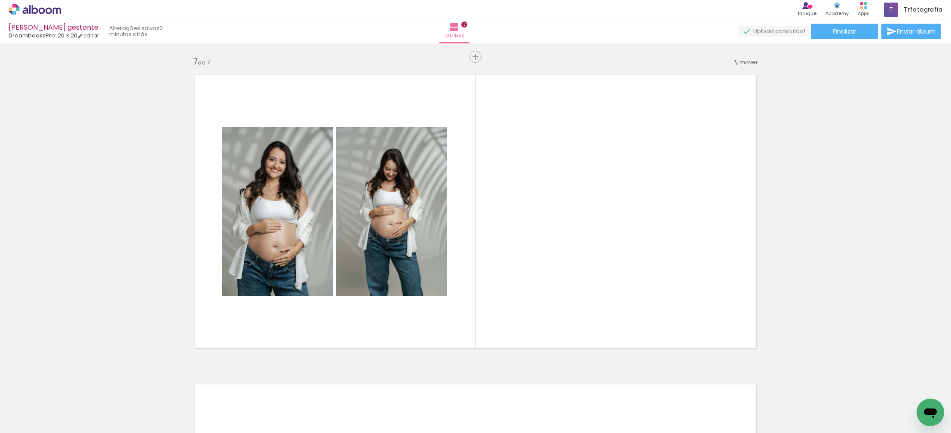
scroll to position [0, 0]
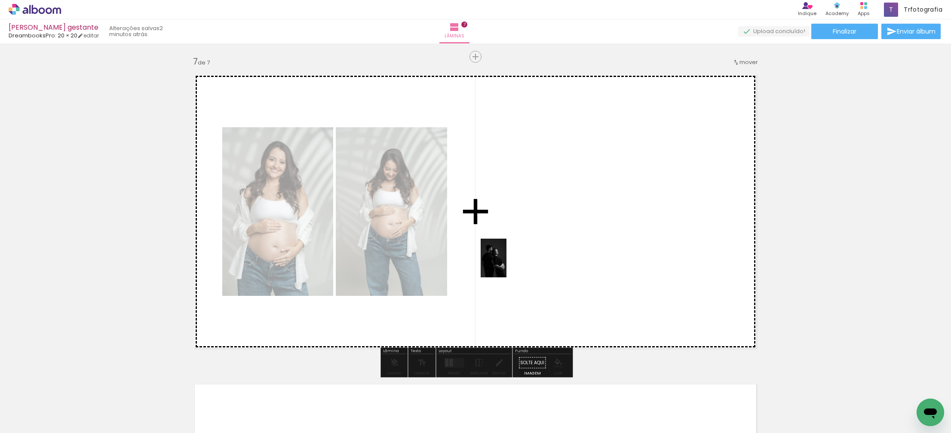
drag, startPoint x: 386, startPoint y: 361, endPoint x: 488, endPoint y: 282, distance: 129.0
click at [504, 265] on quentale-workspace at bounding box center [475, 216] width 951 height 433
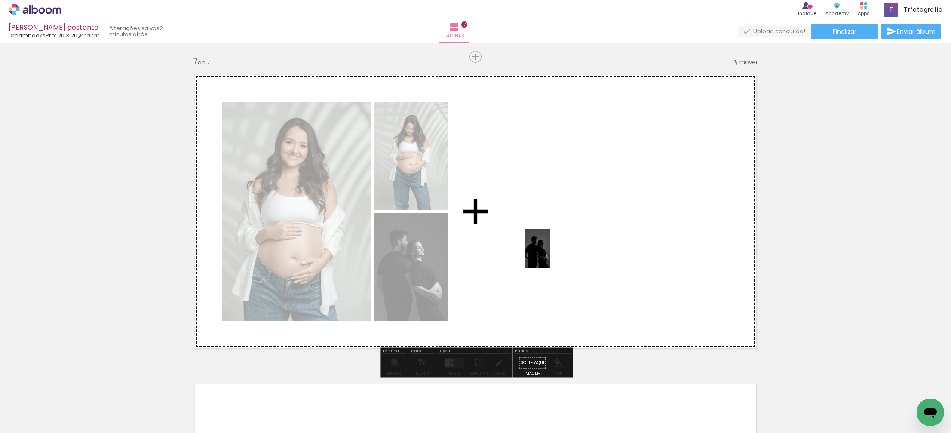
drag, startPoint x: 322, startPoint y: 408, endPoint x: 525, endPoint y: 273, distance: 243.6
click at [549, 255] on quentale-workspace at bounding box center [475, 216] width 951 height 433
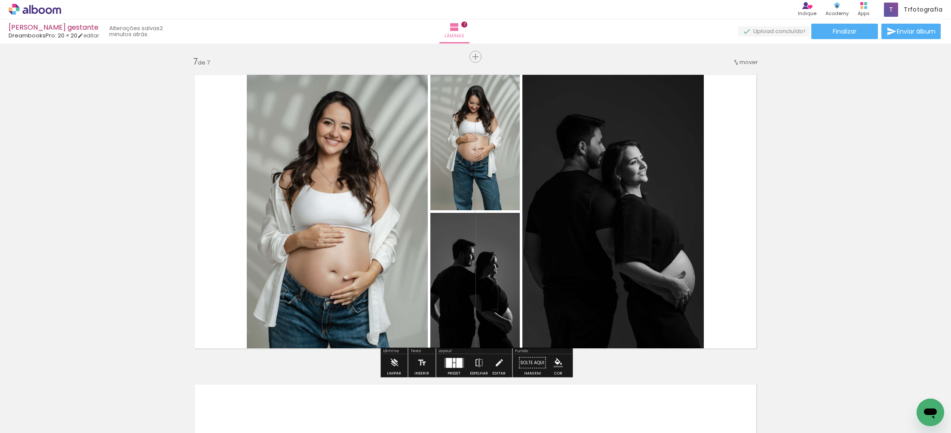
click at [448, 365] on div at bounding box center [449, 363] width 6 height 10
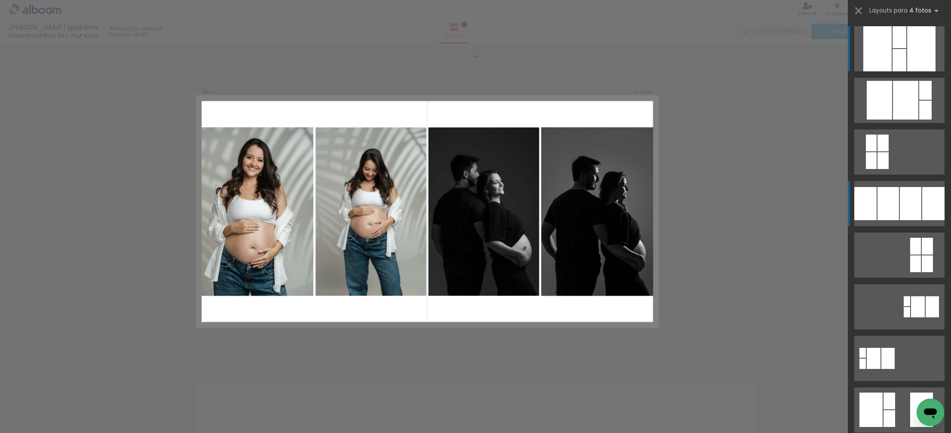
click at [927, 194] on div at bounding box center [933, 203] width 22 height 33
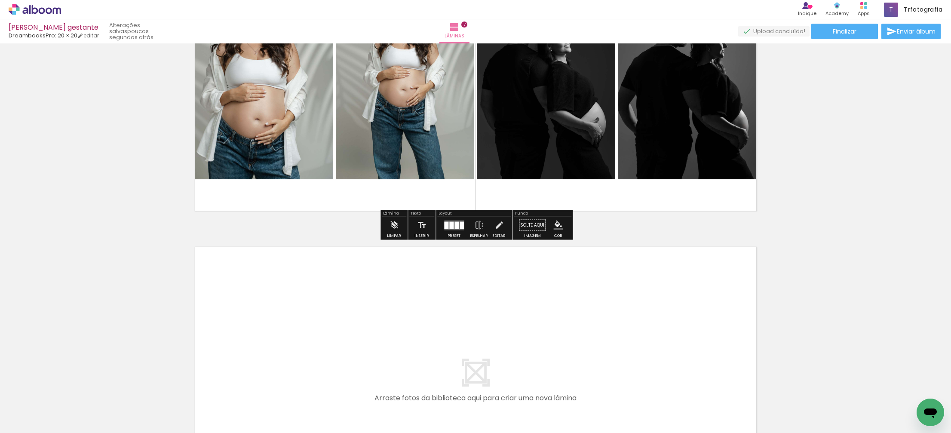
scroll to position [1996, 0]
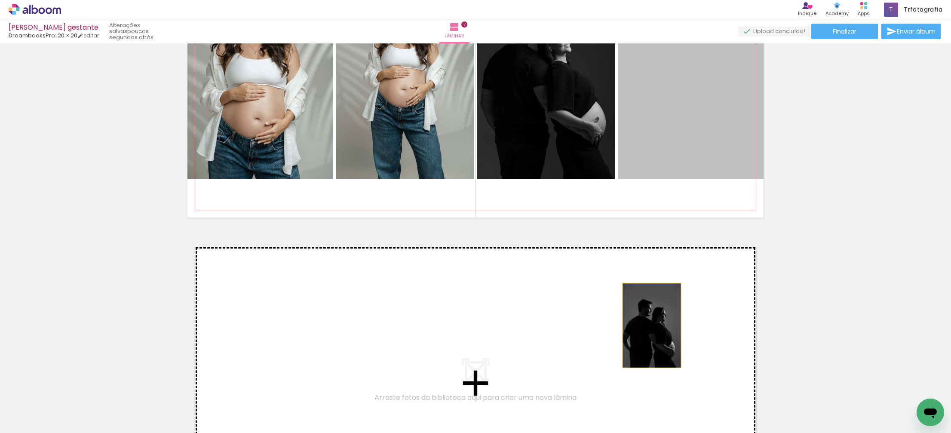
drag, startPoint x: 659, startPoint y: 149, endPoint x: 652, endPoint y: 325, distance: 176.4
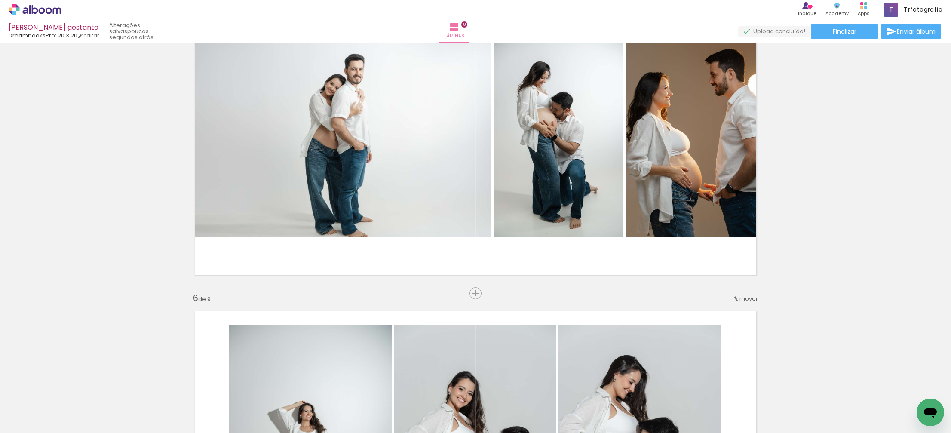
scroll to position [1310, 0]
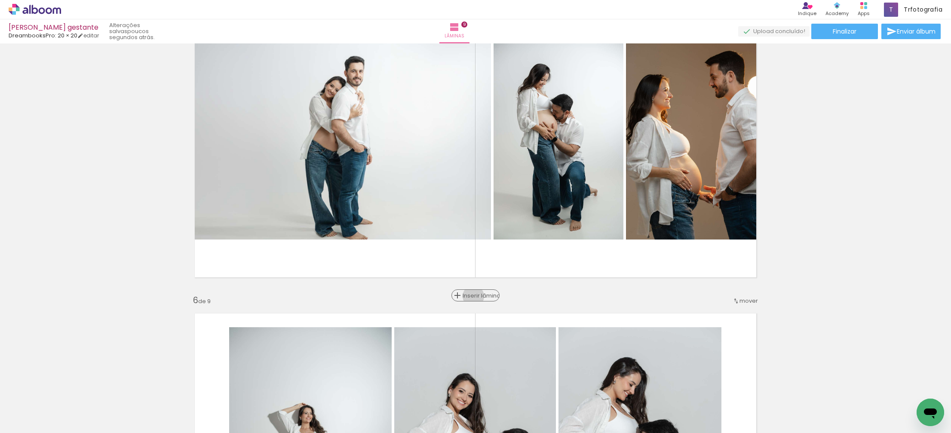
click at [473, 296] on span "Inserir lâmina" at bounding box center [480, 296] width 34 height 6
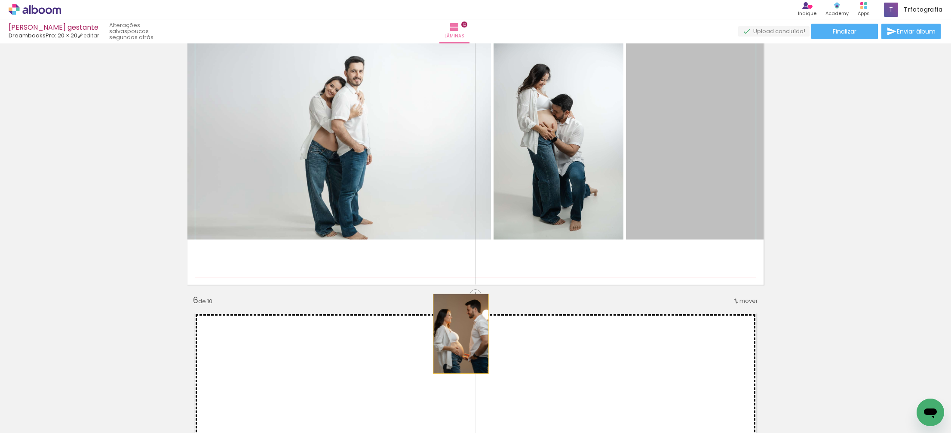
drag, startPoint x: 668, startPoint y: 200, endPoint x: 460, endPoint y: 335, distance: 248.4
click at [460, 334] on div "Inserir lâmina 1 de 10 Inserir lâmina 2 de 10 Inserir lâmina 3 de 10 Inserir lâ…" at bounding box center [475, 439] width 951 height 3405
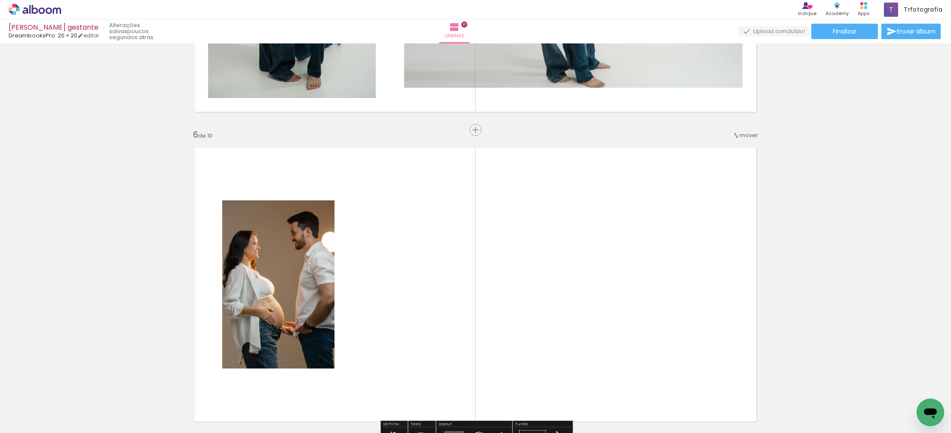
scroll to position [1483, 0]
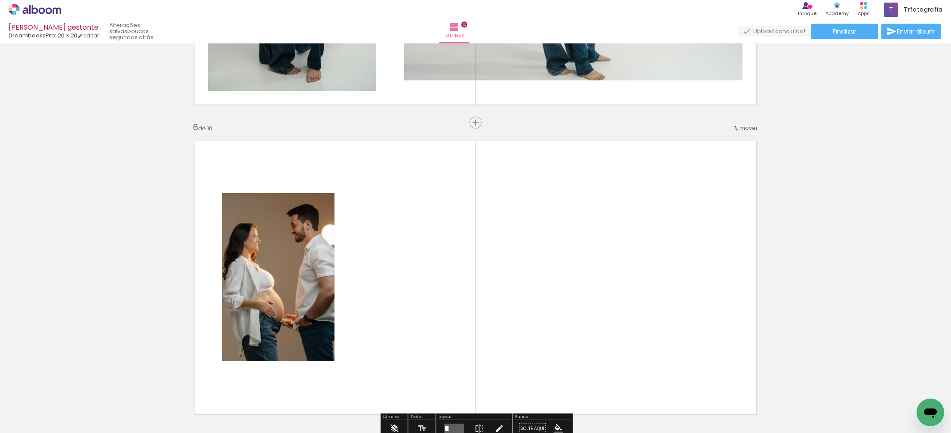
click at [11, 419] on iron-icon at bounding box center [12, 421] width 10 height 10
click at [0, 0] on input "file" at bounding box center [0, 0] width 0 height 0
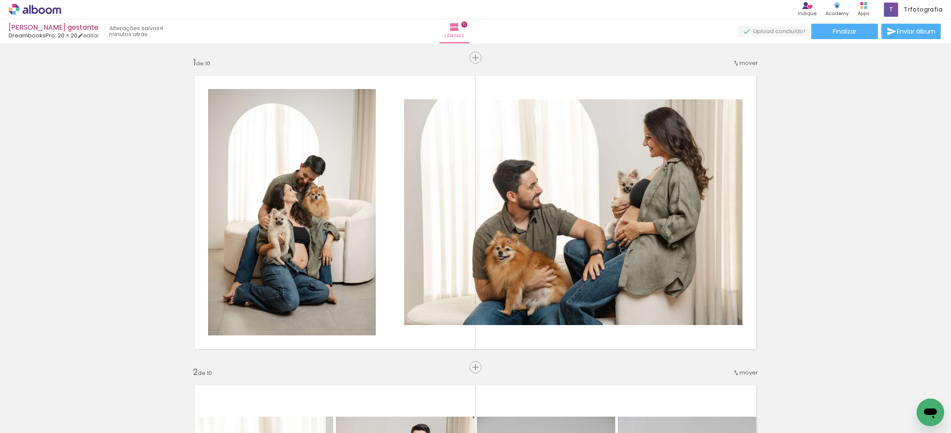
scroll to position [0, 326]
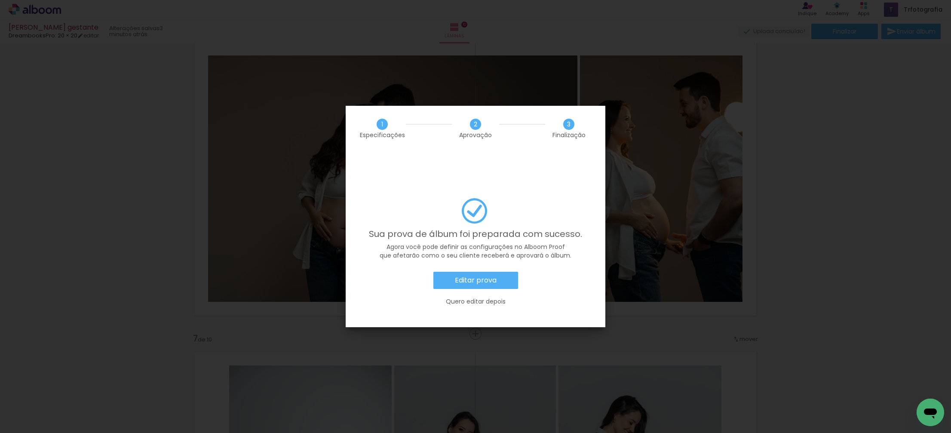
click at [0, 0] on slot "Editar prova" at bounding box center [0, 0] width 0 height 0
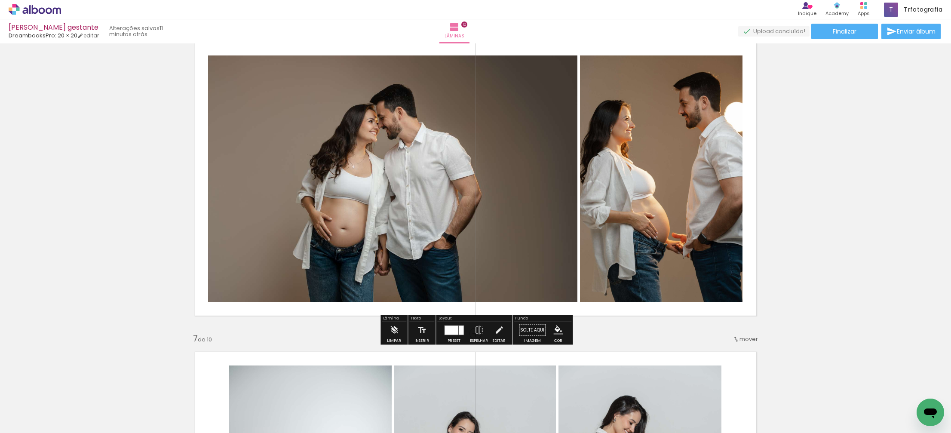
scroll to position [0, 374]
